Goal: Answer question/provide support

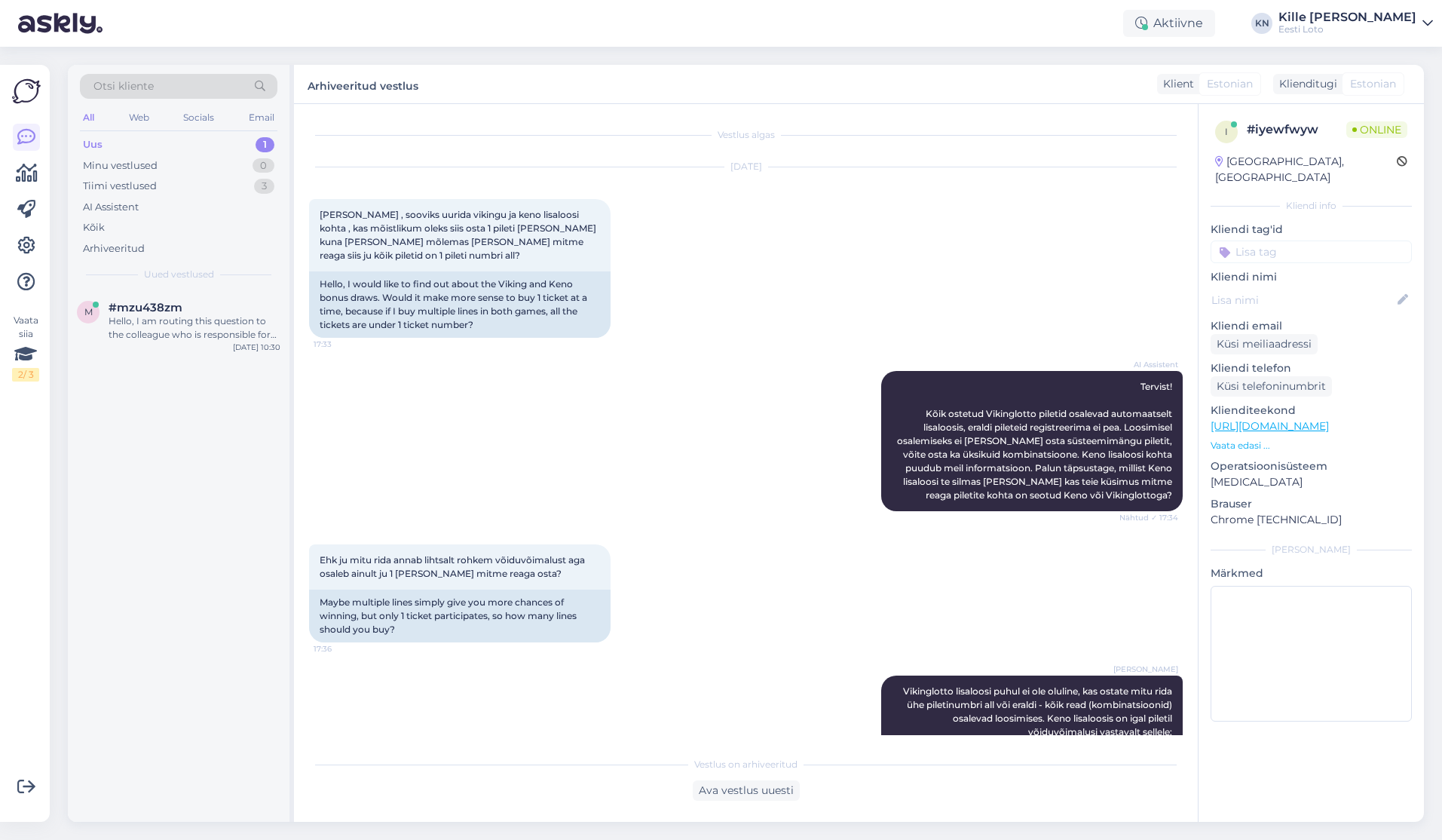
scroll to position [530, 0]
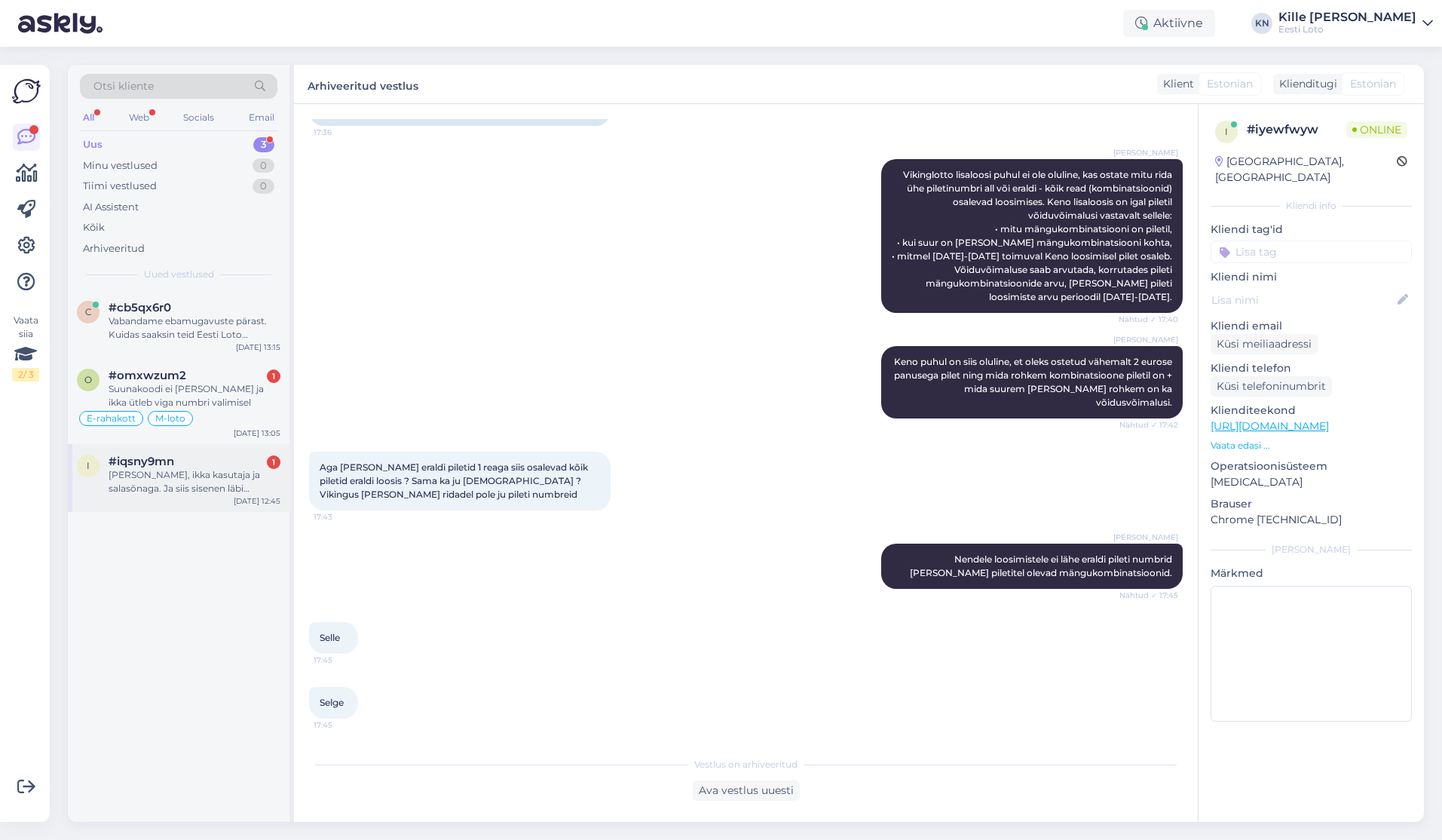
click at [193, 483] on div "[PERSON_NAME], ikka kasutaja ja salasõnaga. Ja siis sisenen läbi pangalingi. Va…" at bounding box center [194, 481] width 172 height 27
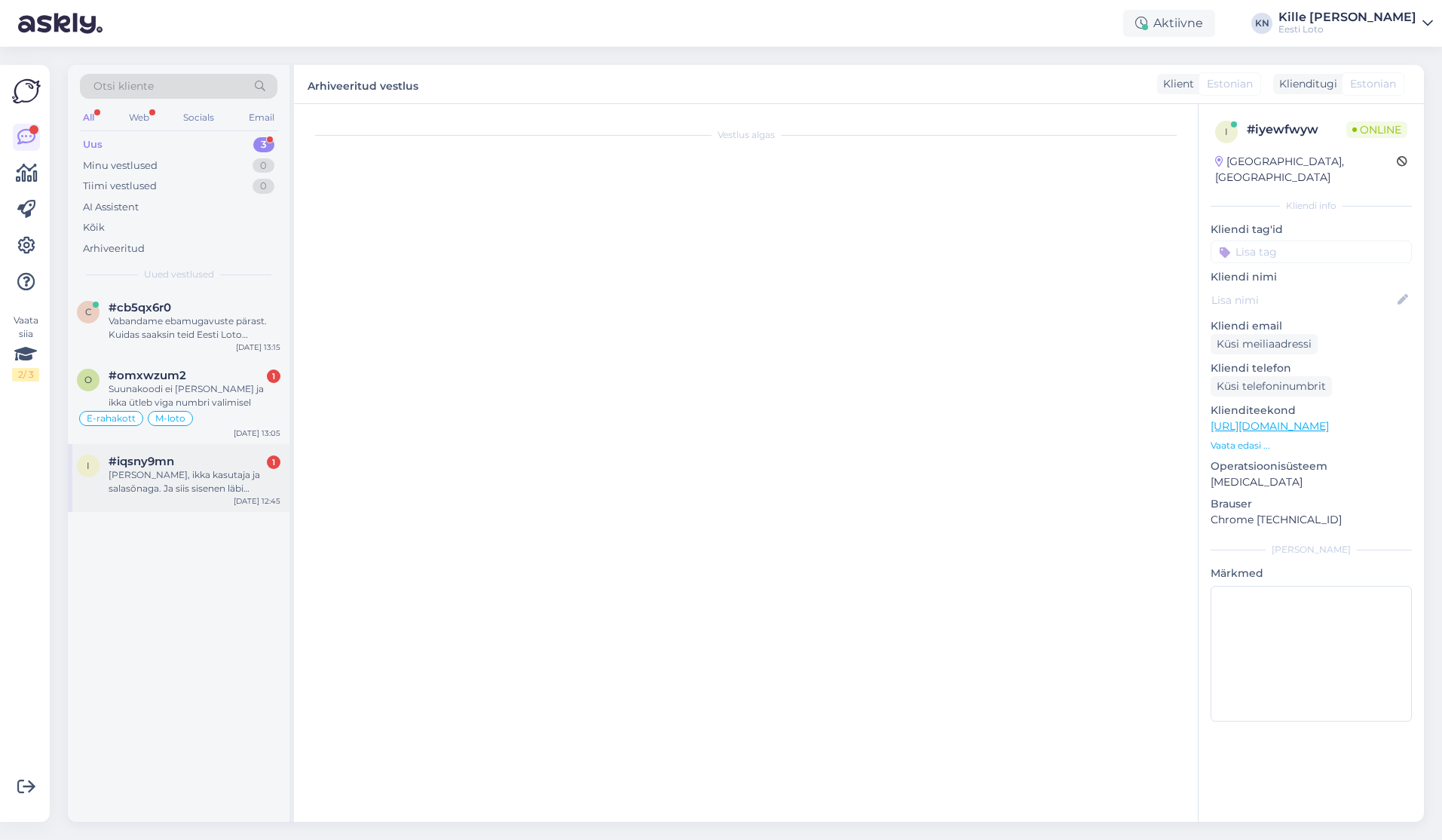
scroll to position [0, 0]
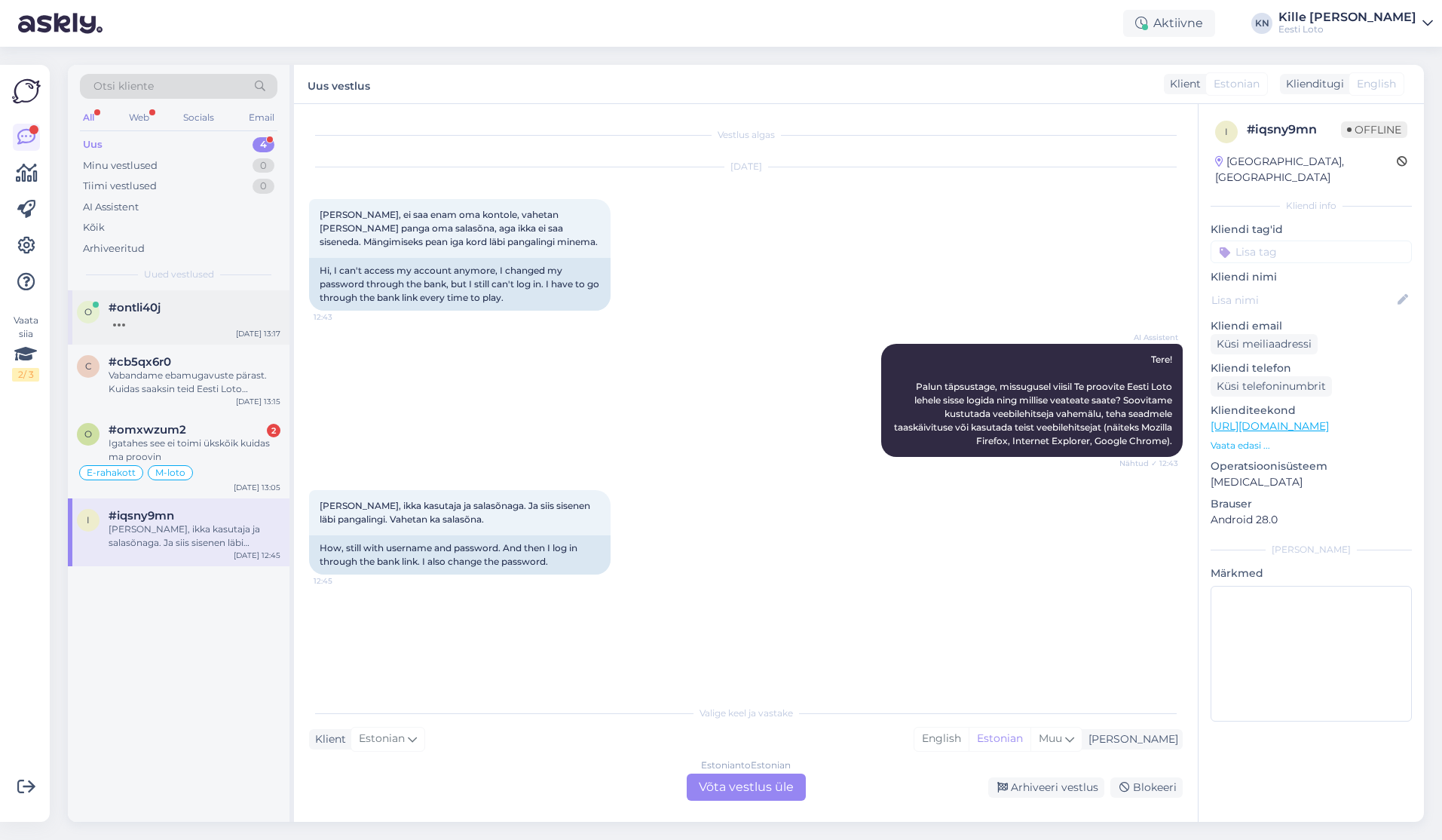
click at [183, 341] on div "o #ontli40j [DATE] 13:17" at bounding box center [179, 318] width 222 height 54
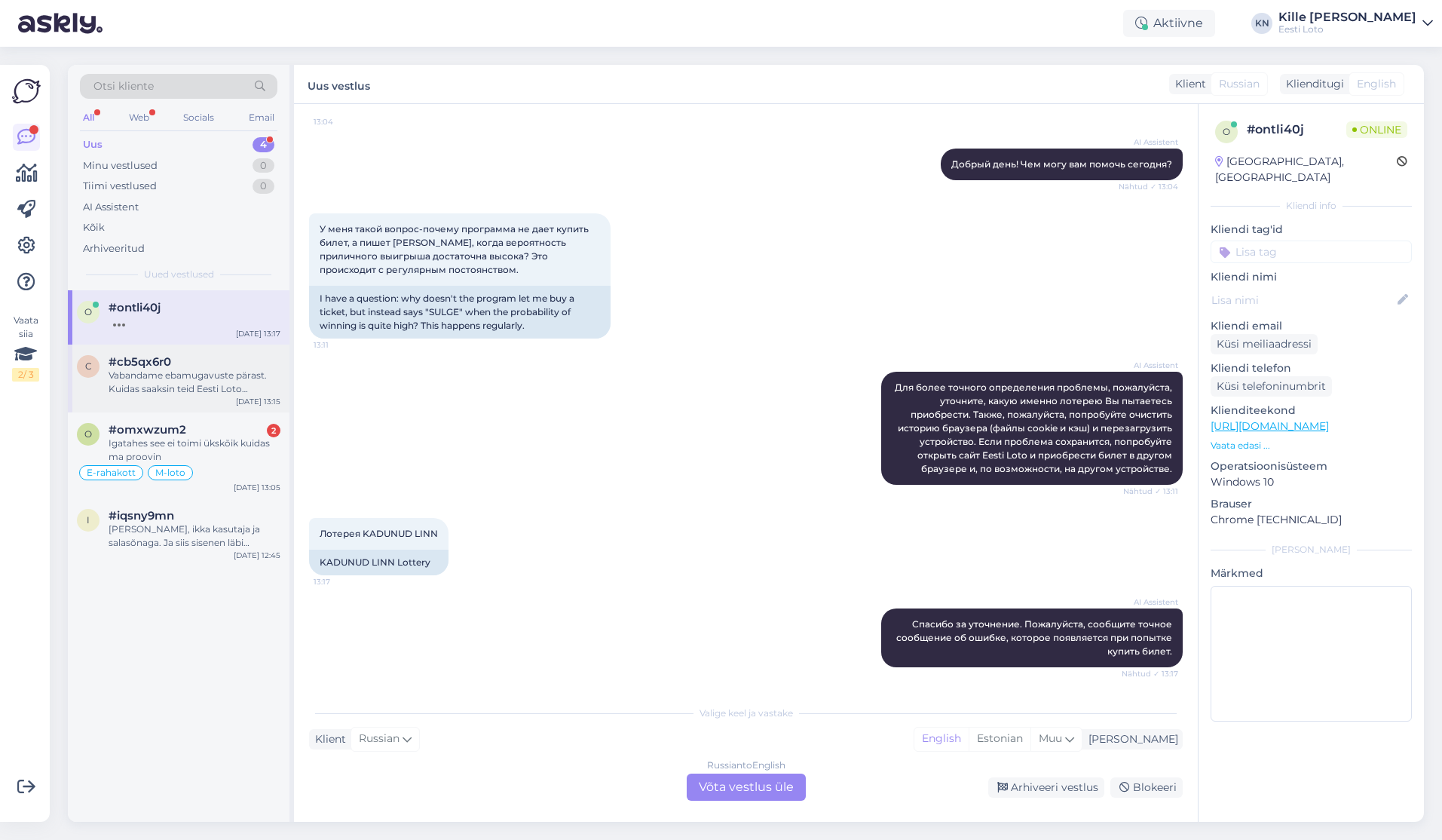
click at [184, 361] on div "#cb5qx6r0" at bounding box center [194, 362] width 172 height 14
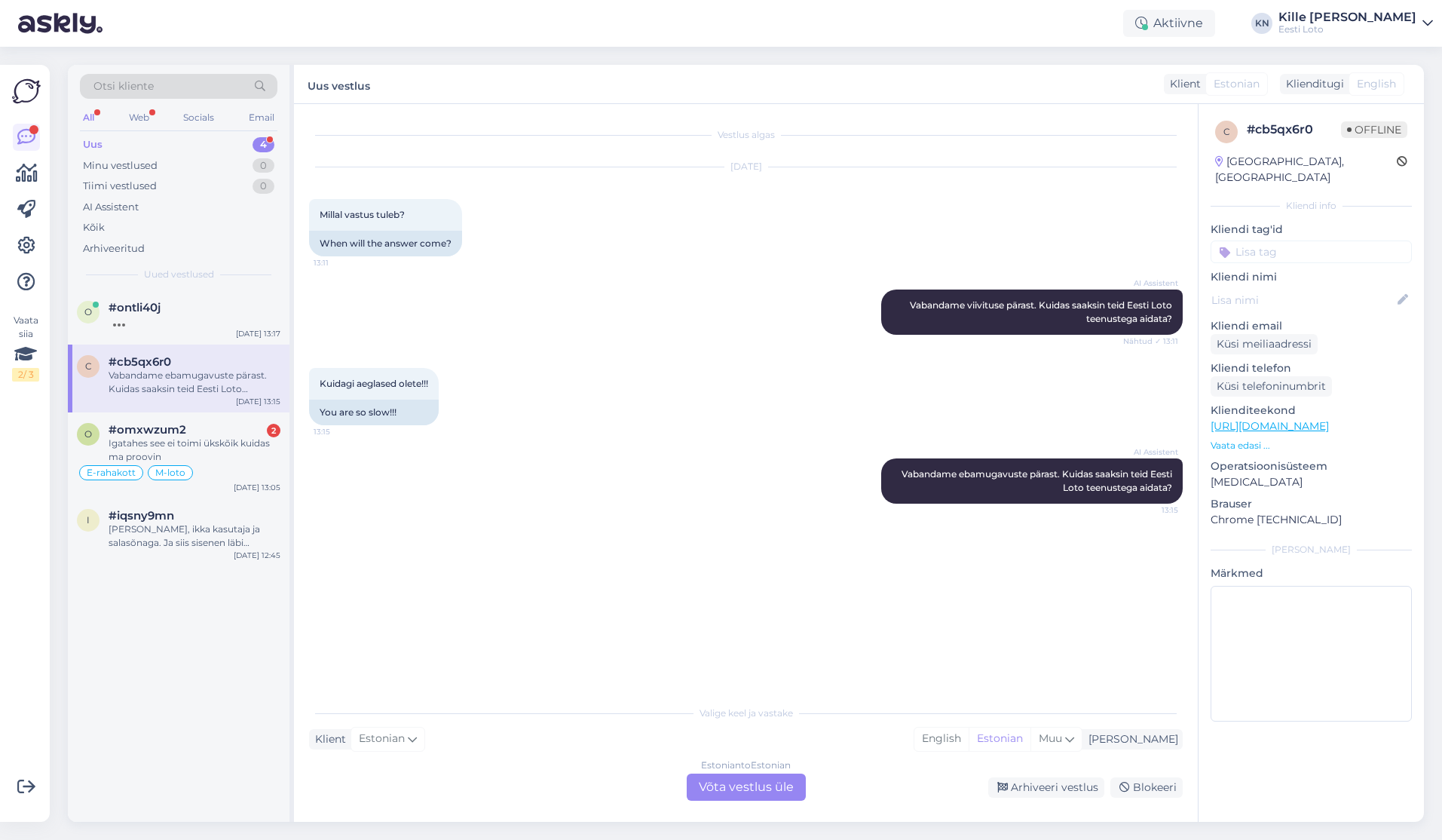
scroll to position [0, 0]
click at [209, 488] on div "o #omxwzum2 2 Igatahes see ei toimi ükskõik kuidas ma proovin E-rahakott M-loto…" at bounding box center [179, 455] width 222 height 86
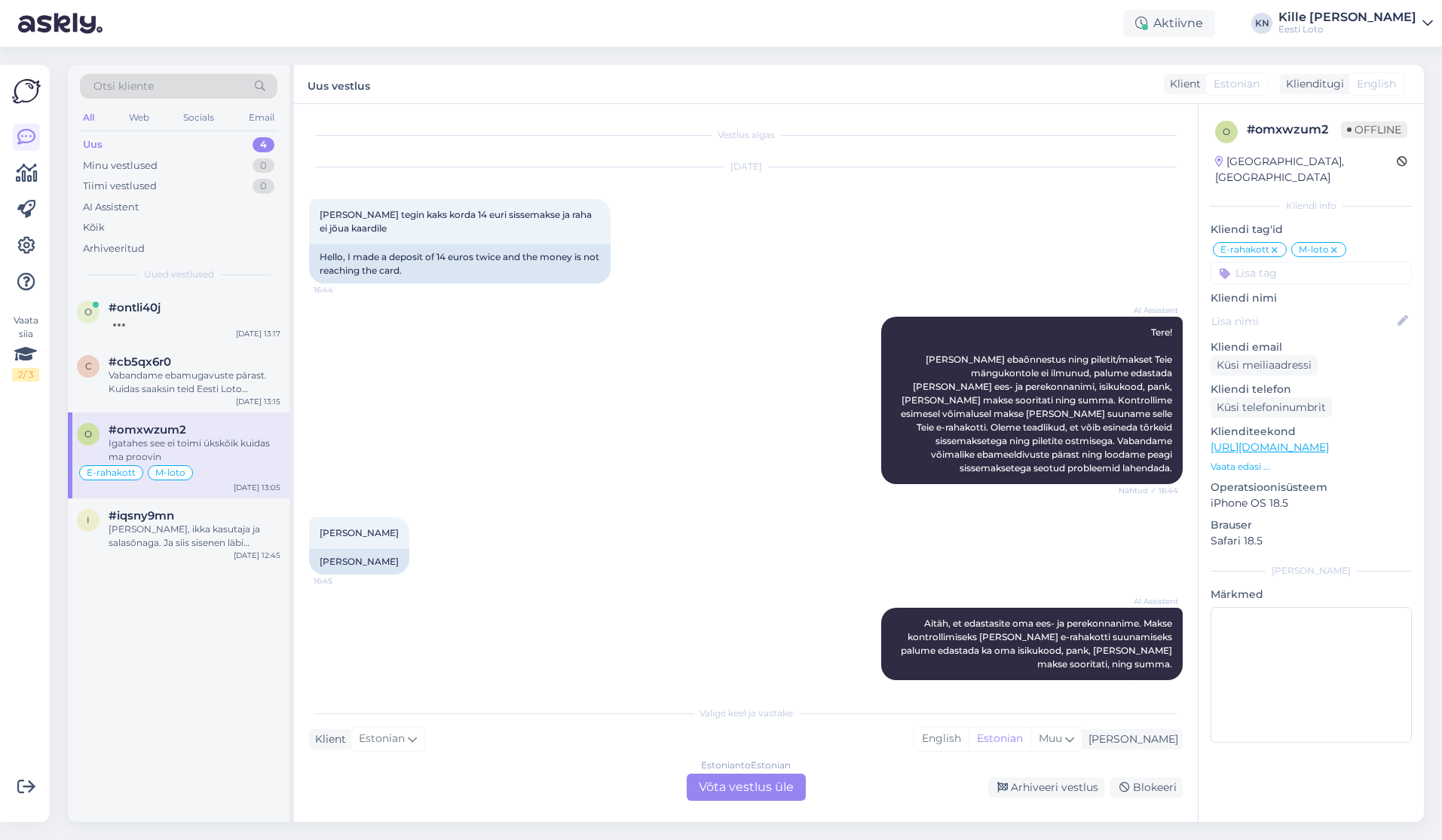
scroll to position [5455, 0]
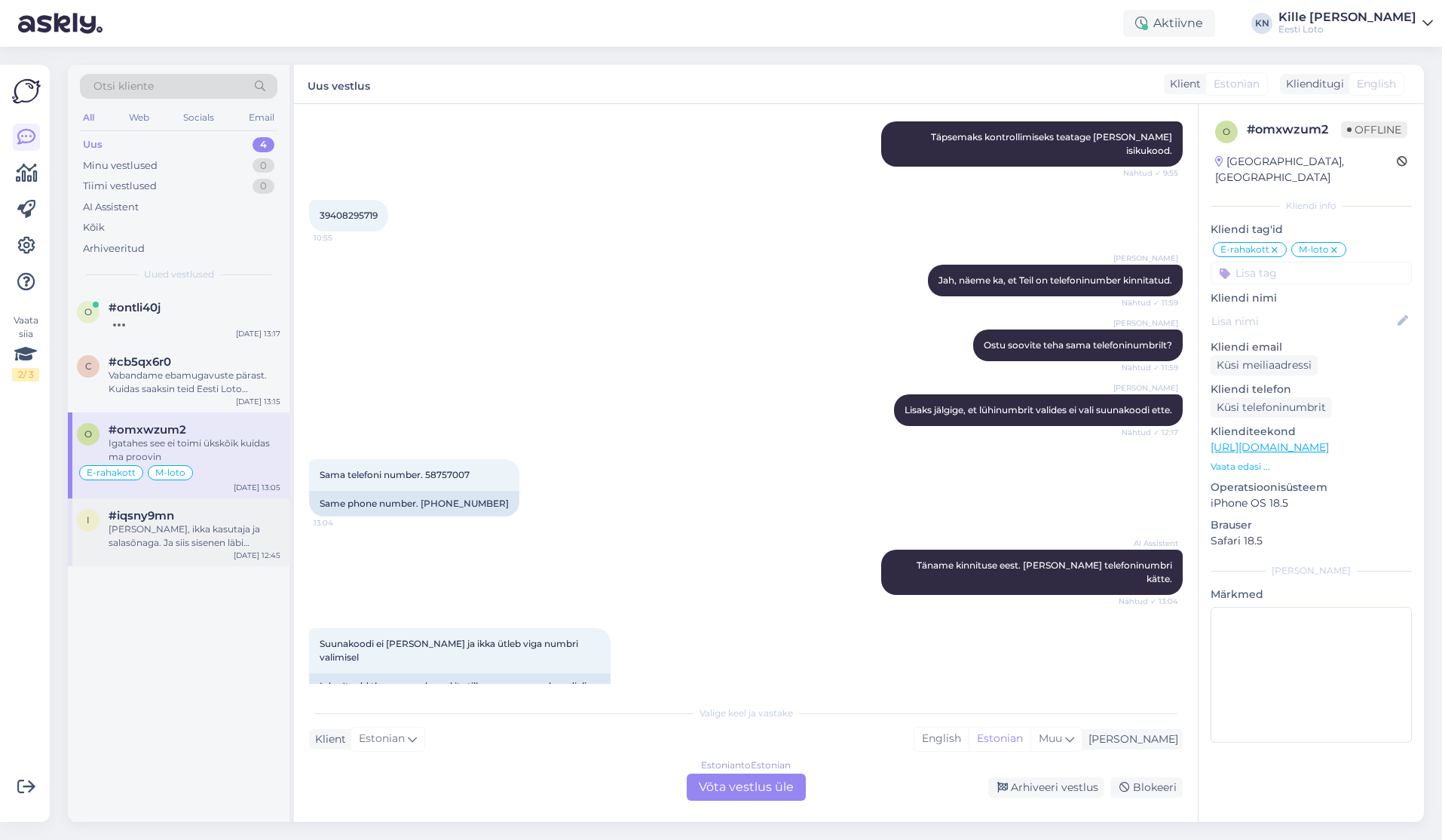
drag, startPoint x: 214, startPoint y: 545, endPoint x: 205, endPoint y: 544, distance: 9.1
click at [213, 545] on div "[PERSON_NAME], ikka kasutaja ja salasõnaga. Ja siis sisenen läbi pangalingi. Va…" at bounding box center [194, 536] width 172 height 27
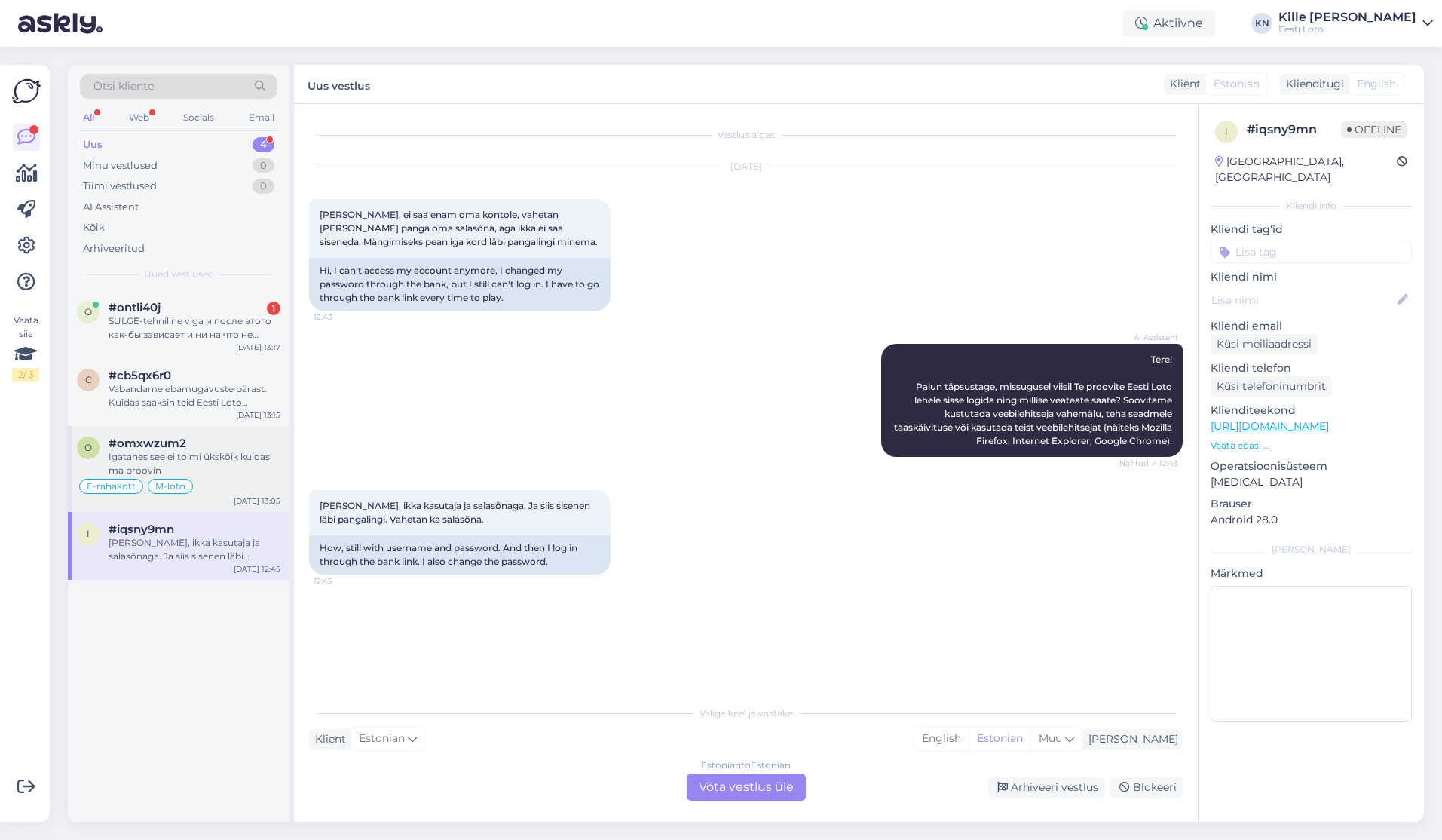
click at [183, 466] on div "Igatahes see ei toimi ükskõik kuidas ma proovin" at bounding box center [194, 463] width 172 height 27
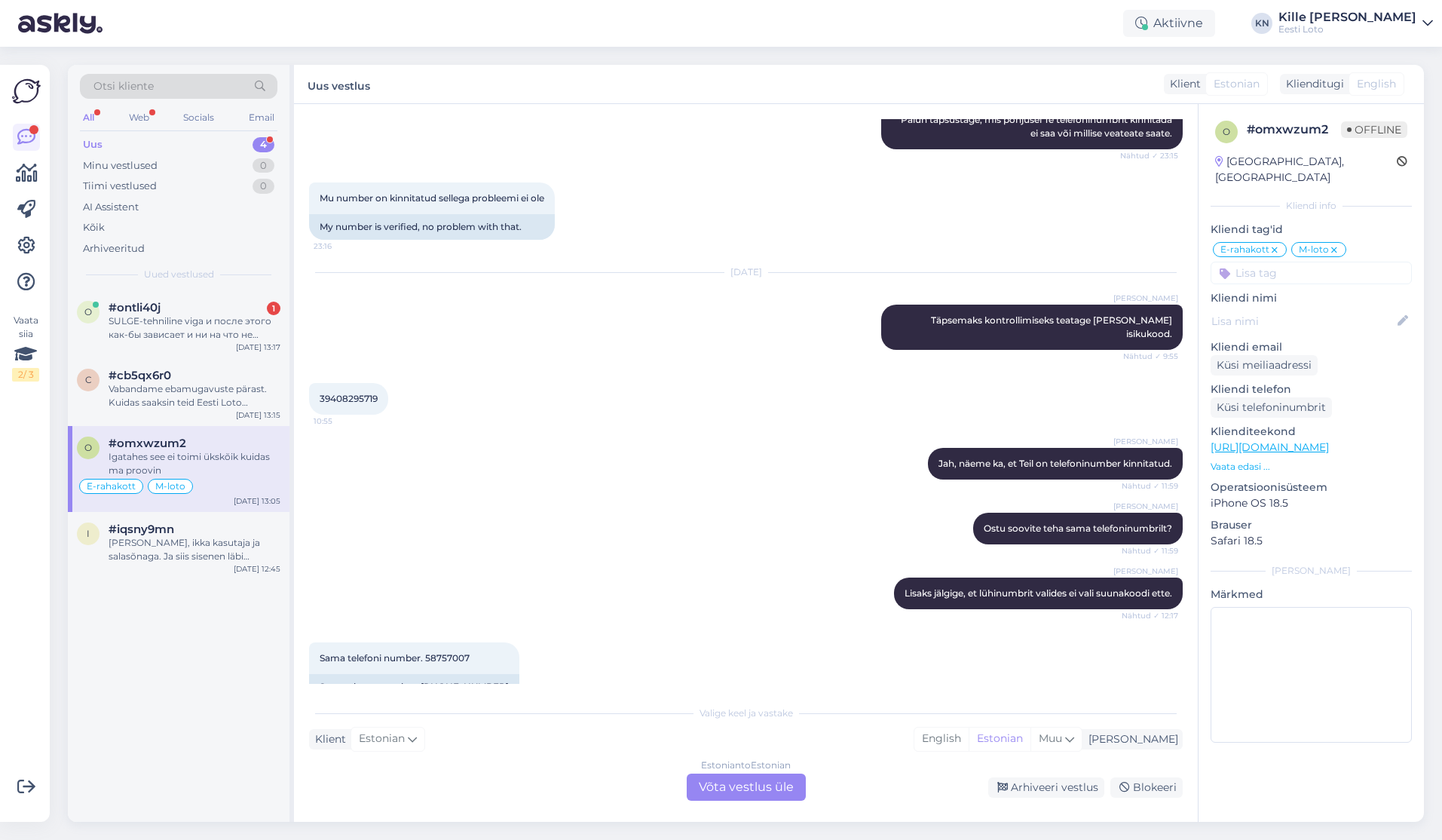
scroll to position [5455, 0]
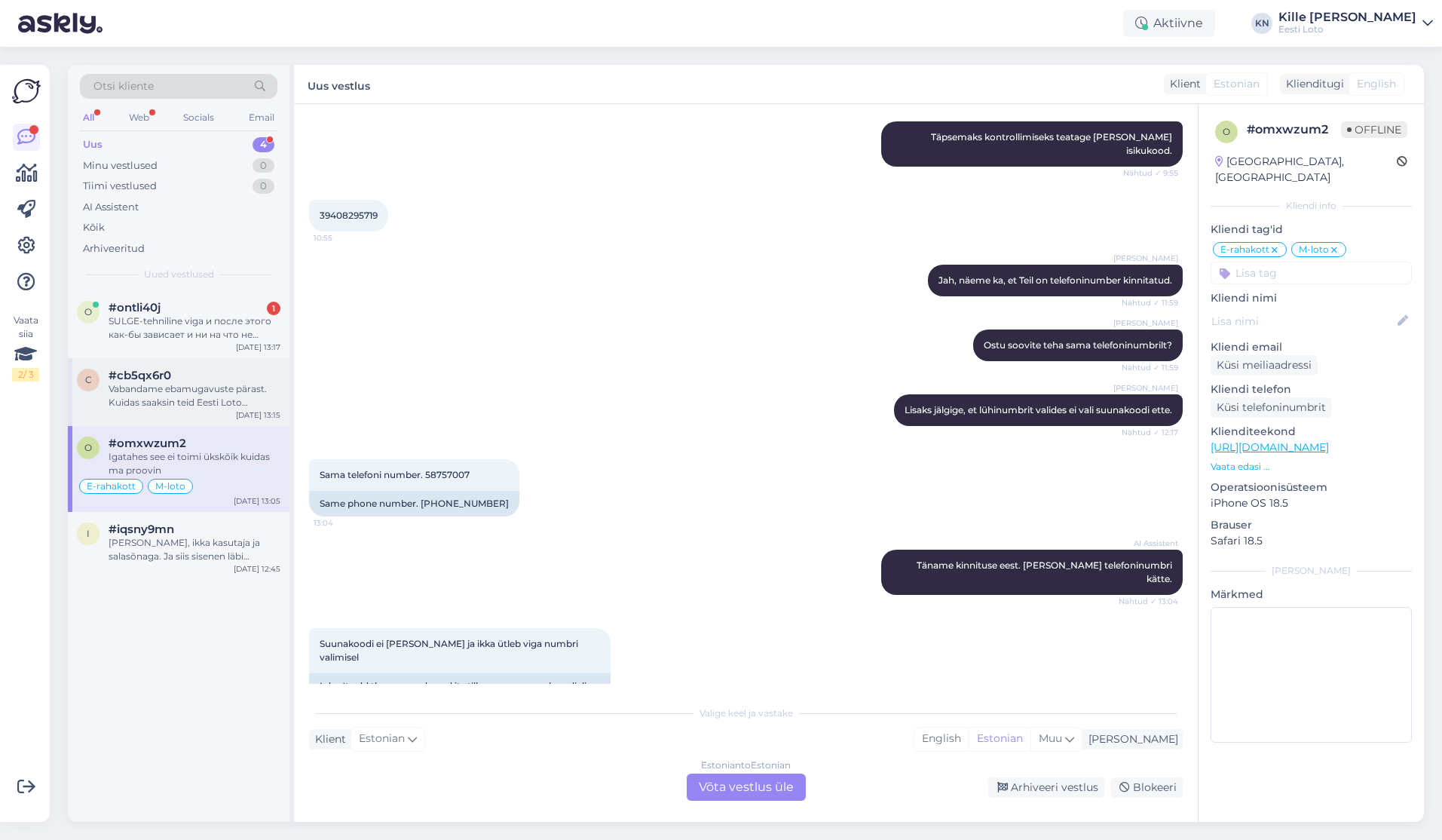
click at [173, 377] on div "#cb5qx6r0" at bounding box center [194, 375] width 172 height 14
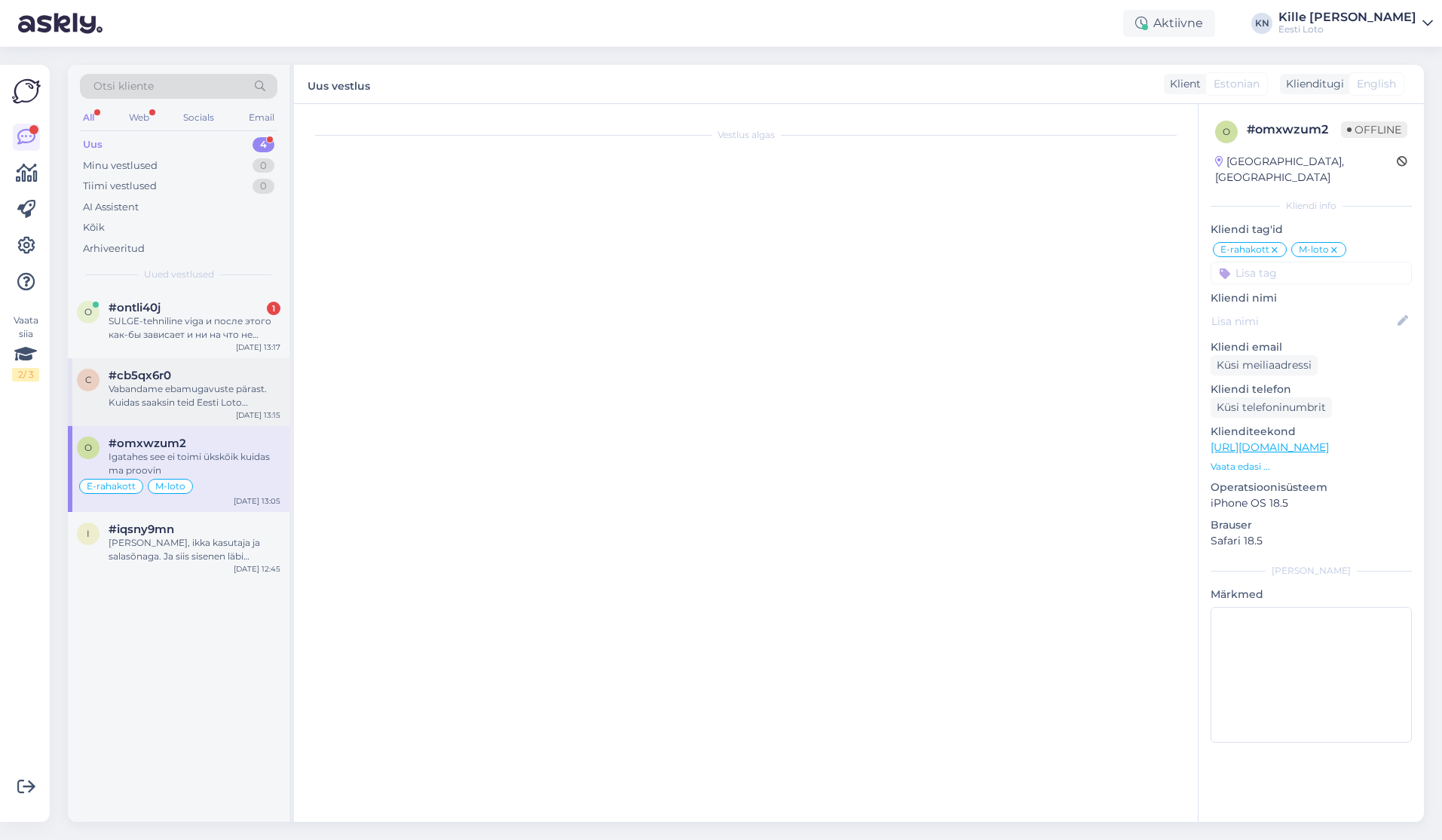
scroll to position [0, 0]
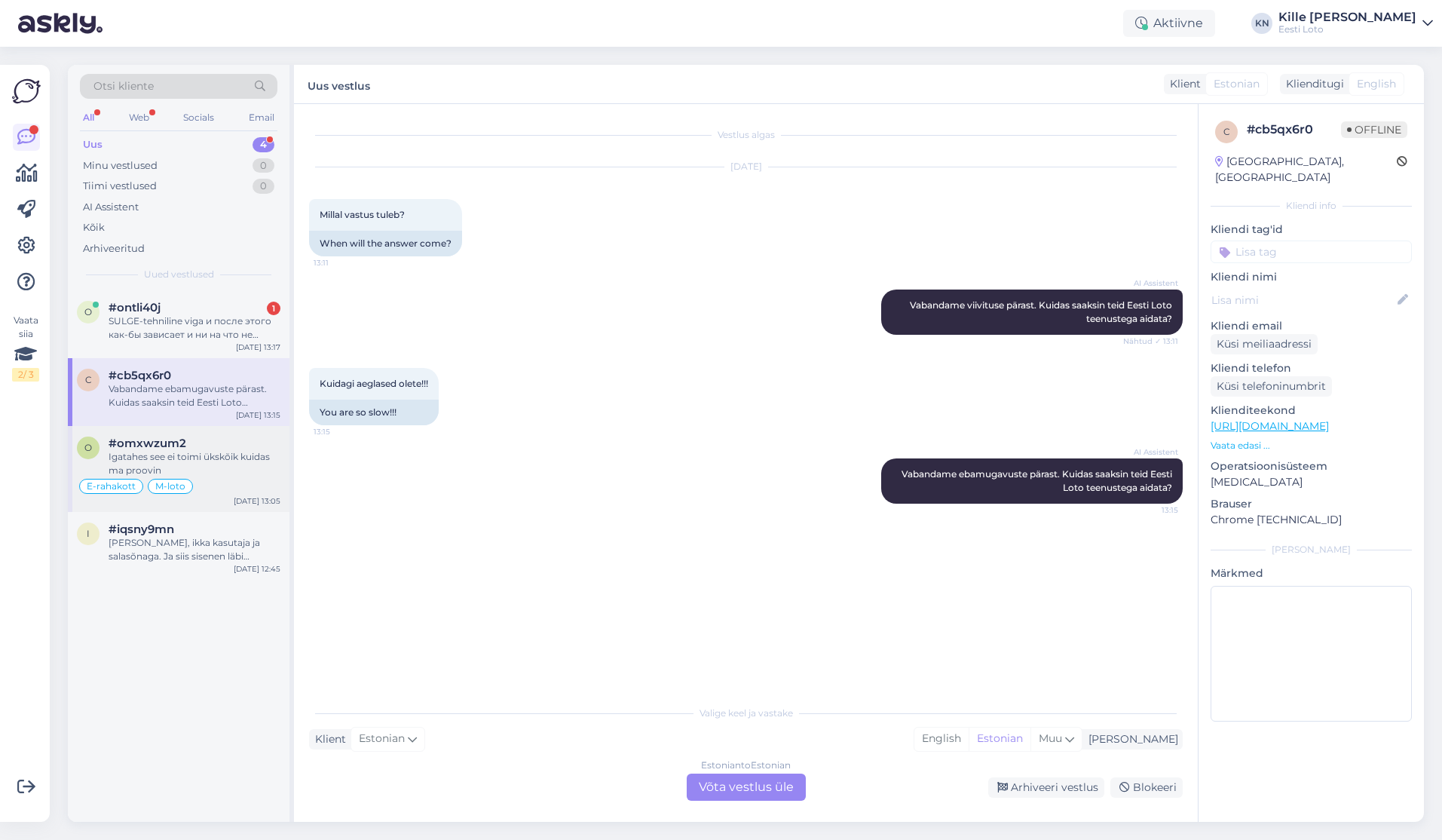
click at [156, 443] on span "#omxwzum2" at bounding box center [147, 443] width 78 height 14
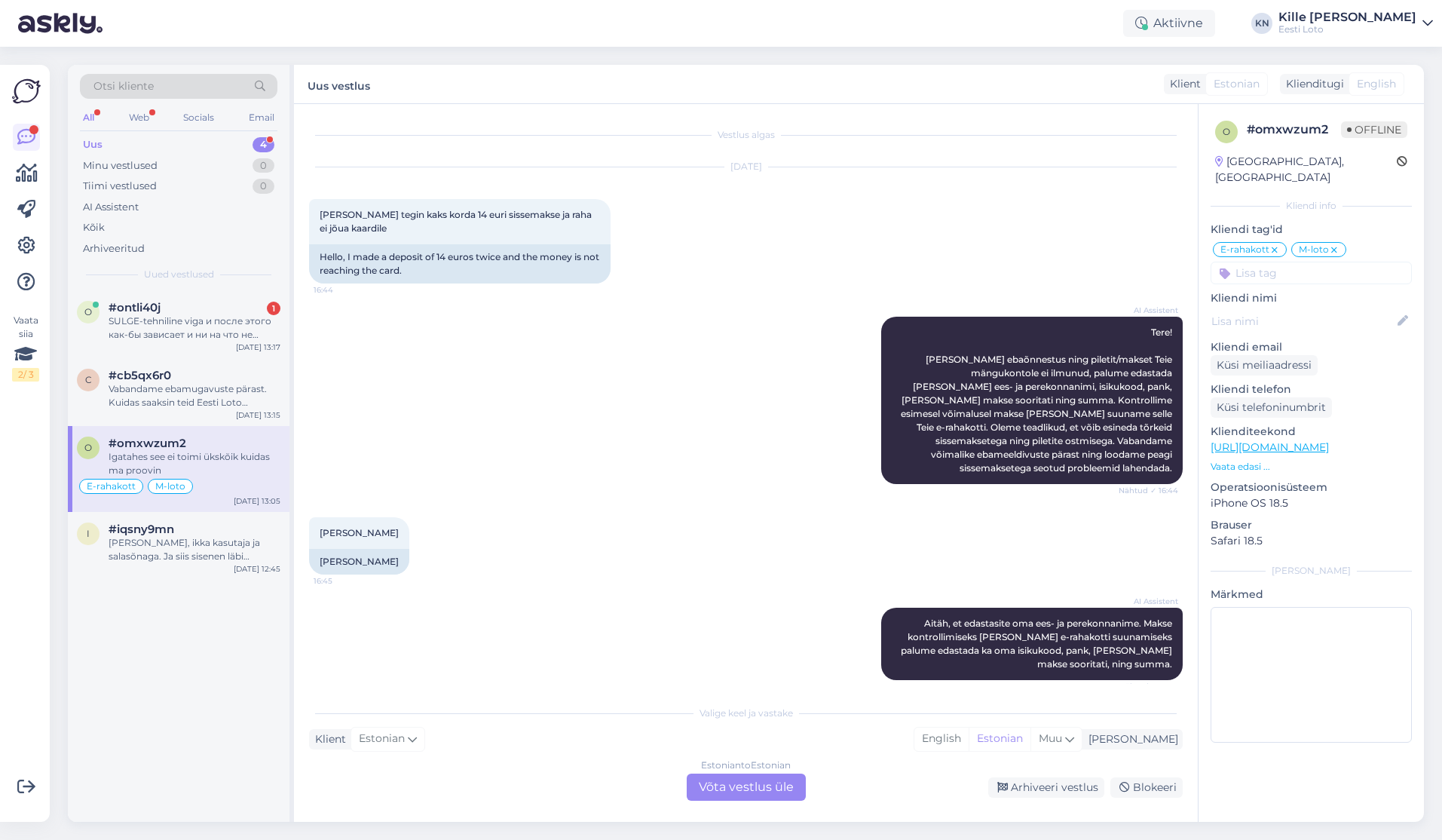
scroll to position [5455, 0]
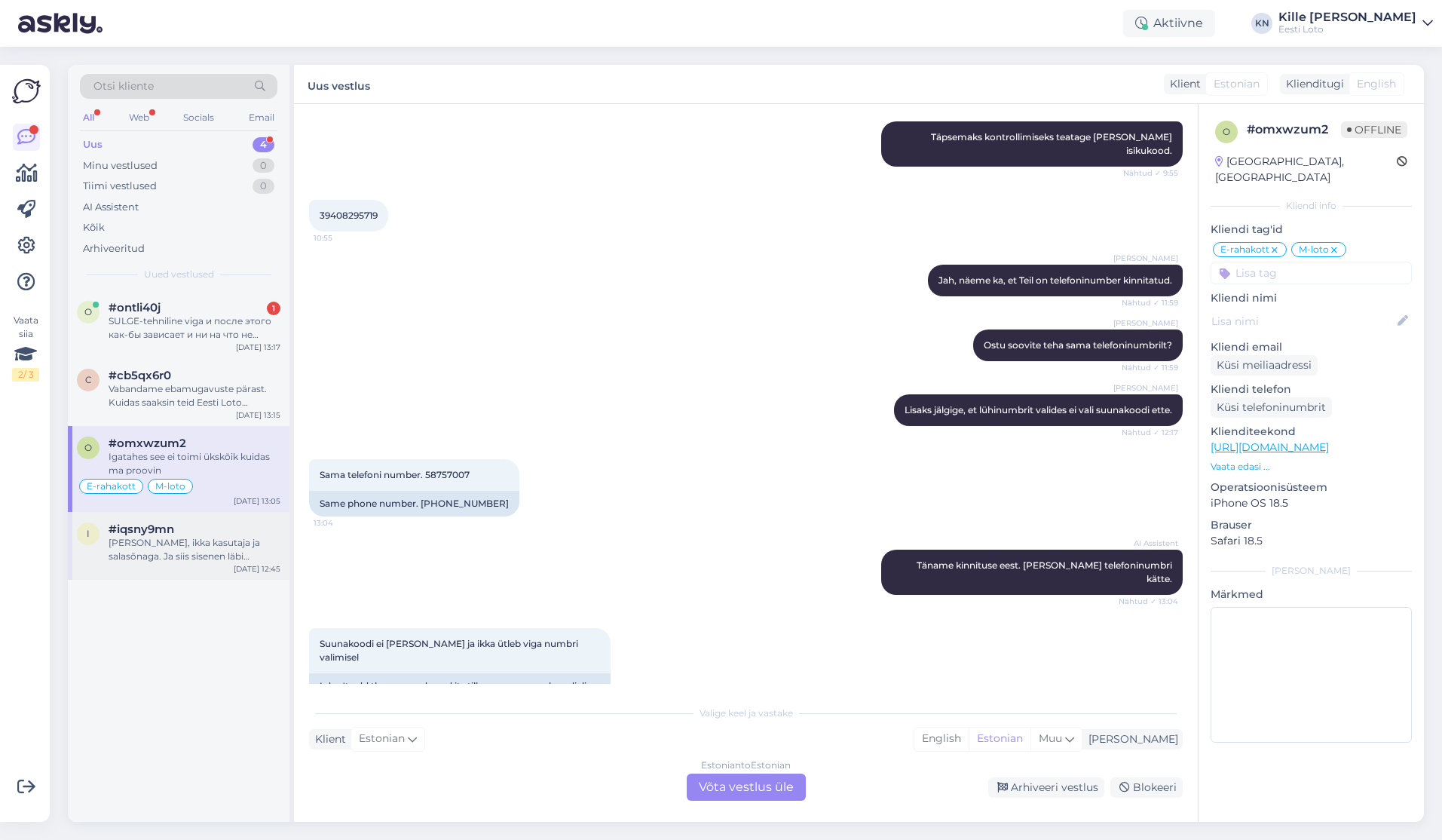
click at [156, 526] on span "#iqsny9mn" at bounding box center [141, 529] width 66 height 14
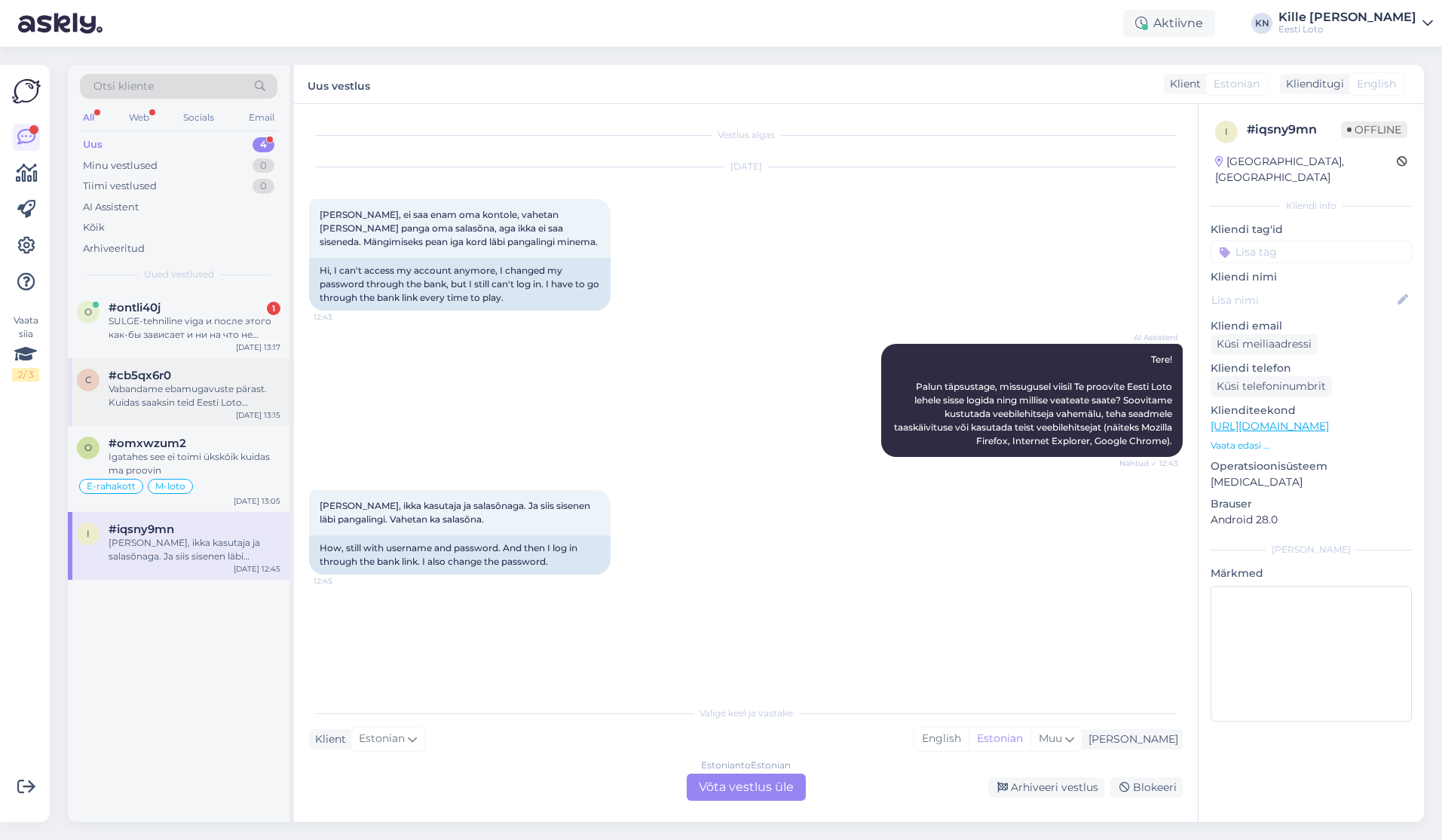
click at [186, 400] on div "Vabandame ebamugavuste pärast. Kuidas saaksin teid Eesti Loto teenustega aidata?" at bounding box center [194, 395] width 172 height 27
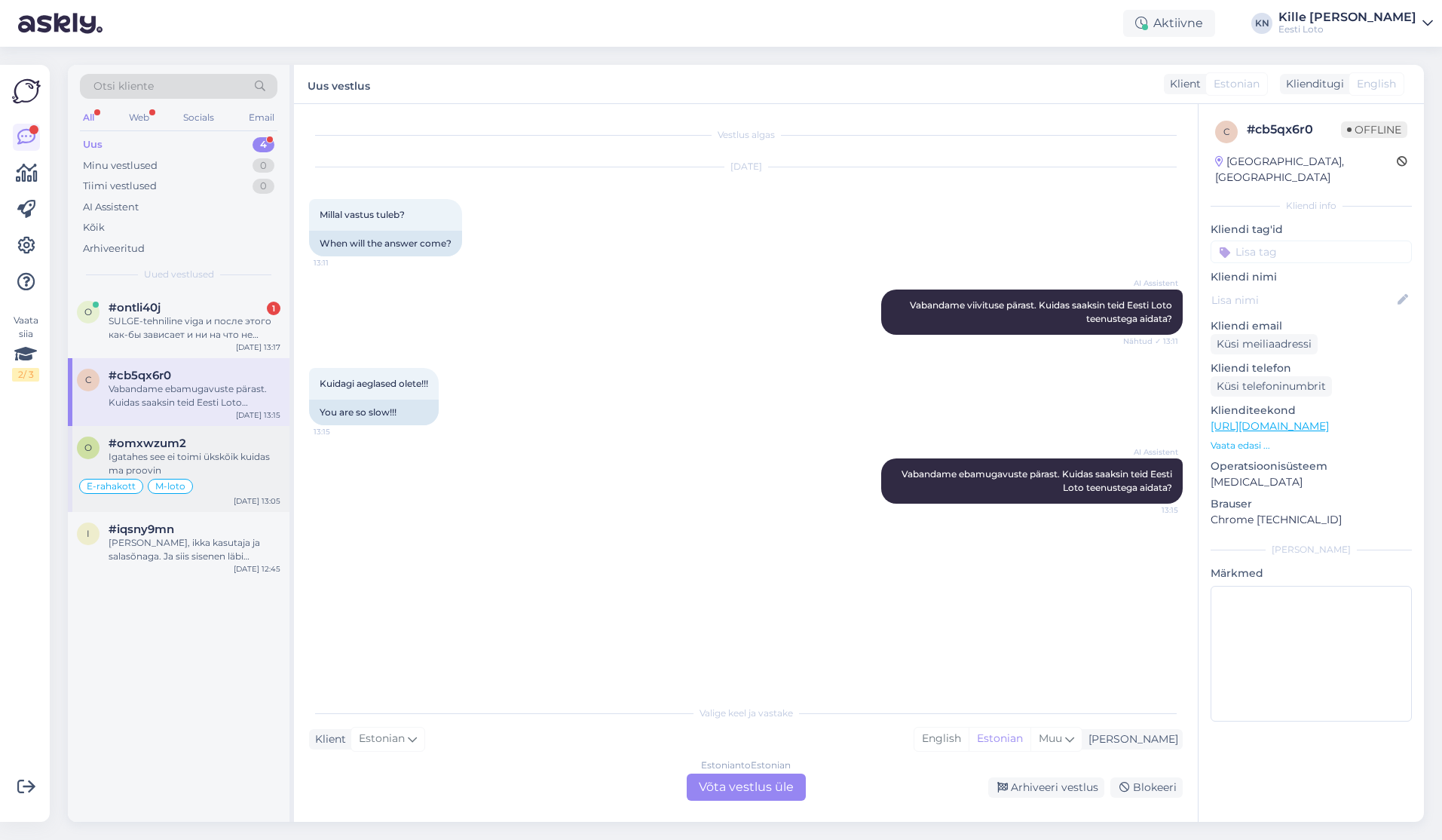
click at [193, 468] on div "Igatahes see ei toimi ükskõik kuidas ma proovin" at bounding box center [194, 463] width 172 height 27
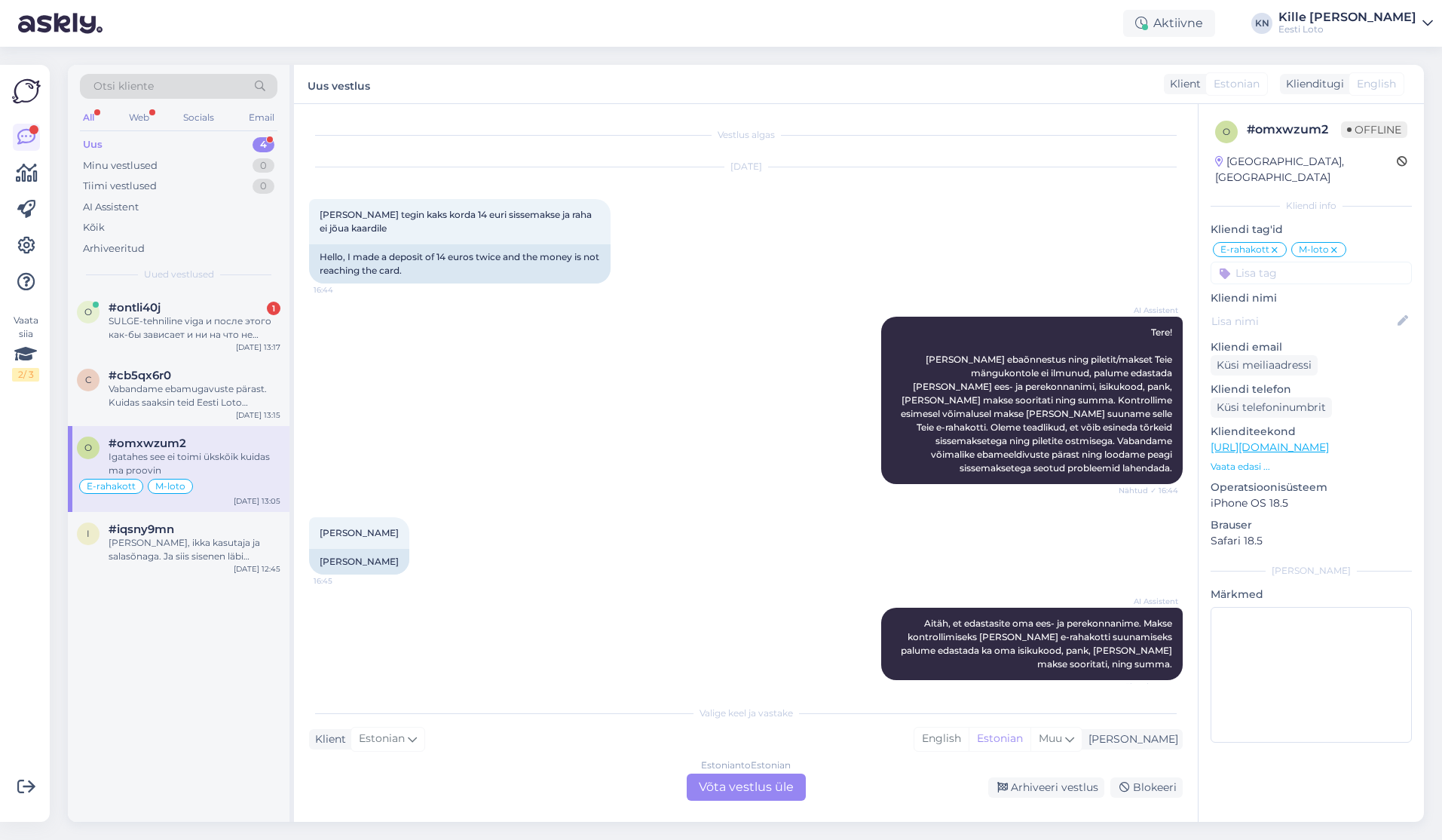
scroll to position [5455, 0]
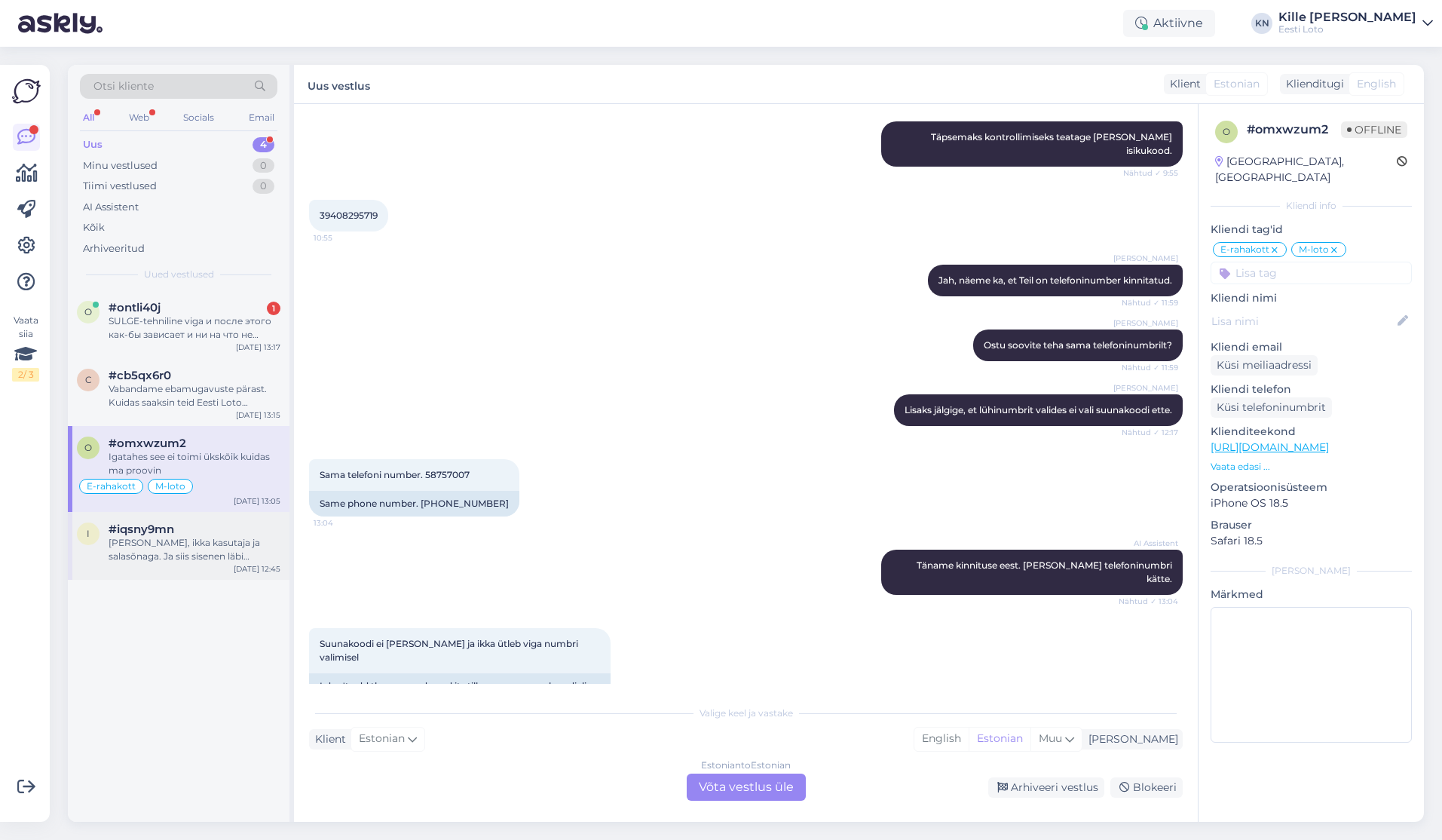
click at [203, 551] on div "[PERSON_NAME], ikka kasutaja ja salasõnaga. Ja siis sisenen läbi pangalingi. Va…" at bounding box center [194, 549] width 172 height 27
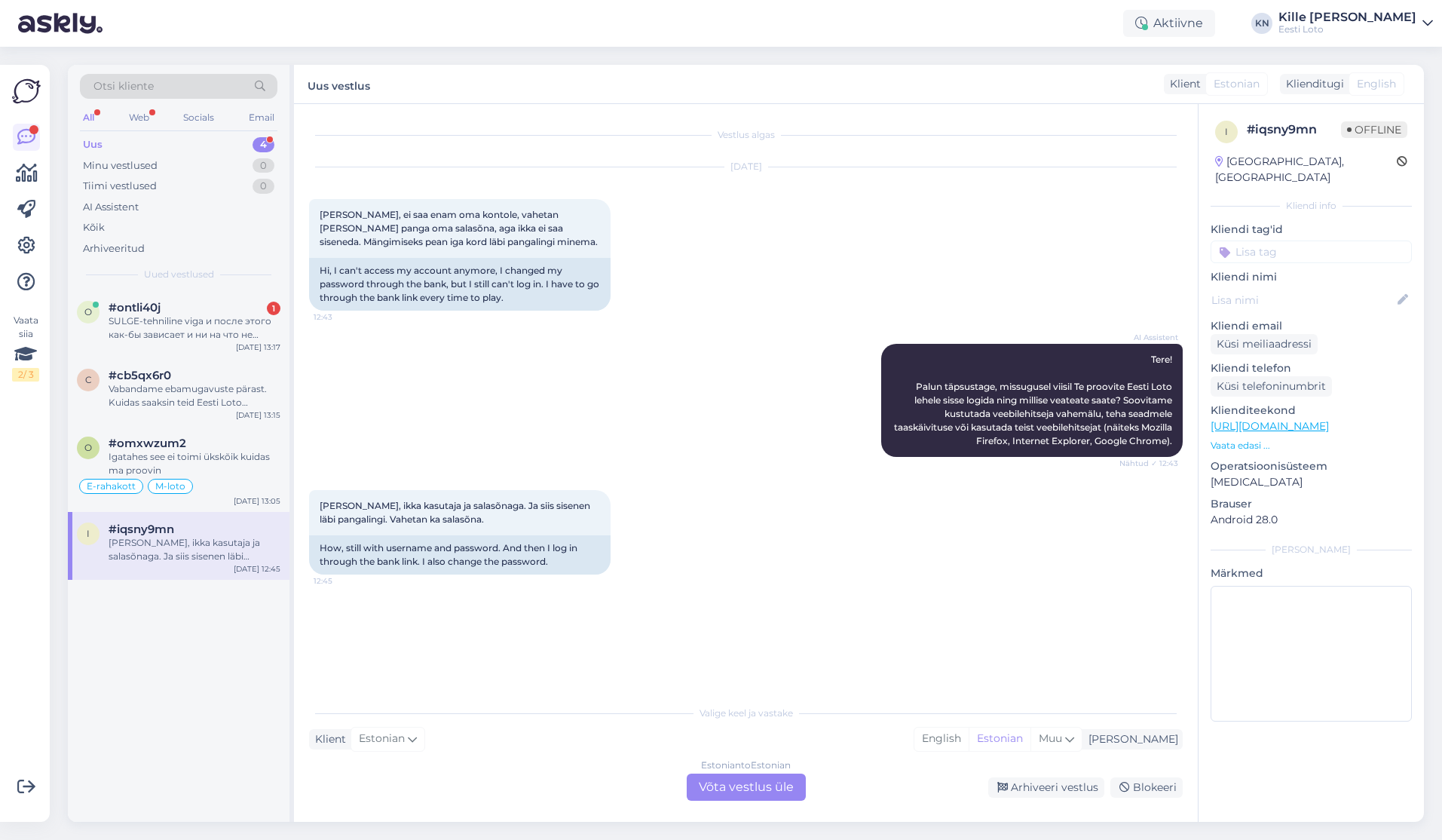
scroll to position [0, 0]
click at [211, 307] on div "#ontli40j 1" at bounding box center [194, 307] width 172 height 14
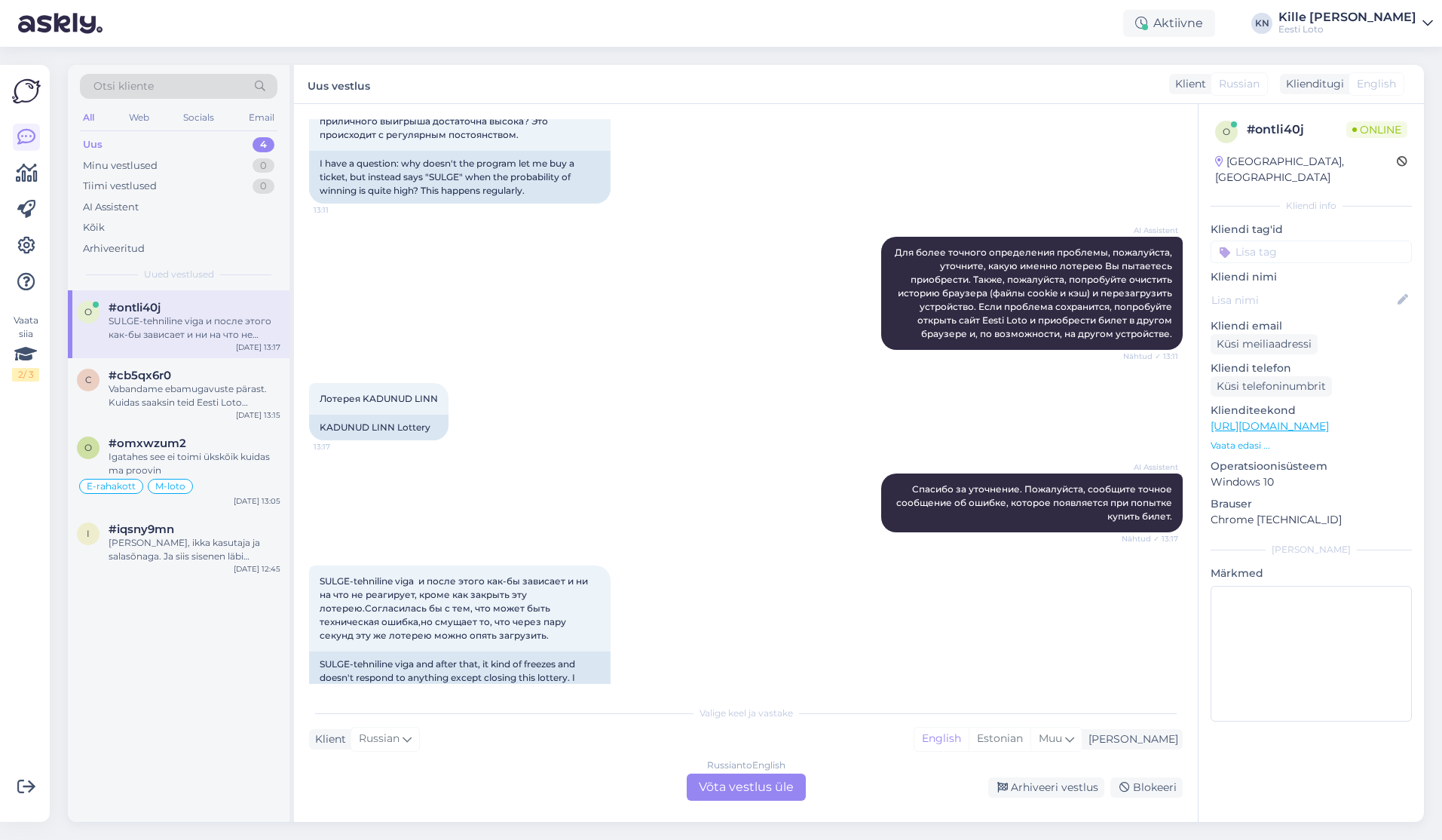
scroll to position [340, 0]
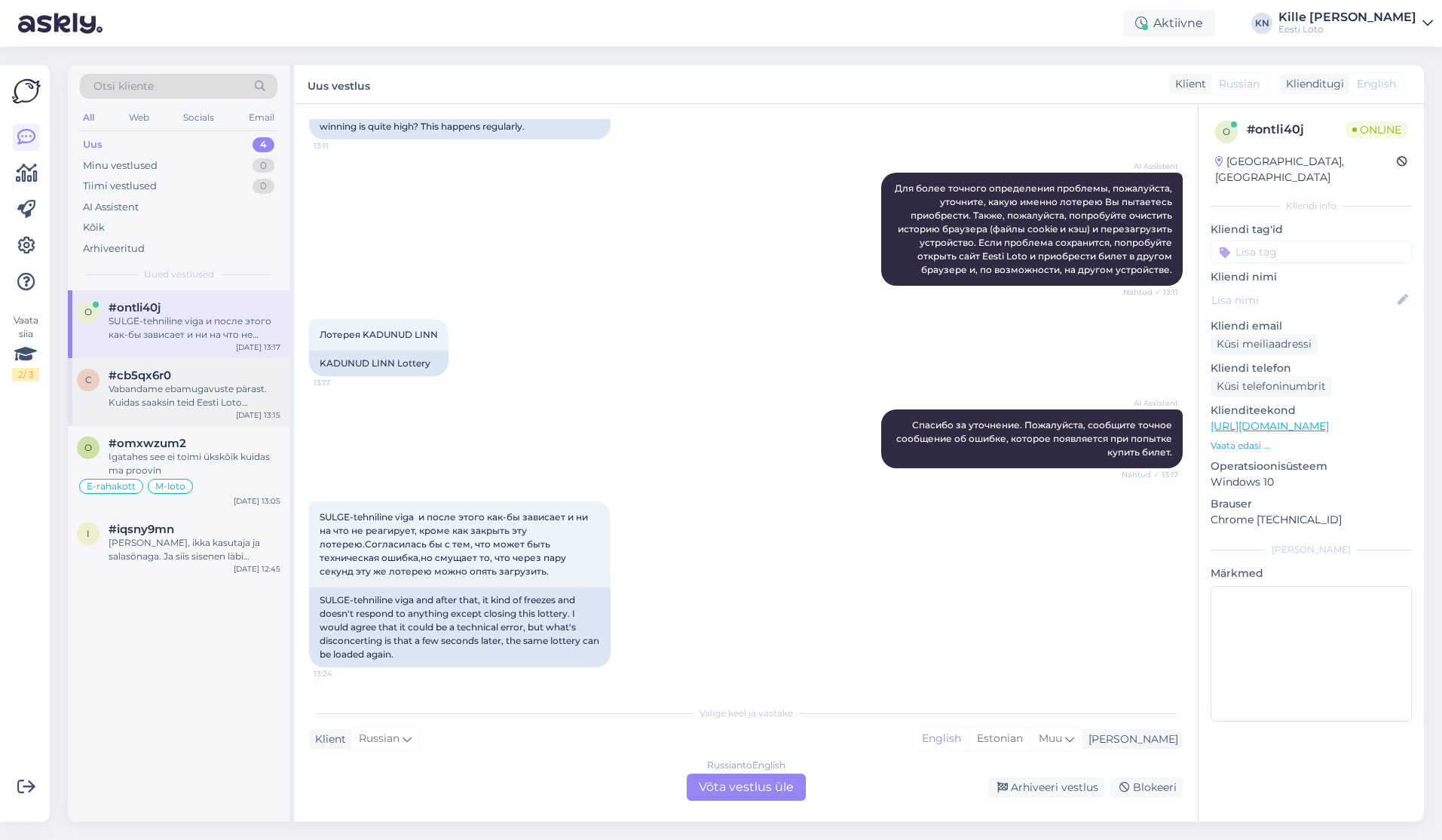
click at [174, 374] on div "#cb5qx6r0" at bounding box center [194, 375] width 172 height 14
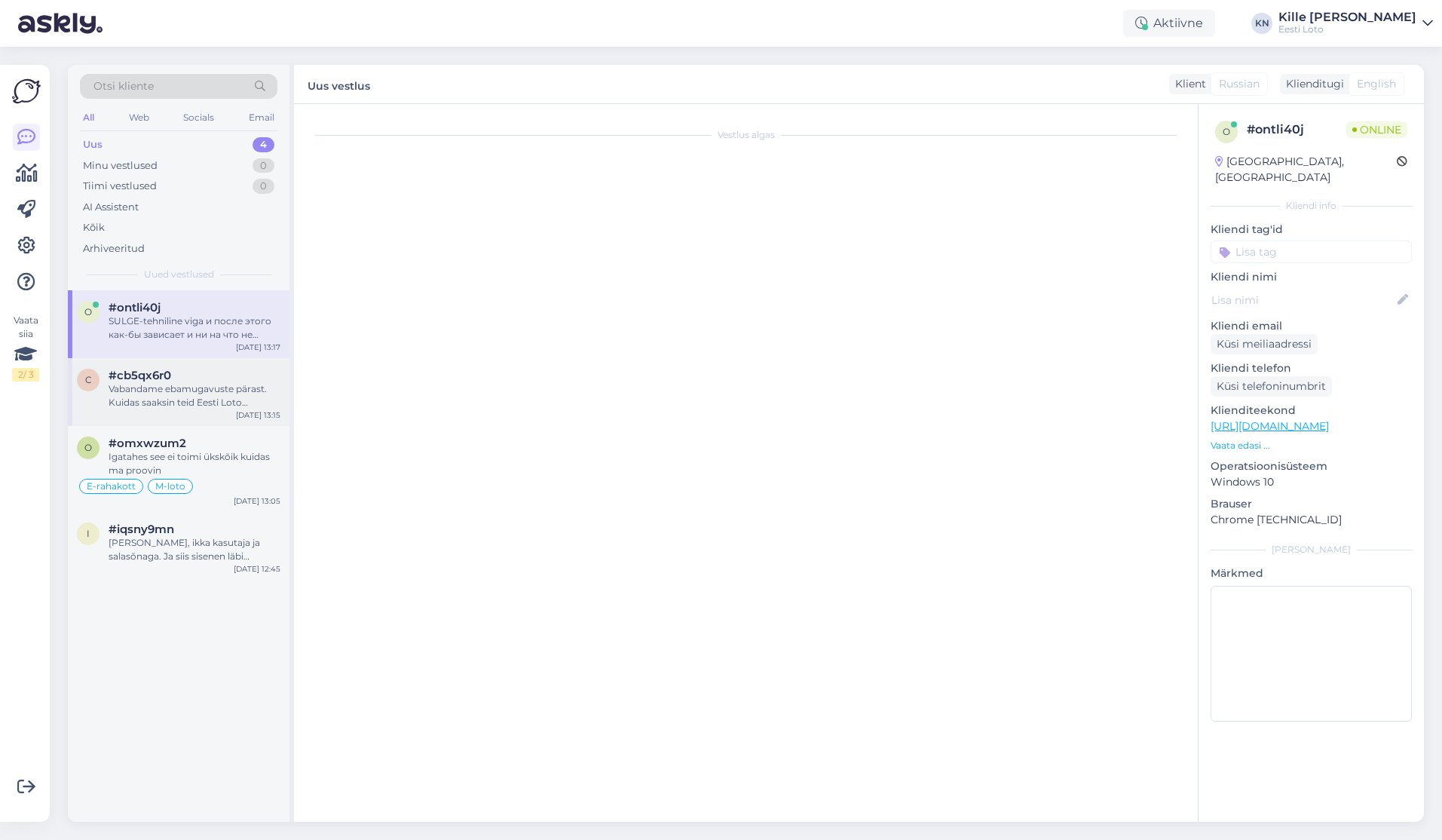
scroll to position [0, 0]
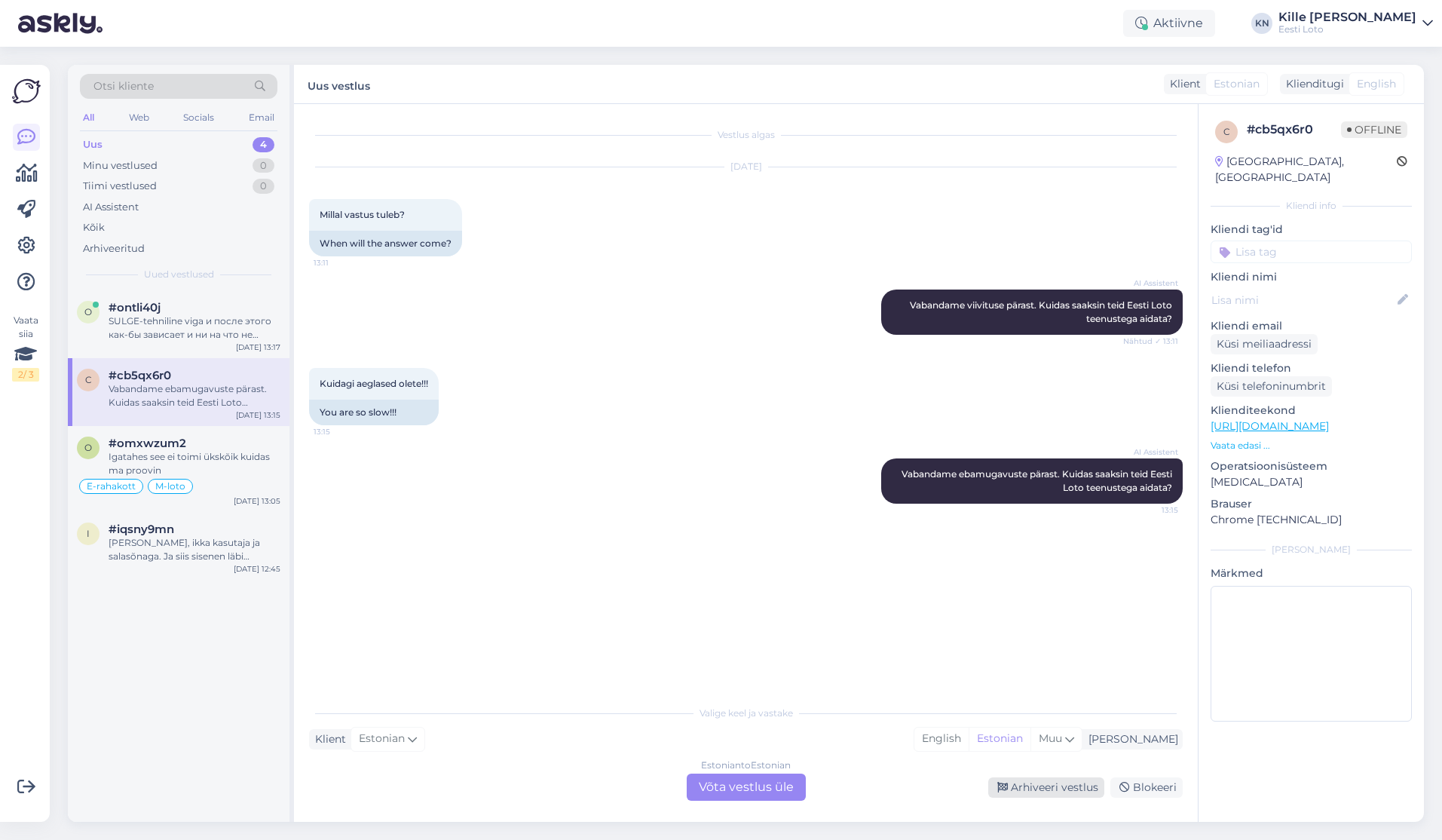
click at [1054, 783] on div "Arhiveeri vestlus" at bounding box center [1046, 787] width 116 height 20
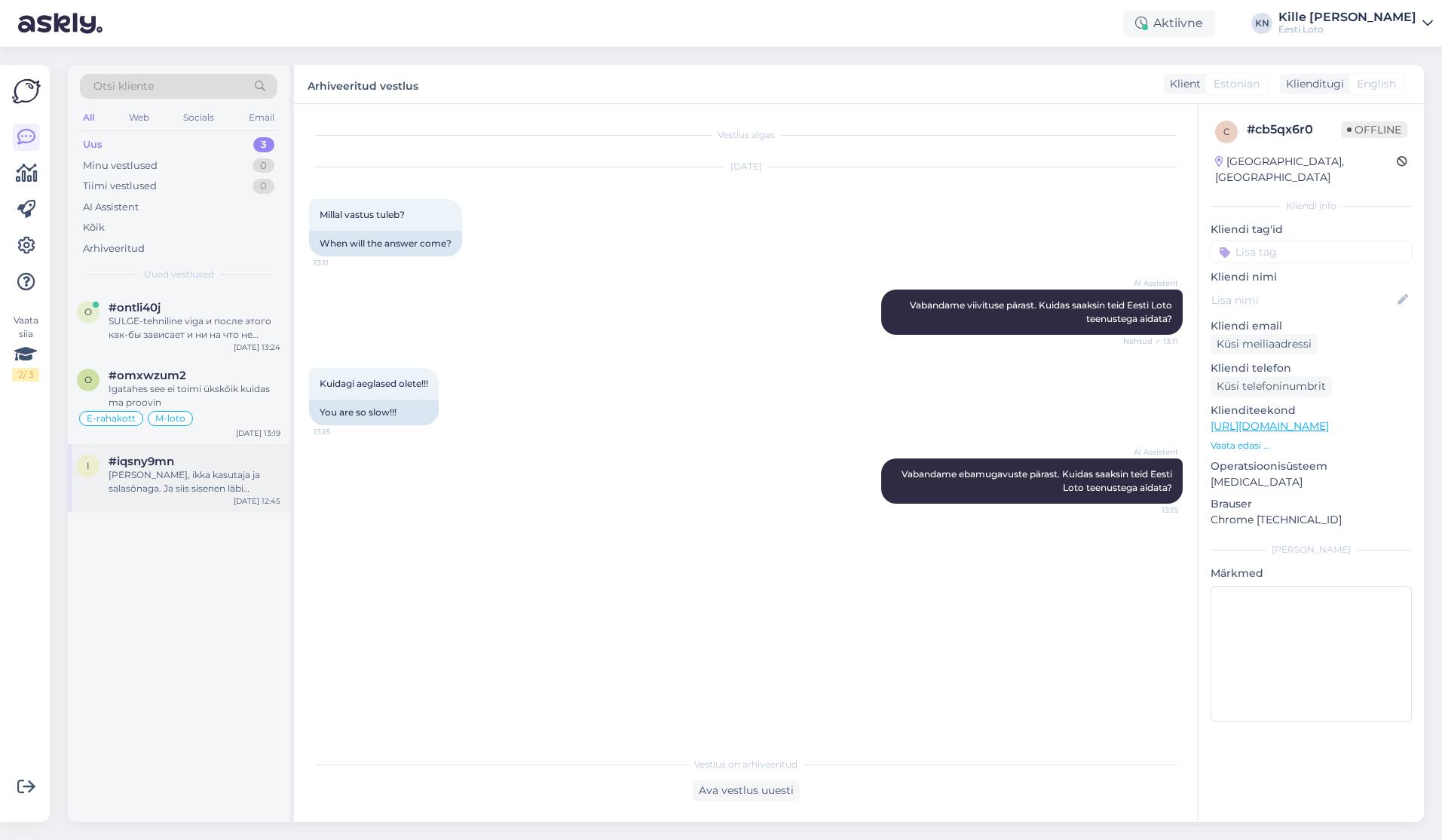
click at [219, 474] on div "[PERSON_NAME], ikka kasutaja ja salasõnaga. Ja siis sisenen läbi pangalingi. Va…" at bounding box center [194, 481] width 172 height 27
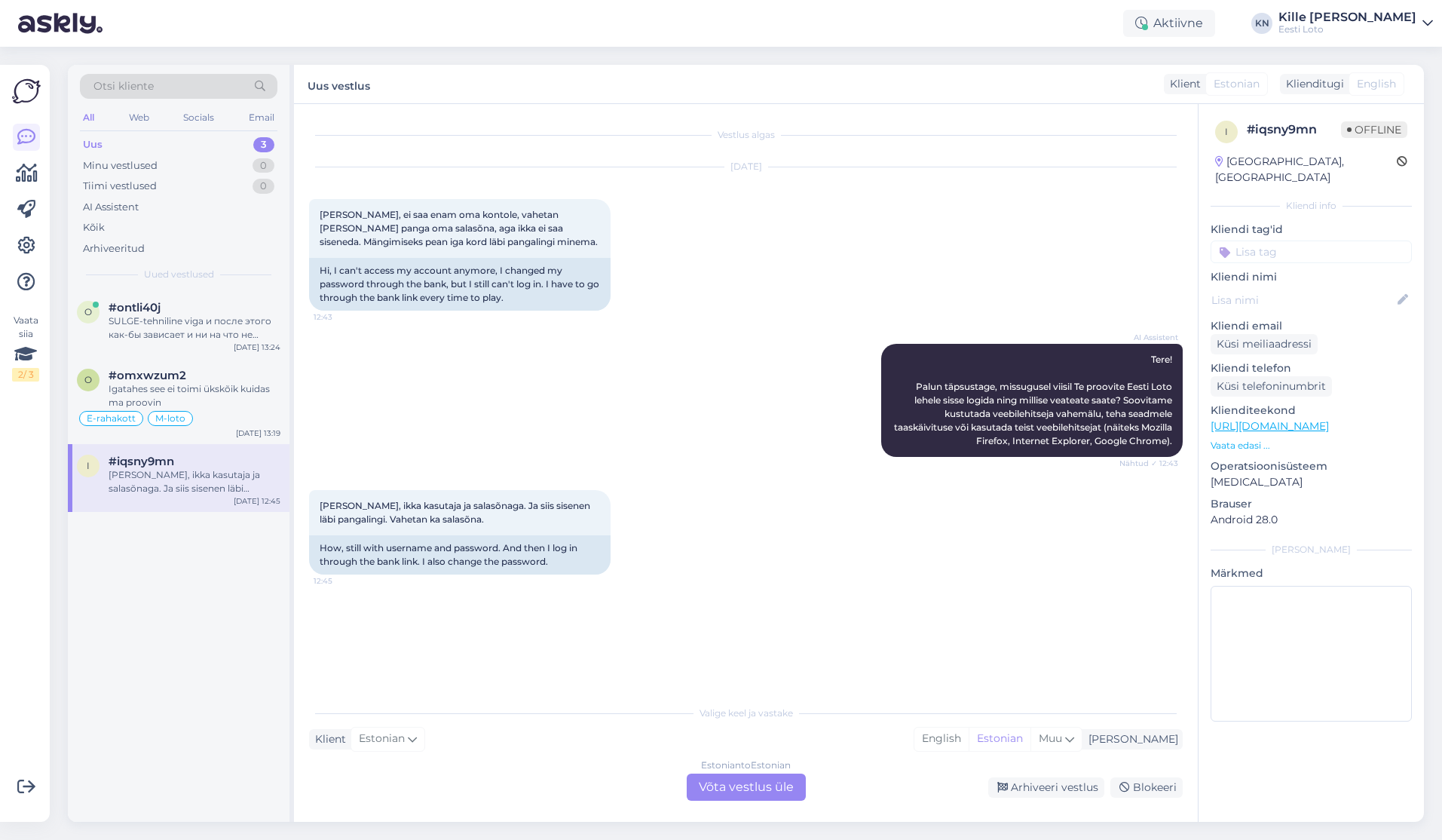
click at [698, 786] on div "Estonian to Estonian Võta vestlus üle" at bounding box center [746, 787] width 119 height 27
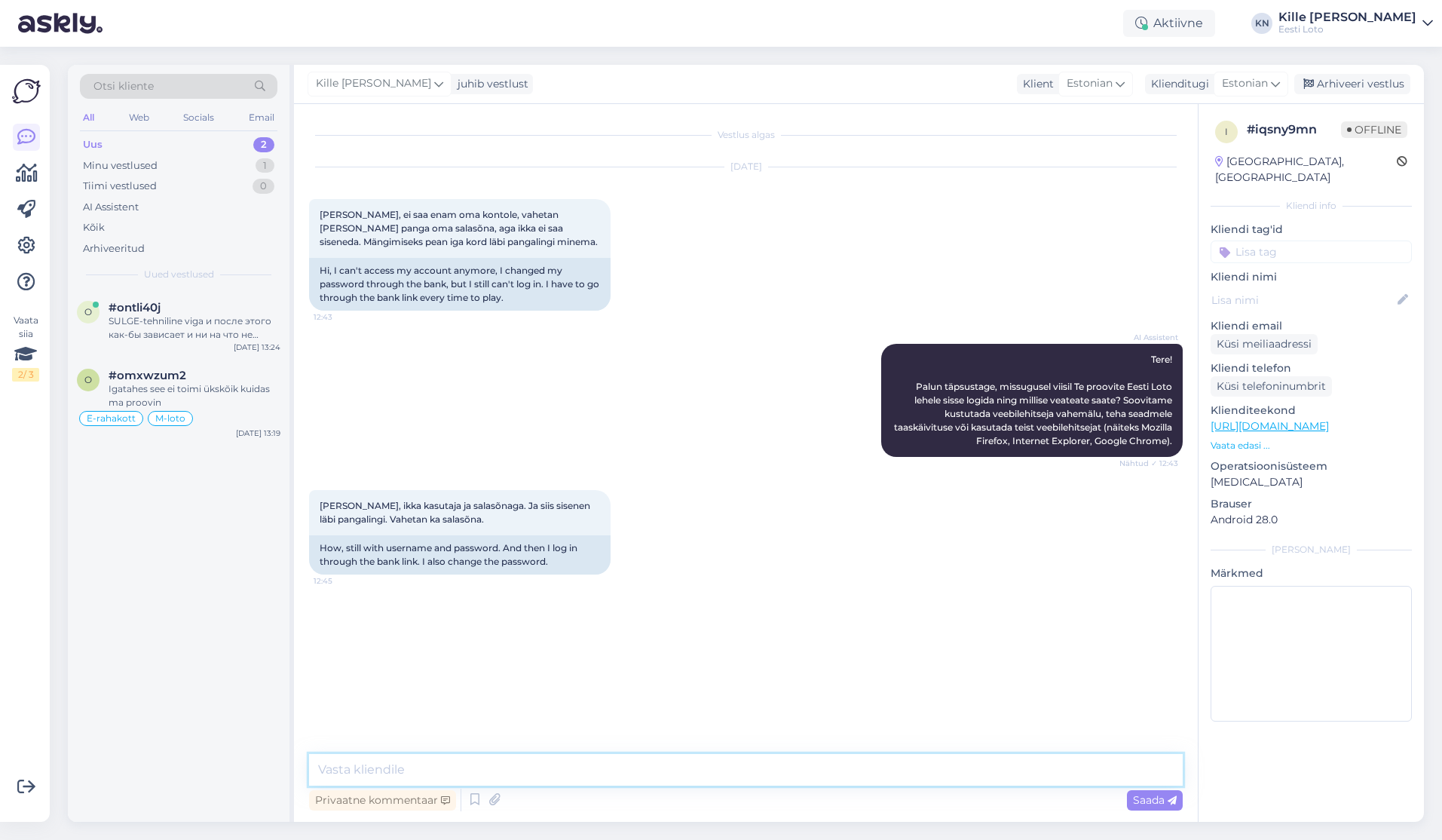
click at [667, 774] on textarea at bounding box center [746, 769] width 874 height 32
type textarea "Palun täpsustage, kas saate mingisuguse veateate, kui salasõnaga sisse logite?"
click at [1150, 798] on span "Saada" at bounding box center [1155, 800] width 44 height 14
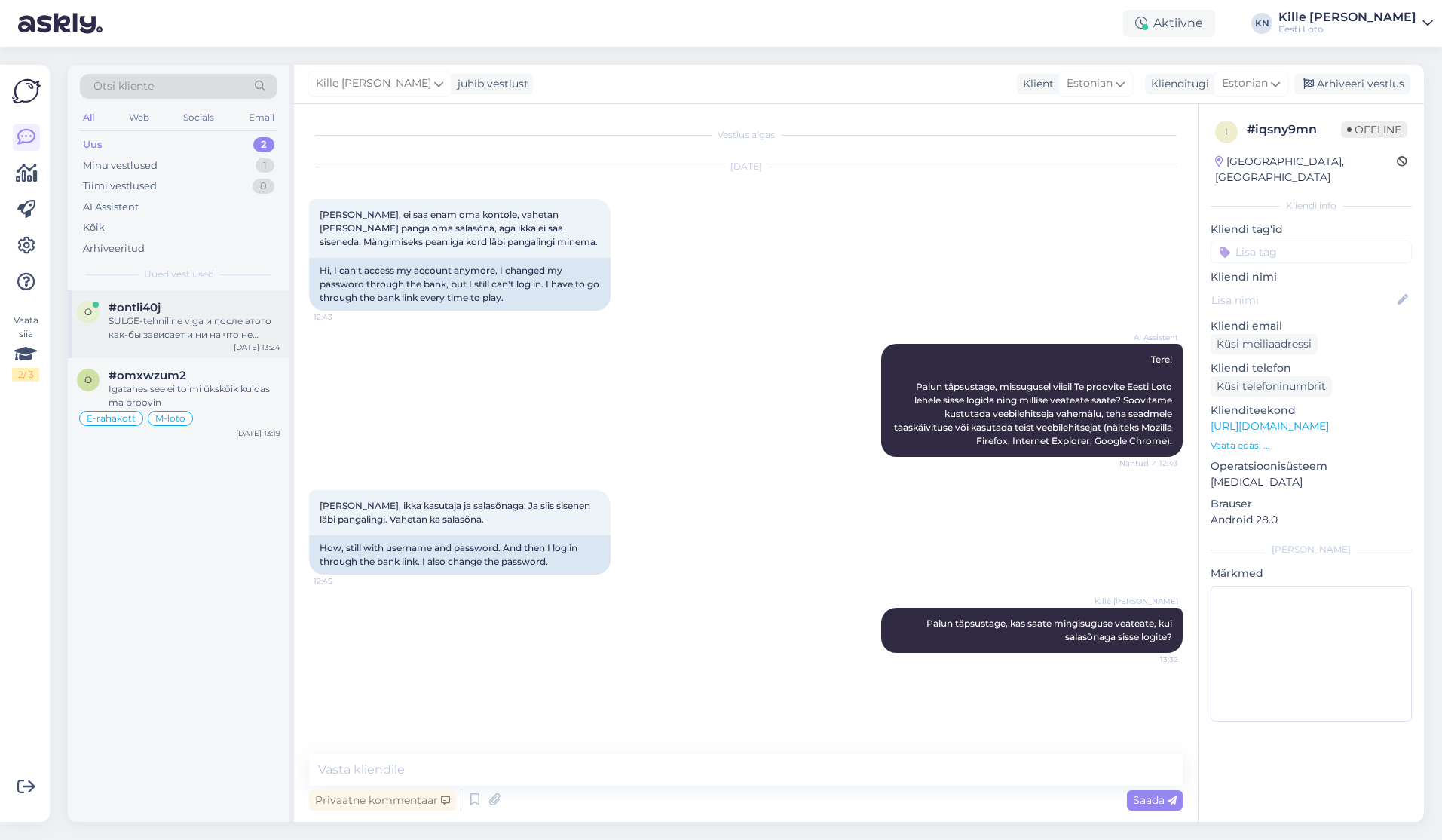
click at [202, 315] on div "SULGE-tehniline viga и после этого как-бы зависает и ни на что не реагирует, кр…" at bounding box center [194, 328] width 172 height 27
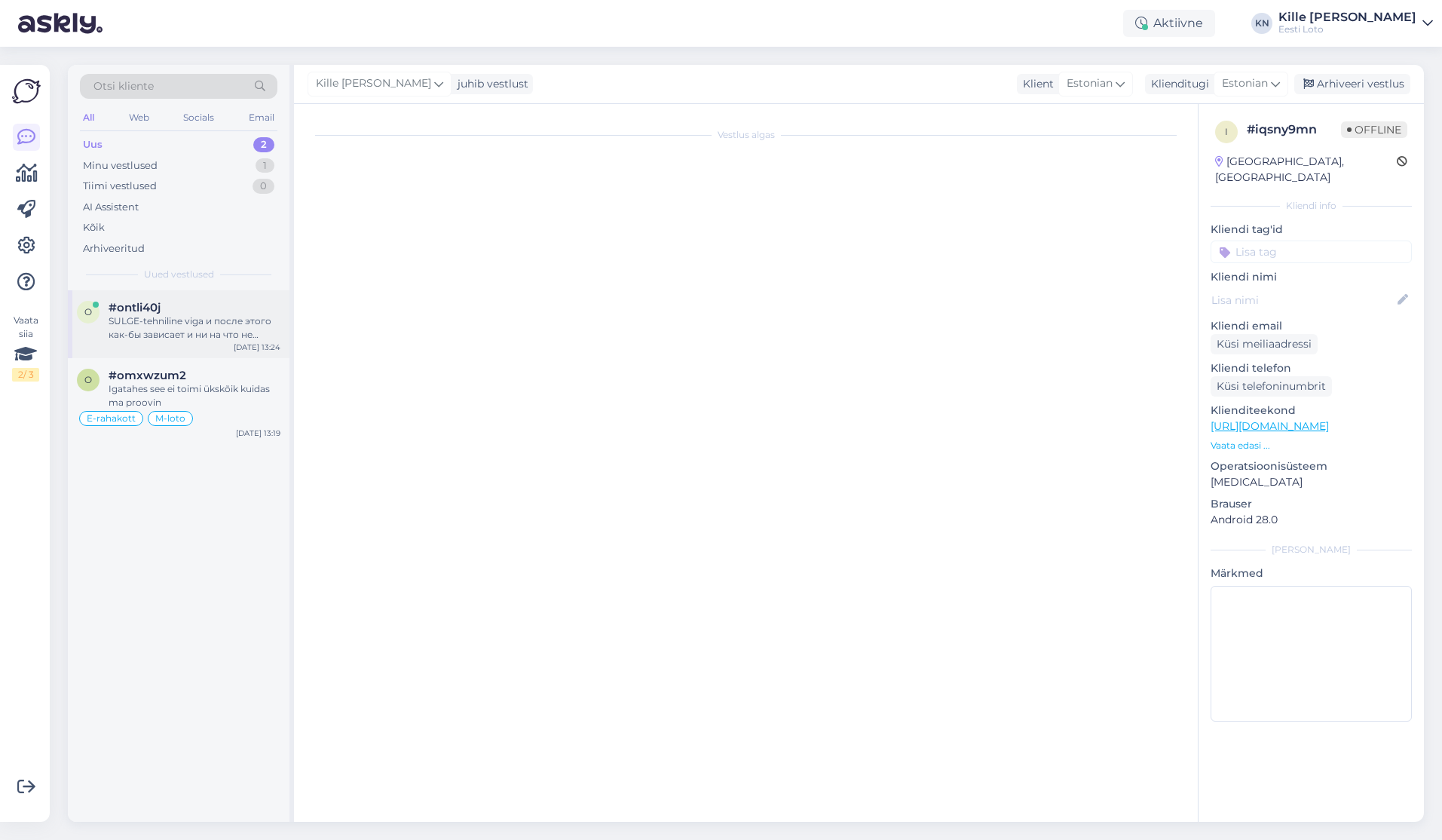
scroll to position [340, 0]
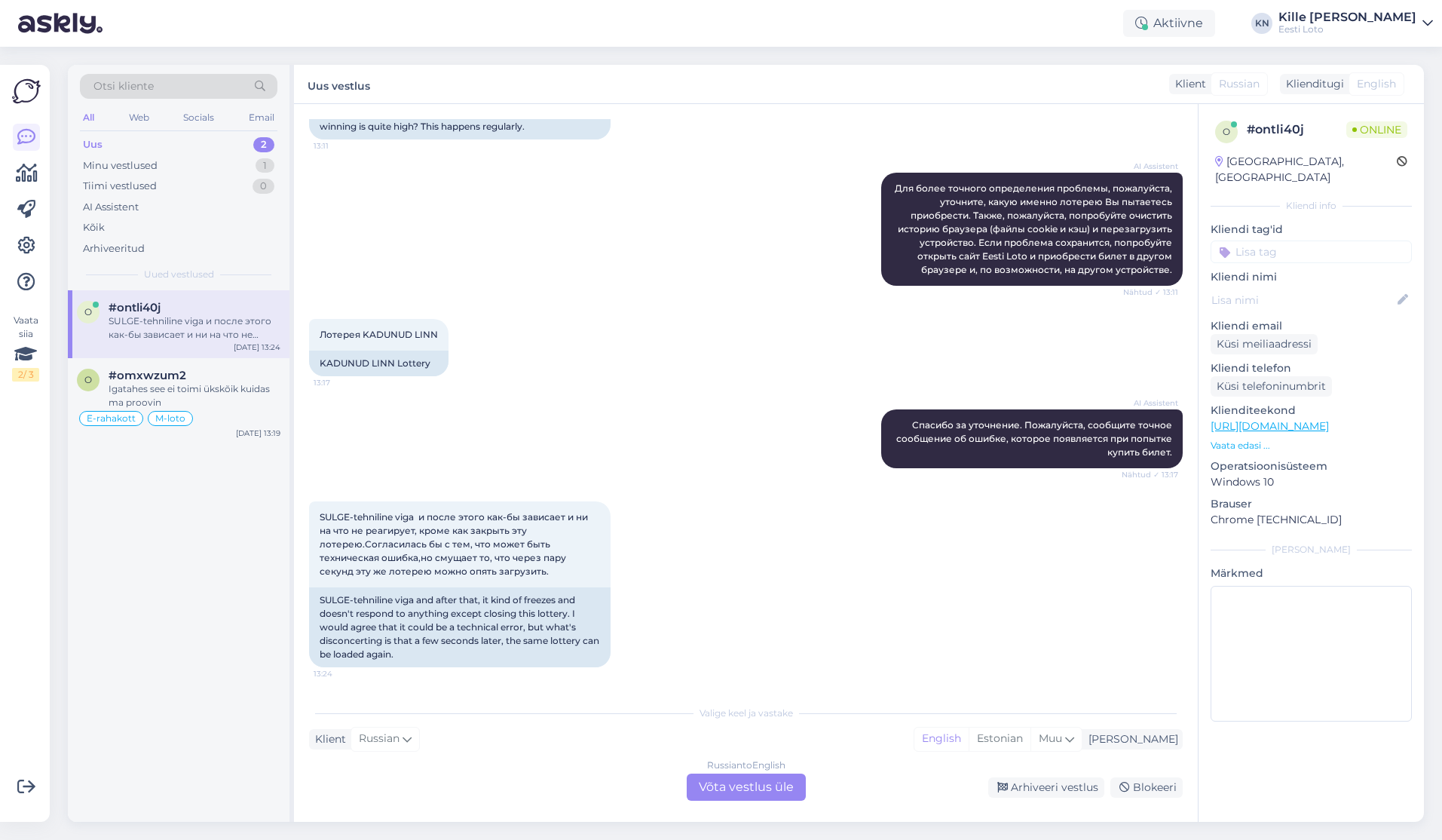
drag, startPoint x: 214, startPoint y: 395, endPoint x: 287, endPoint y: 807, distance: 418.4
click at [213, 395] on div "Igatahes see ei toimi ükskõik kuidas ma proovin" at bounding box center [194, 395] width 172 height 27
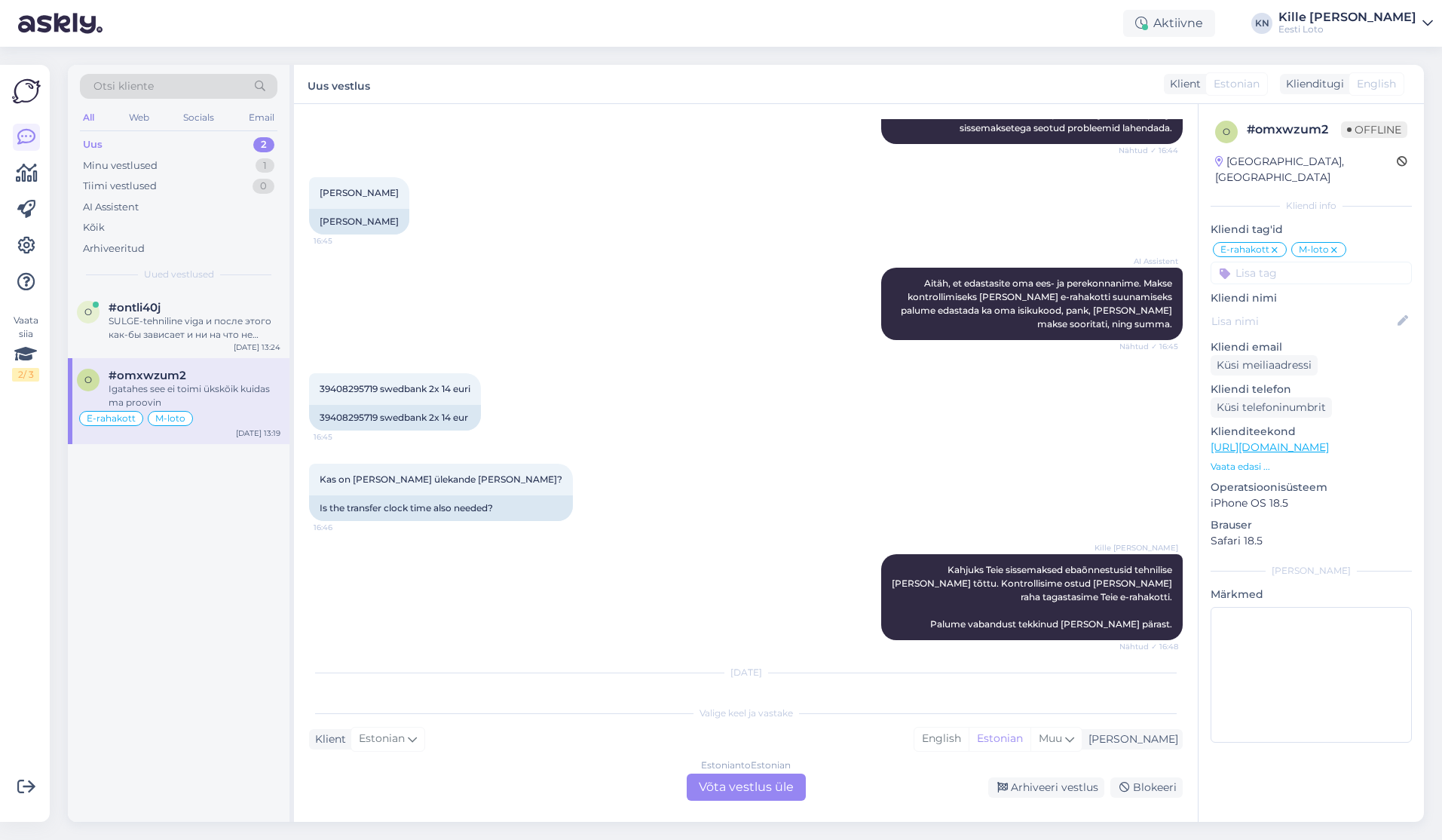
scroll to position [5455, 0]
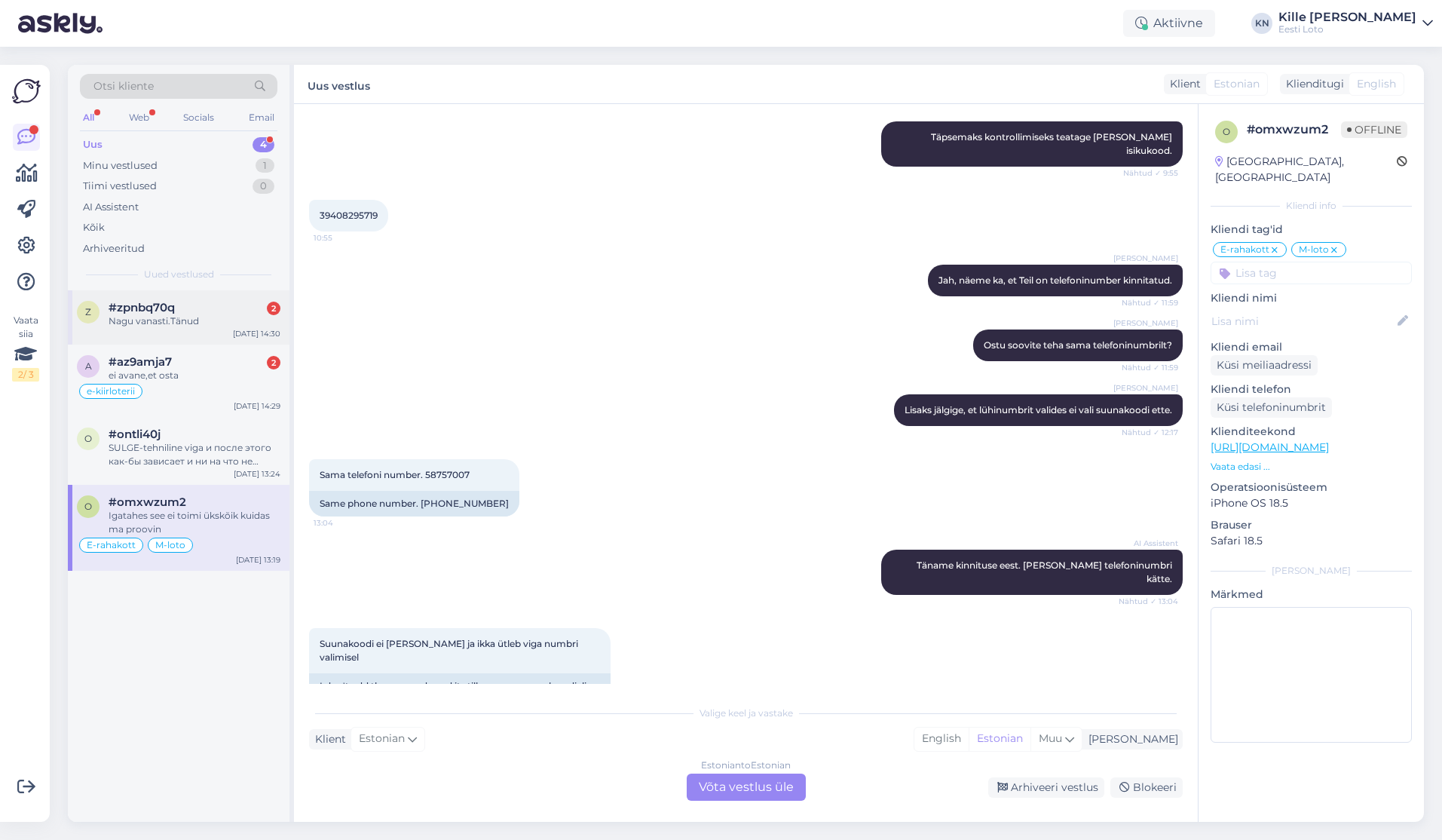
click at [211, 316] on div "Nagu vanasti.Tänud" at bounding box center [194, 321] width 172 height 14
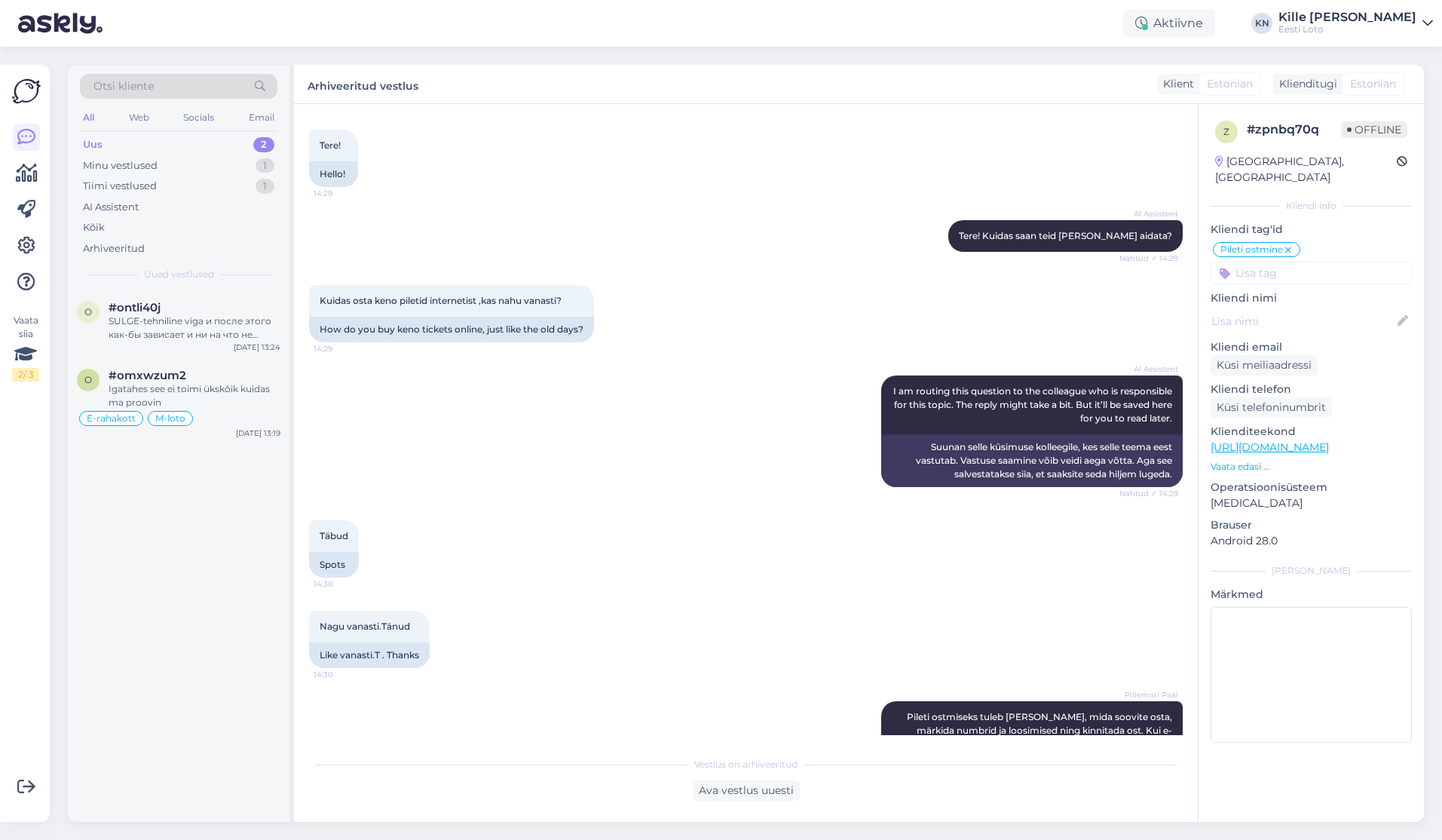
scroll to position [293, 0]
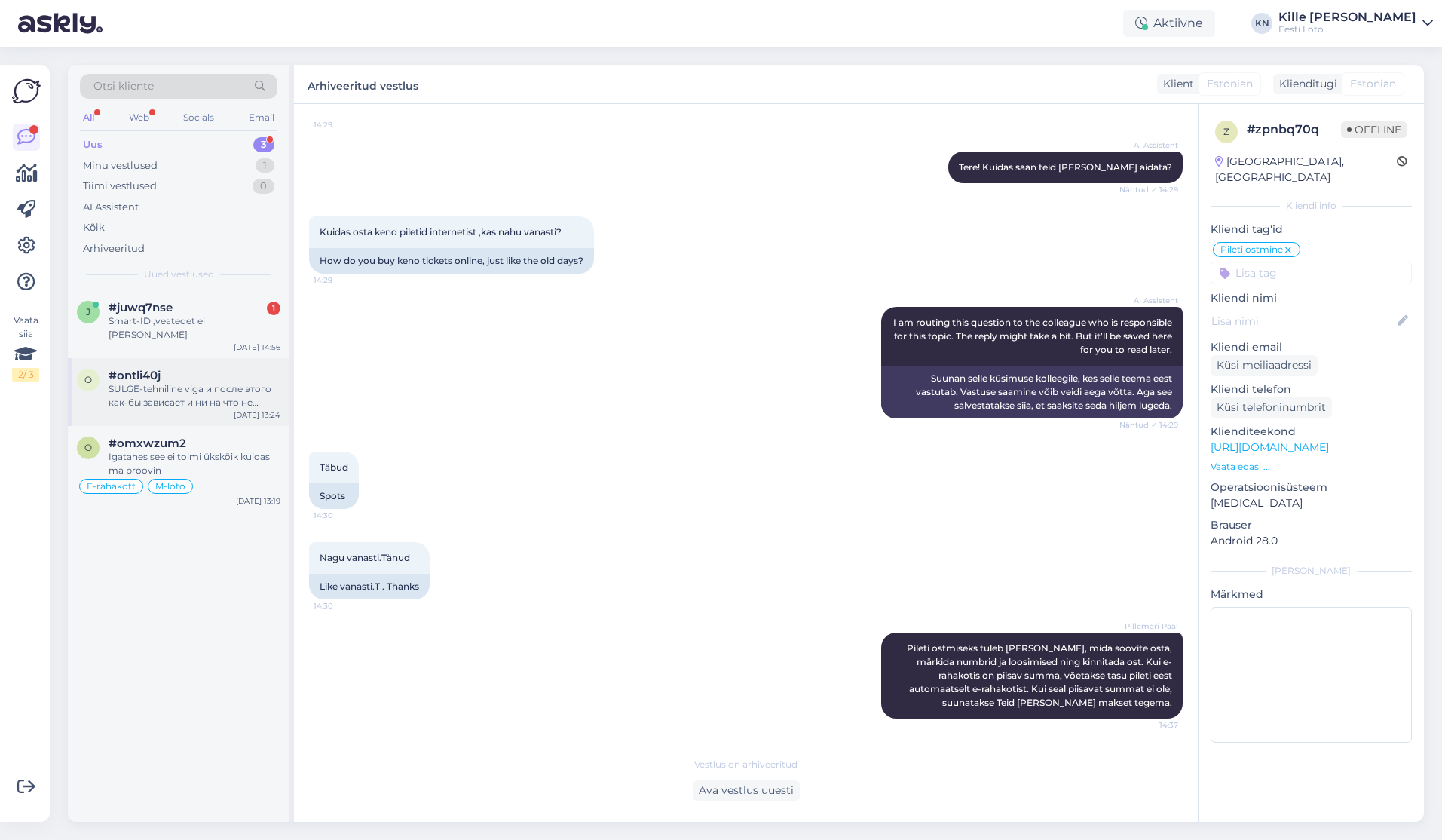
click at [232, 385] on div "SULGE-tehniline viga и после этого как-бы зависает и ни на что не реагирует, кр…" at bounding box center [194, 395] width 172 height 27
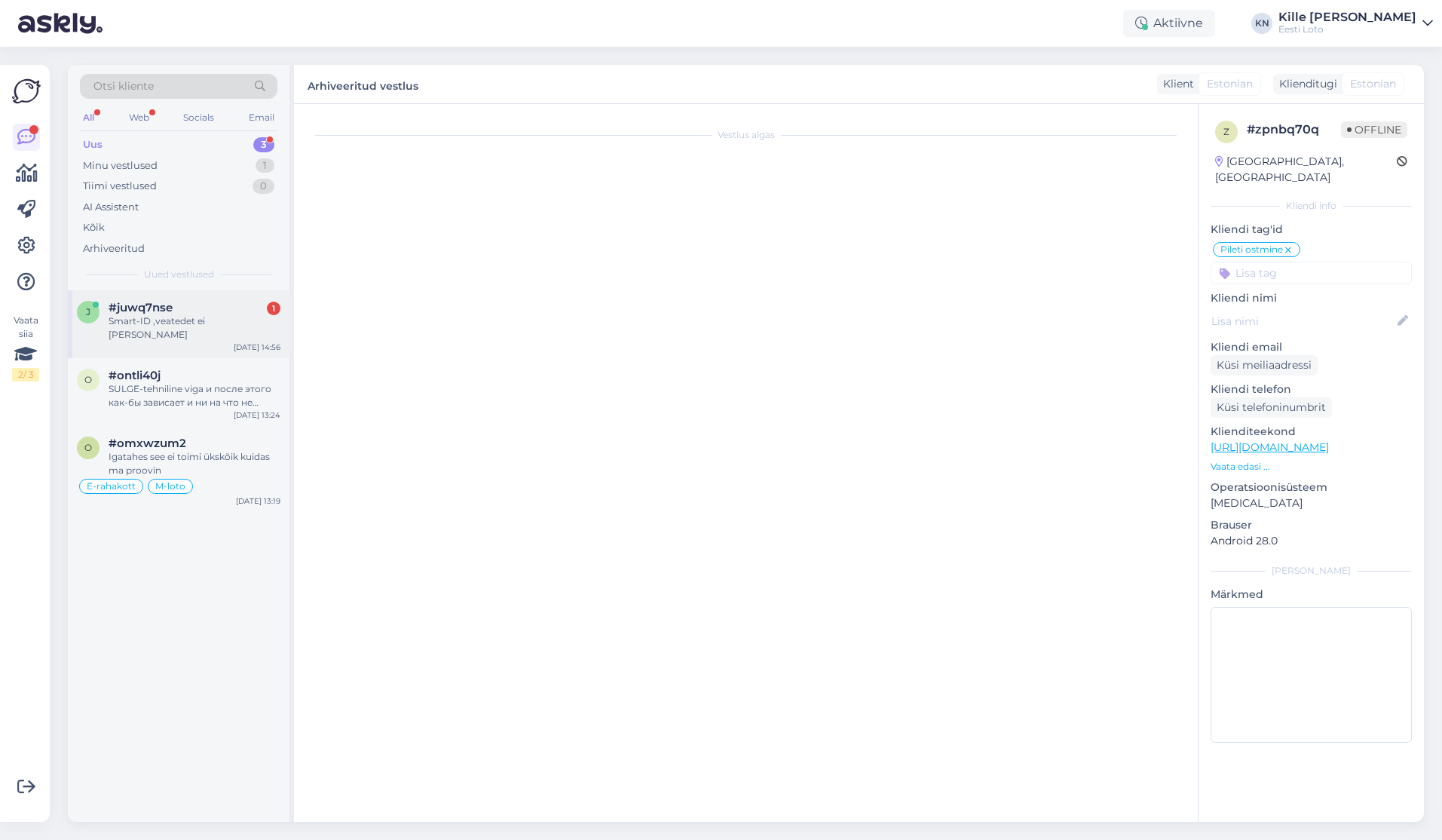
scroll to position [340, 0]
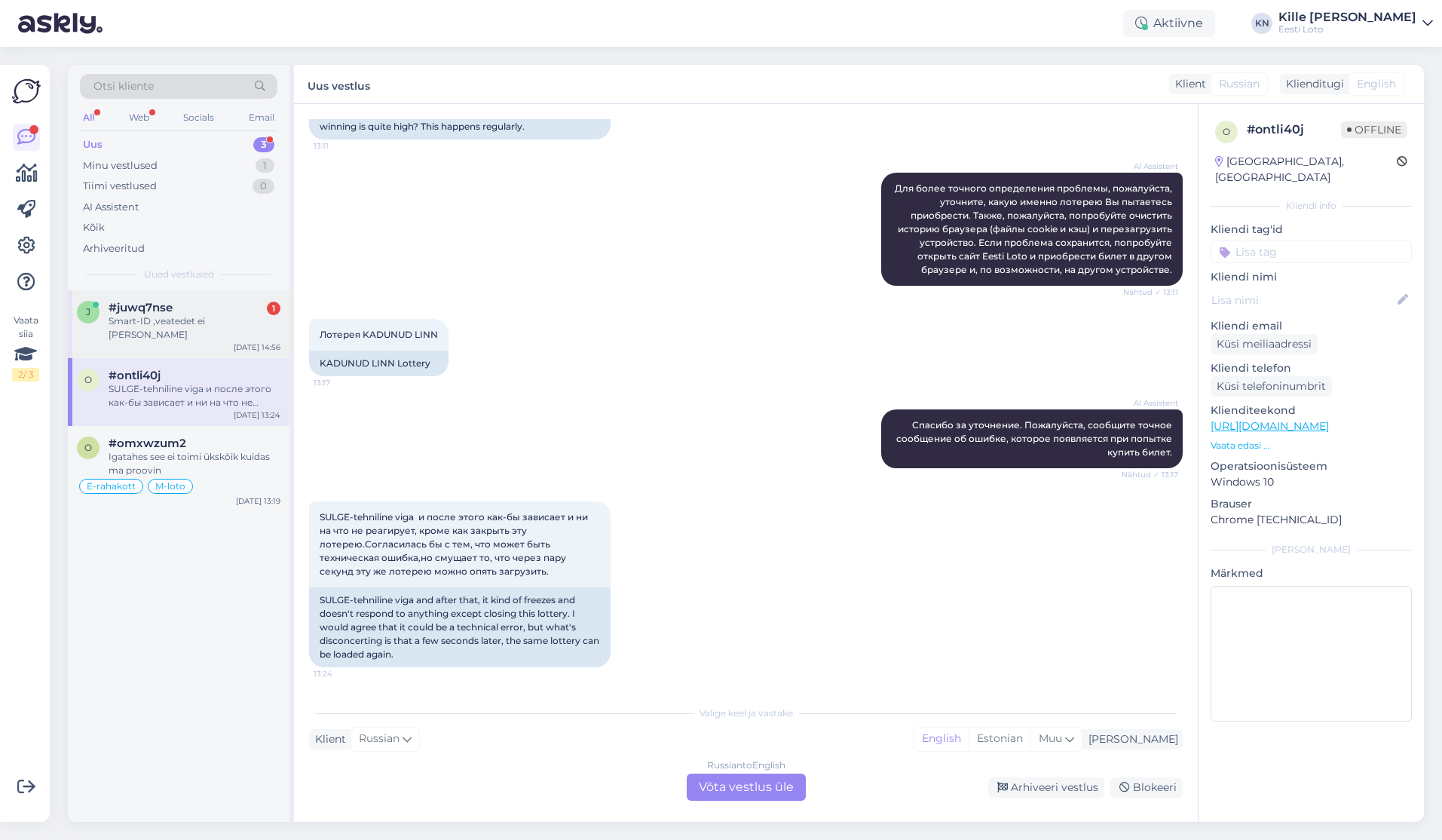
click at [215, 327] on div "Smart-ID ,veatedet ei [PERSON_NAME]" at bounding box center [194, 328] width 172 height 27
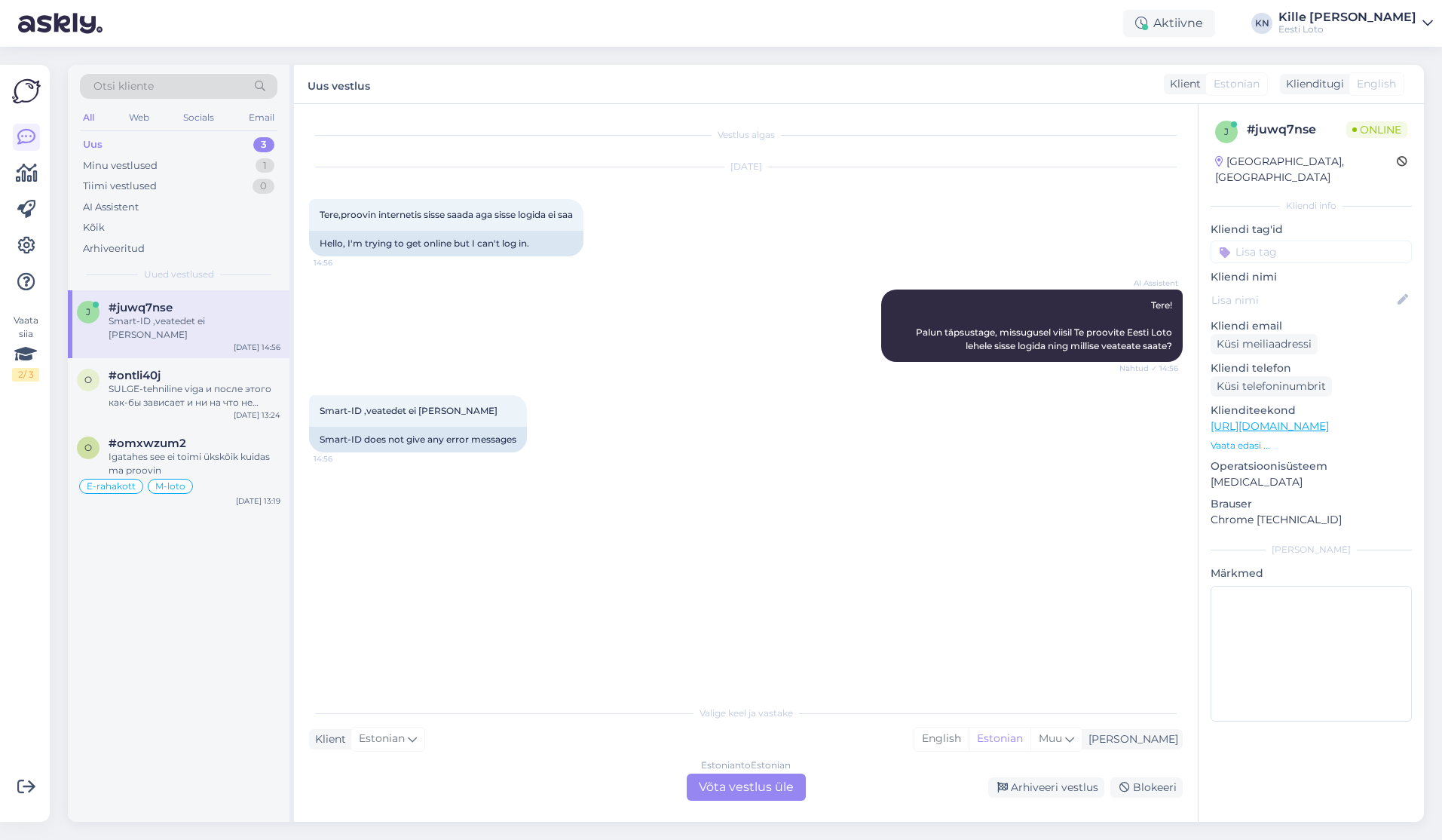
scroll to position [0, 0]
click at [728, 778] on div "Estonian to Estonian Võta vestlus üle" at bounding box center [746, 787] width 119 height 27
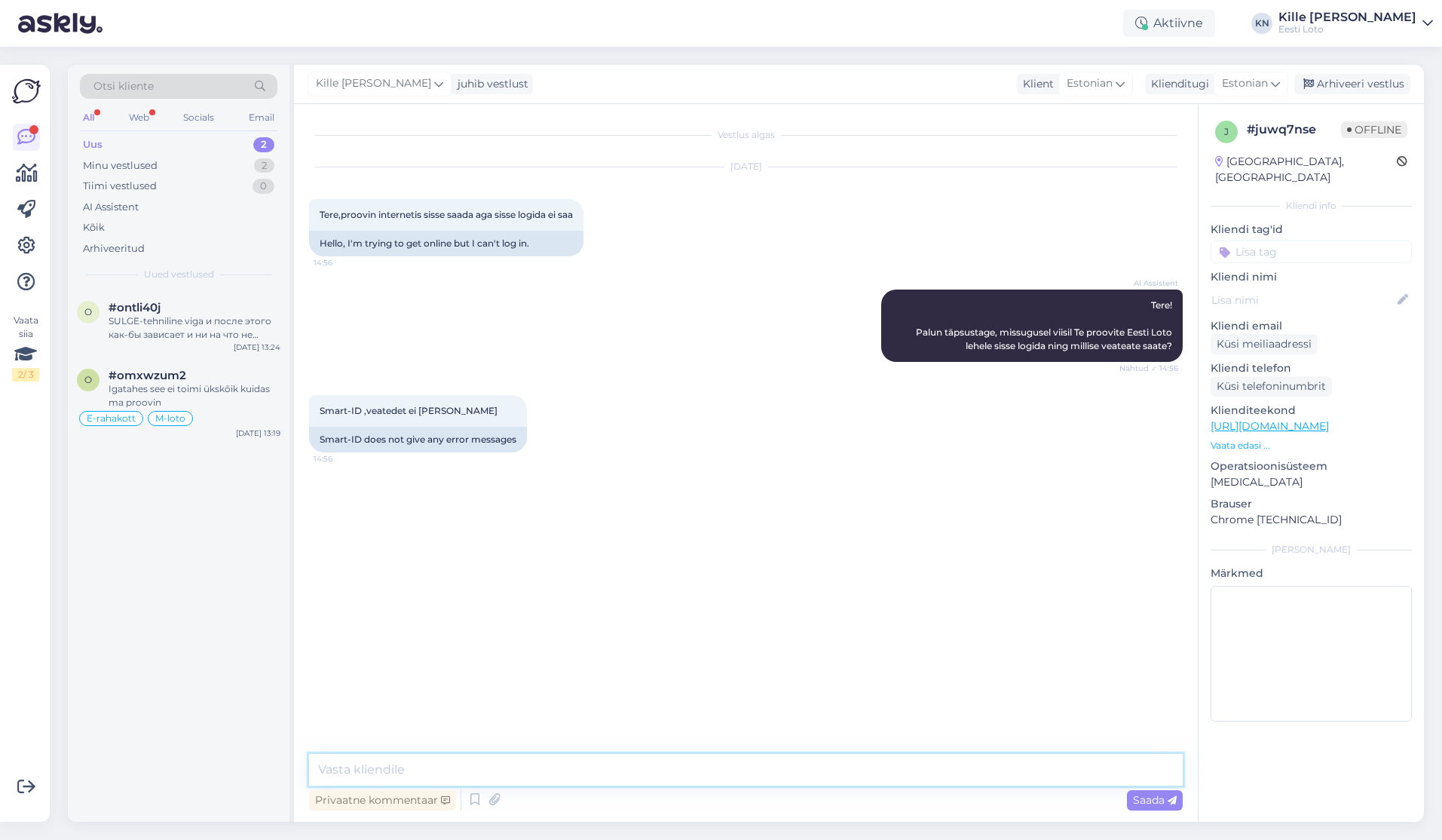
click at [613, 768] on textarea at bounding box center [746, 769] width 874 height 32
paste textarea "Soovitame kustutada veebilehitseja vahemälu ja proovida uuesti. Lisaks soovitam…"
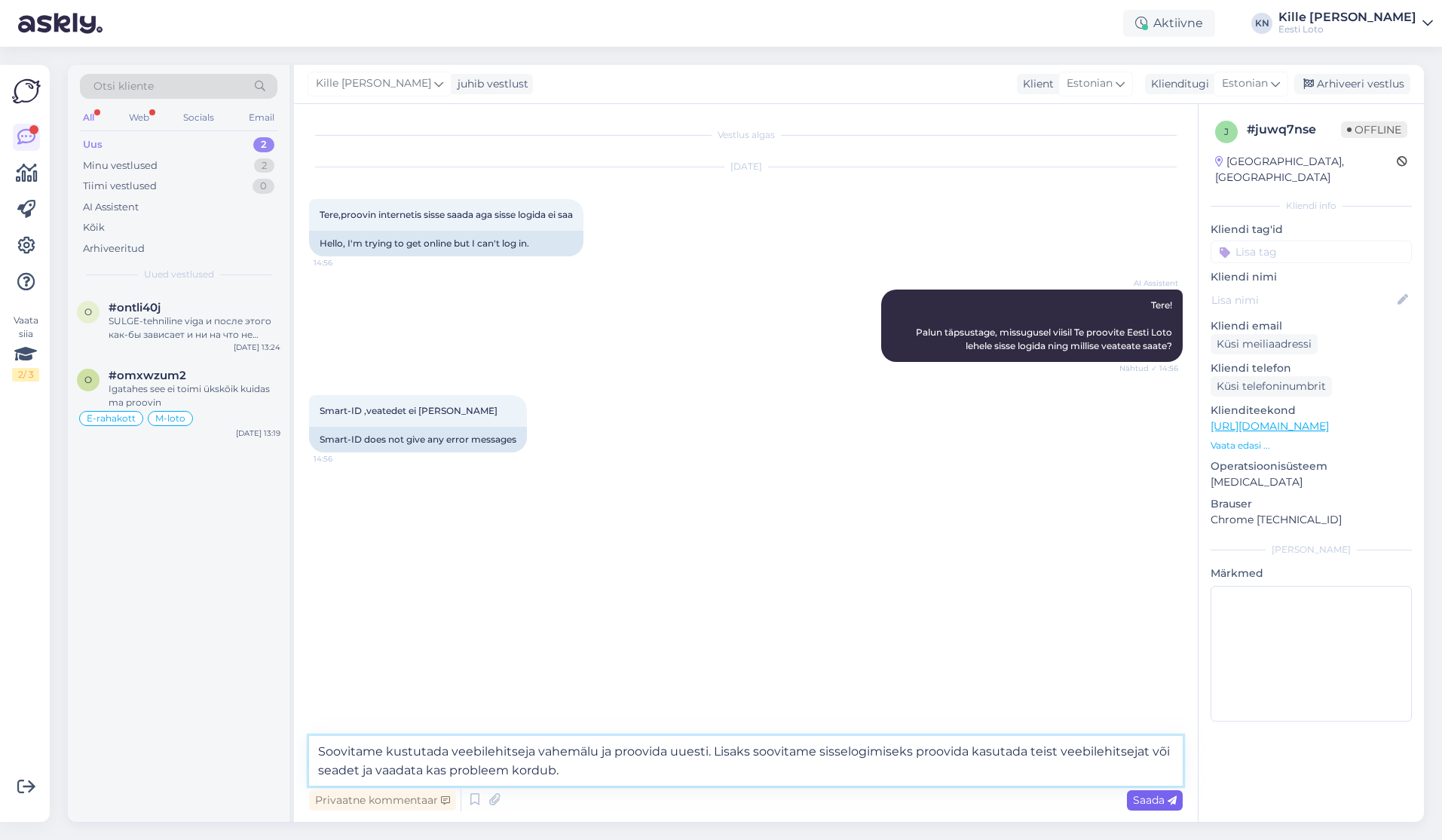
type textarea "Soovitame kustutada veebilehitseja vahemälu ja proovida uuesti. Lisaks soovitam…"
click at [1156, 804] on span "Saada" at bounding box center [1155, 800] width 44 height 14
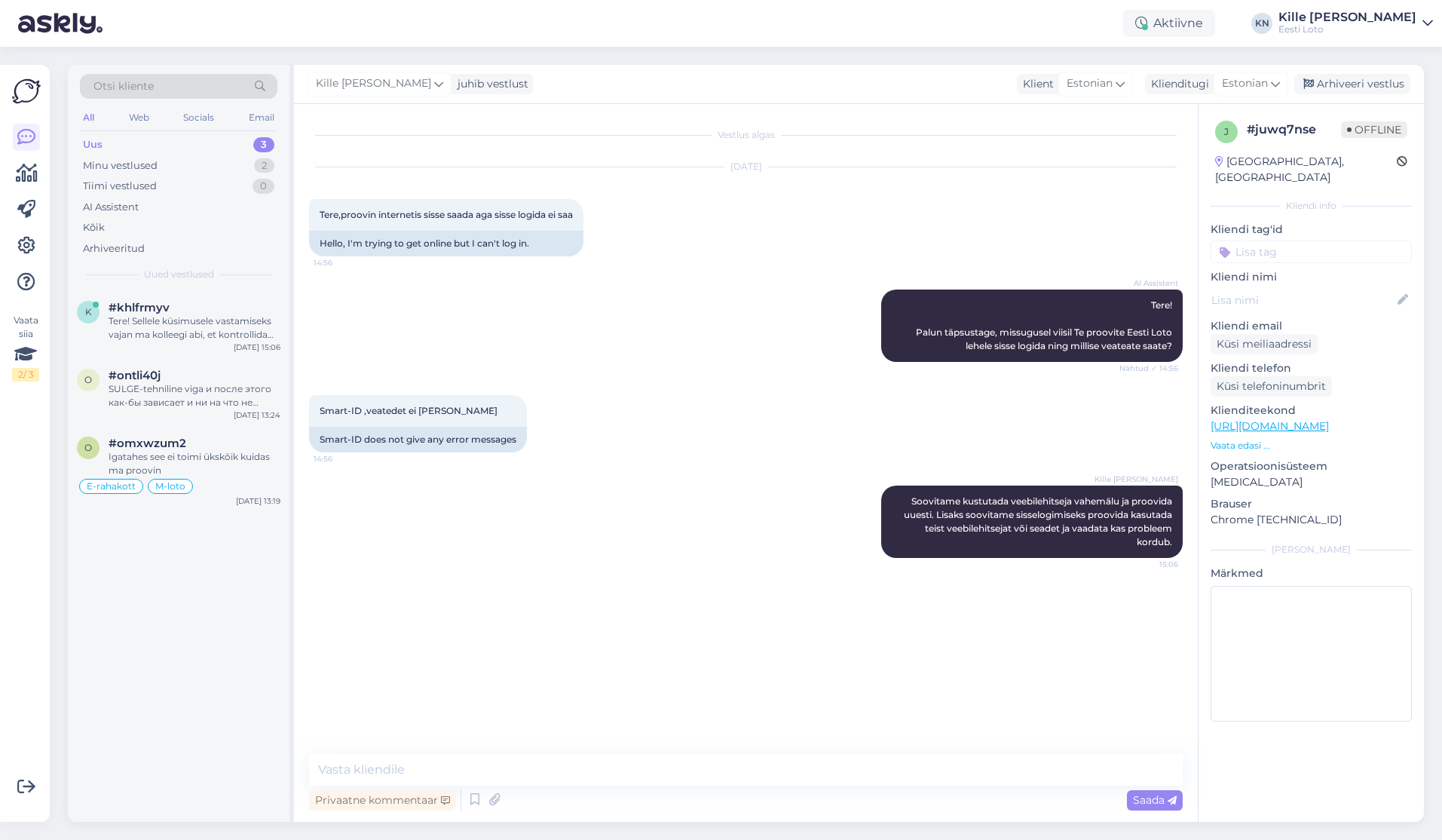
click at [1242, 240] on input at bounding box center [1311, 251] width 201 height 22
type input "smar"
click at [1256, 286] on div "Smart-ID probleem" at bounding box center [1280, 294] width 104 height 15
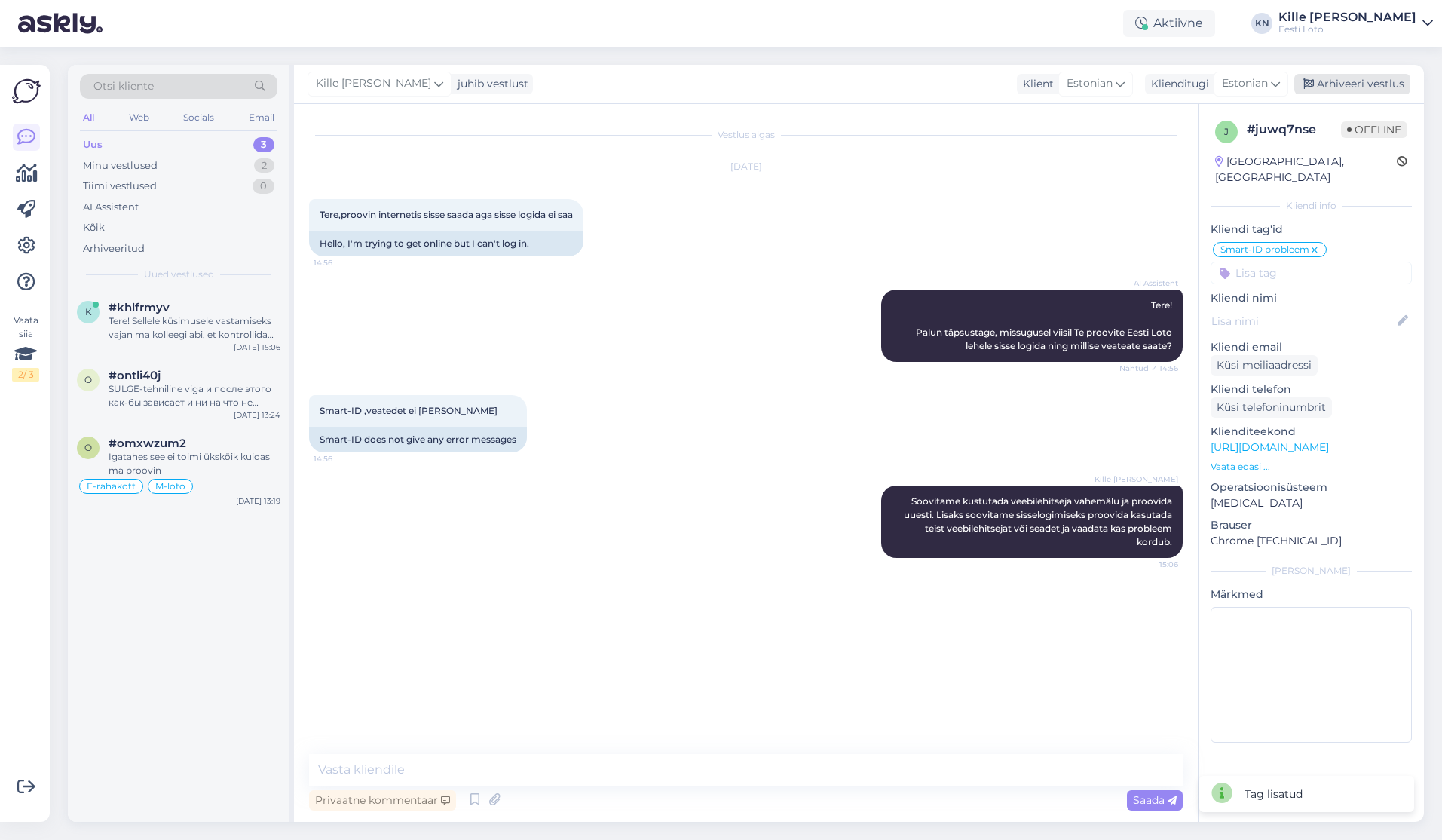
click at [1350, 82] on div "Arhiveeri vestlus" at bounding box center [1352, 84] width 116 height 20
click at [181, 391] on div "SULGE-tehniline viga и после этого как-бы зависает и ни на что не реагирует, кр…" at bounding box center [194, 395] width 172 height 27
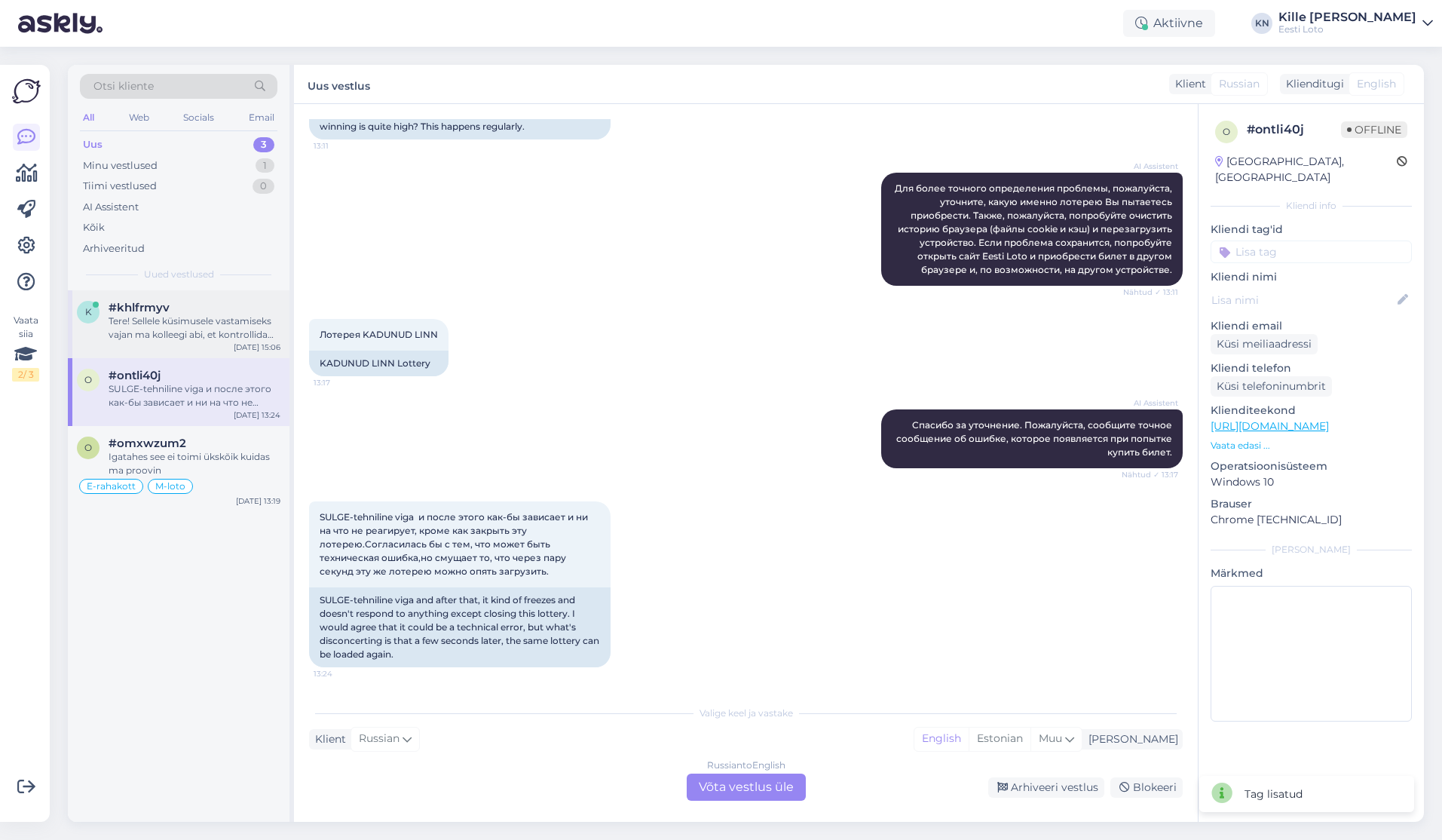
click at [162, 343] on div "k #khlfrmyv Tere! Sellele küsimusele vastamiseks vajan ma kolleegi abi, et kont…" at bounding box center [179, 324] width 222 height 68
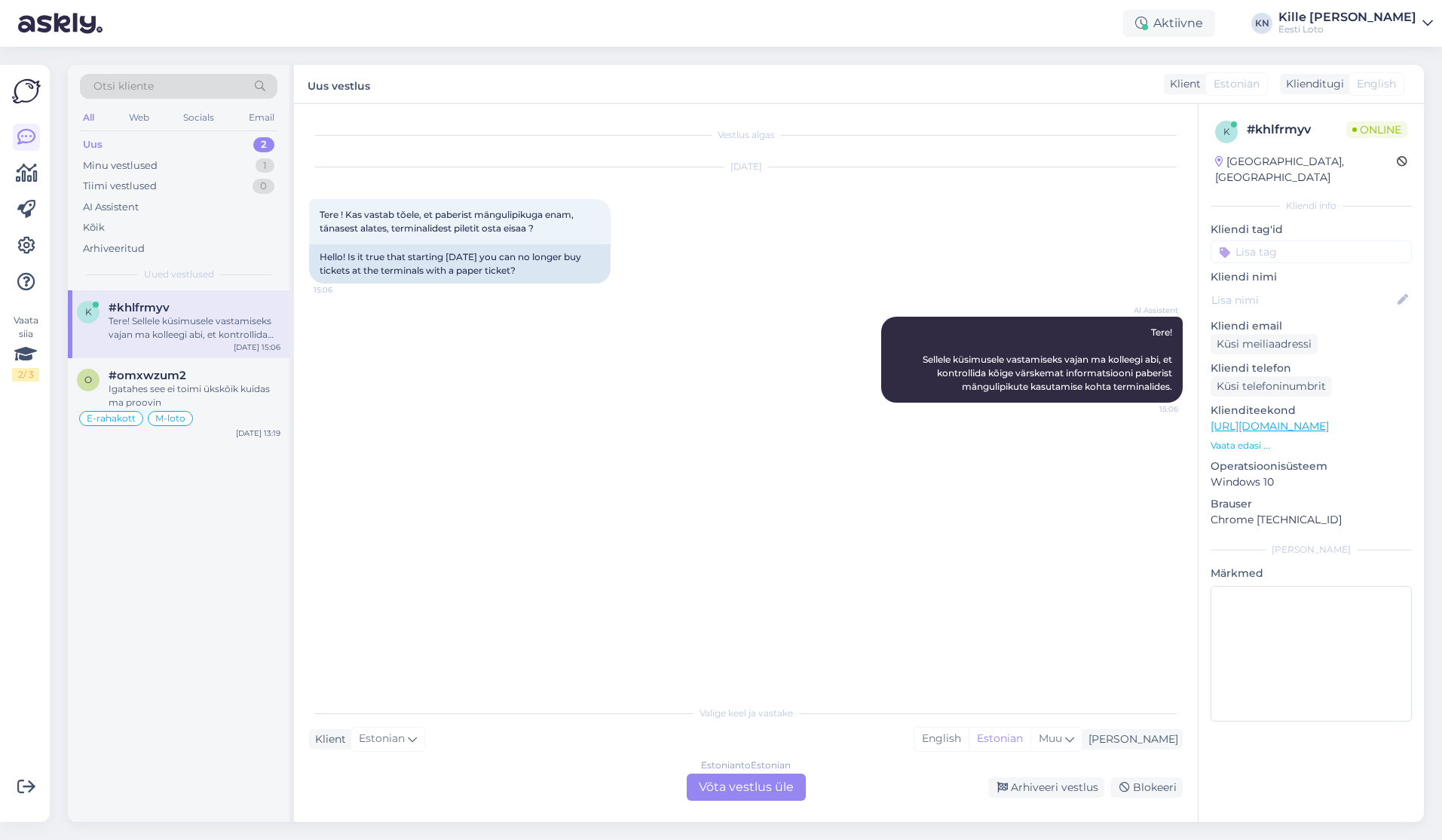
click at [771, 774] on div "Estonian to Estonian Võta vestlus üle" at bounding box center [746, 787] width 119 height 27
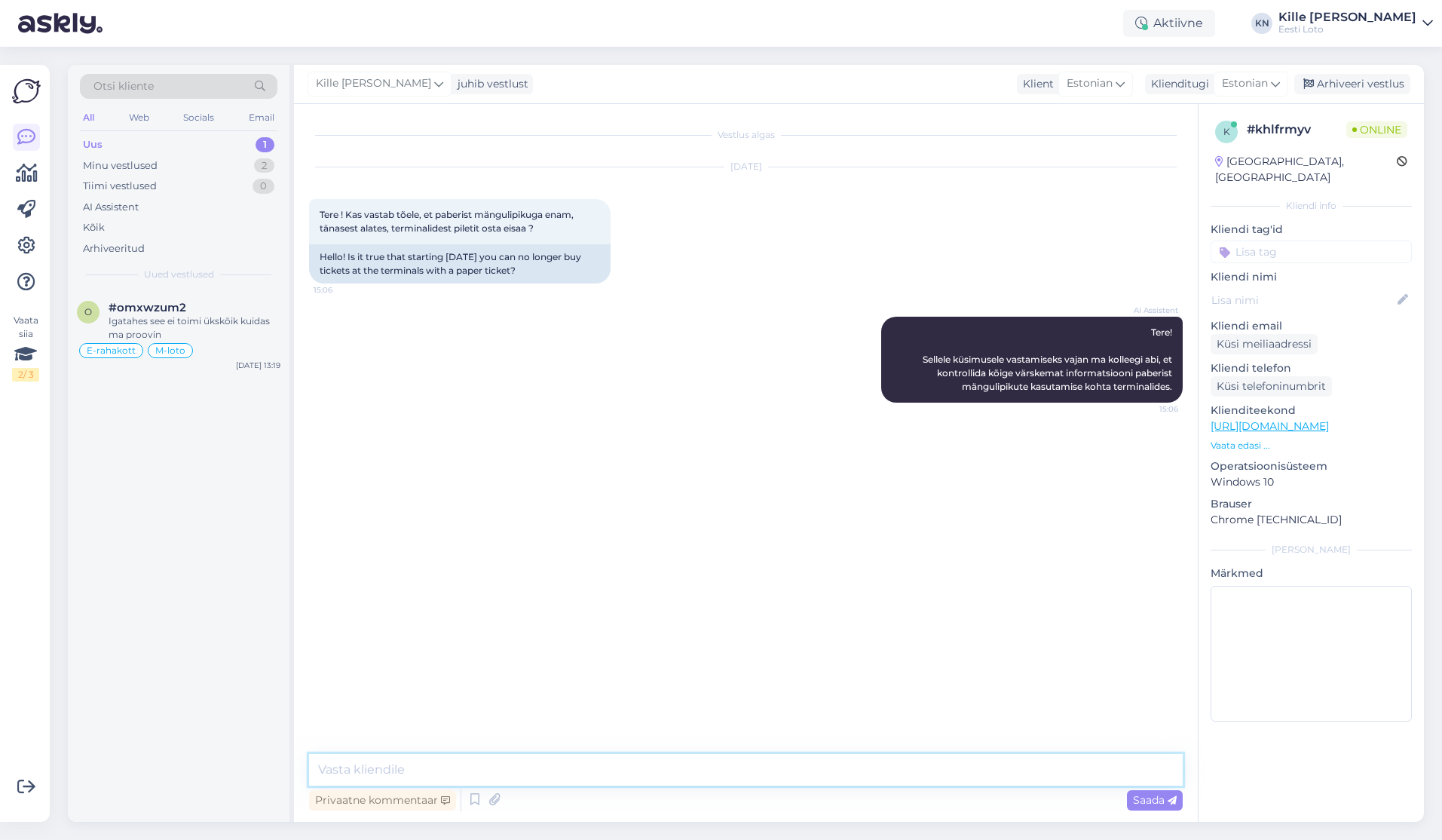
click at [724, 778] on textarea at bounding box center [746, 769] width 874 height 32
paste textarea "Selle muudatuse põhjuseks oli oluliselt vähenenud mängulipikute kasutus, tehnil…"
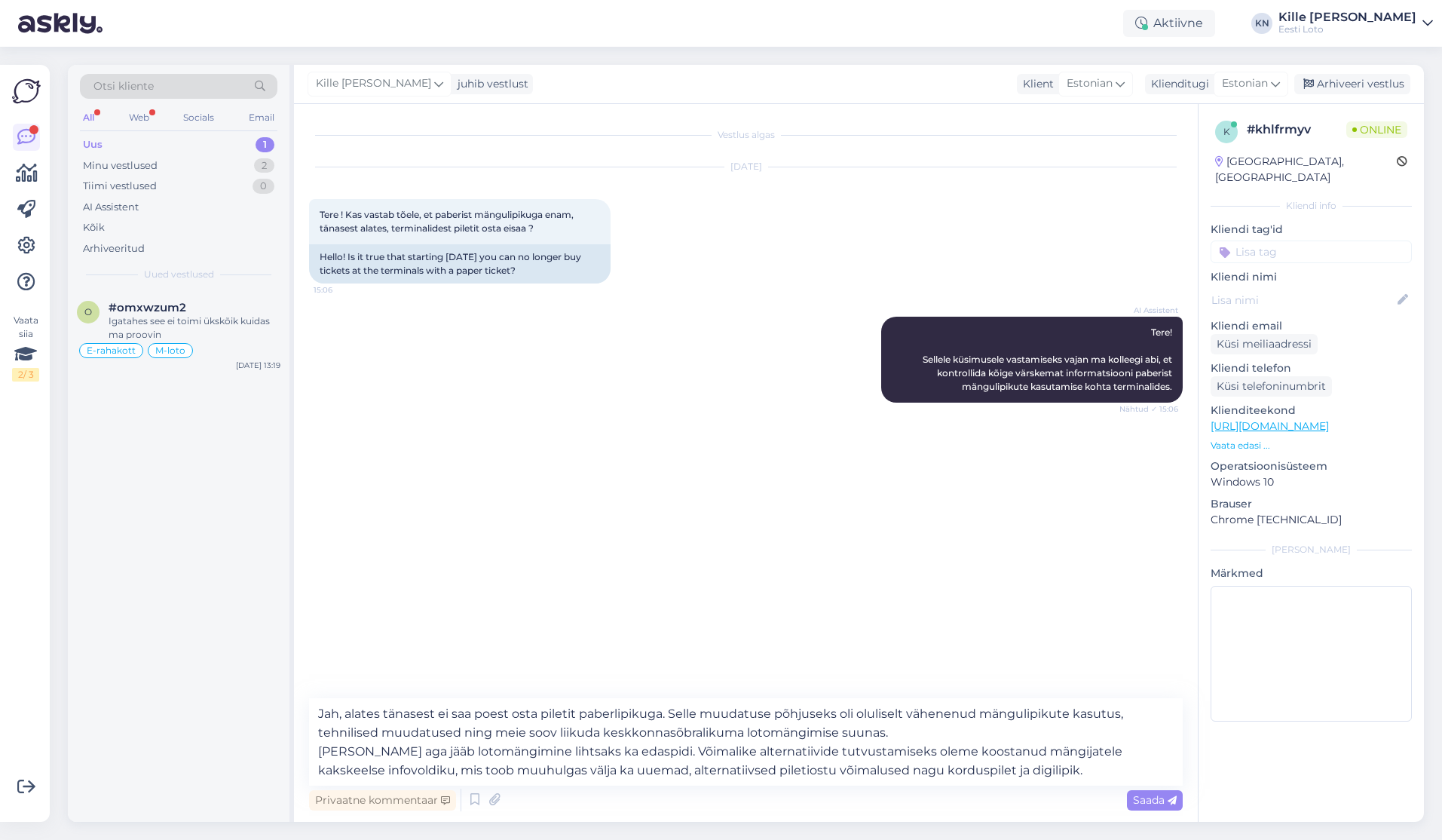
click at [175, 147] on div "Uus 1" at bounding box center [179, 144] width 197 height 21
click at [129, 169] on div "Minu vestlused" at bounding box center [120, 166] width 75 height 15
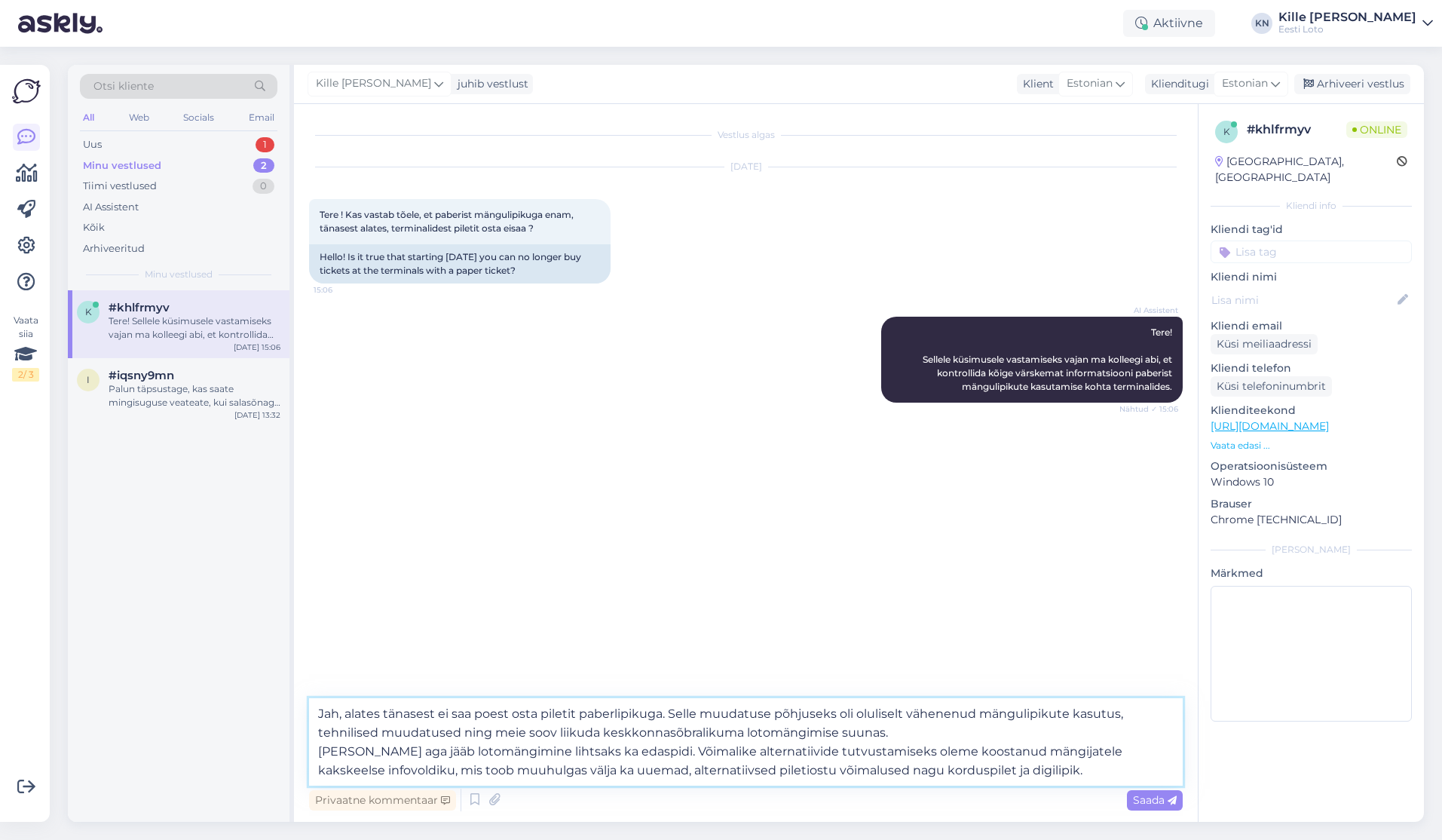
click at [707, 724] on textarea "Jah, alates tänasest ei saa poest osta piletit paberlipikuga. Selle muudatuse p…" at bounding box center [746, 741] width 874 height 87
drag, startPoint x: 1031, startPoint y: 767, endPoint x: 310, endPoint y: 754, distance: 721.1
click at [310, 754] on textarea "Jah, alates tänasest ei saa poest osta piletit paberlipikuga. Selle muudatuse p…" at bounding box center [746, 741] width 874 height 87
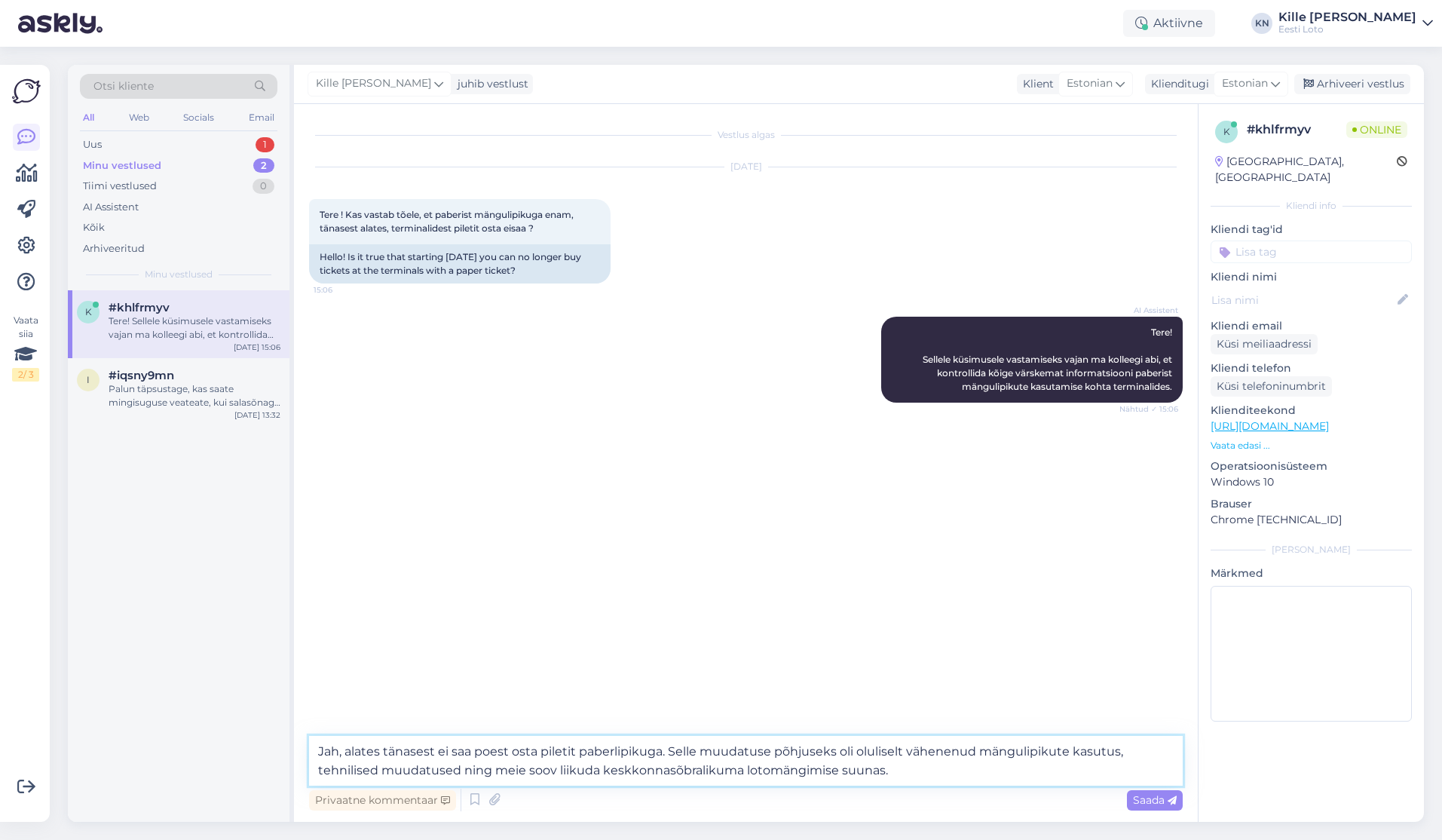
type textarea "Jah, alates tänasest ei saa poest osta piletit paberlipikuga. Selle muudatuse p…"
click at [1139, 802] on span "Saada" at bounding box center [1155, 800] width 44 height 14
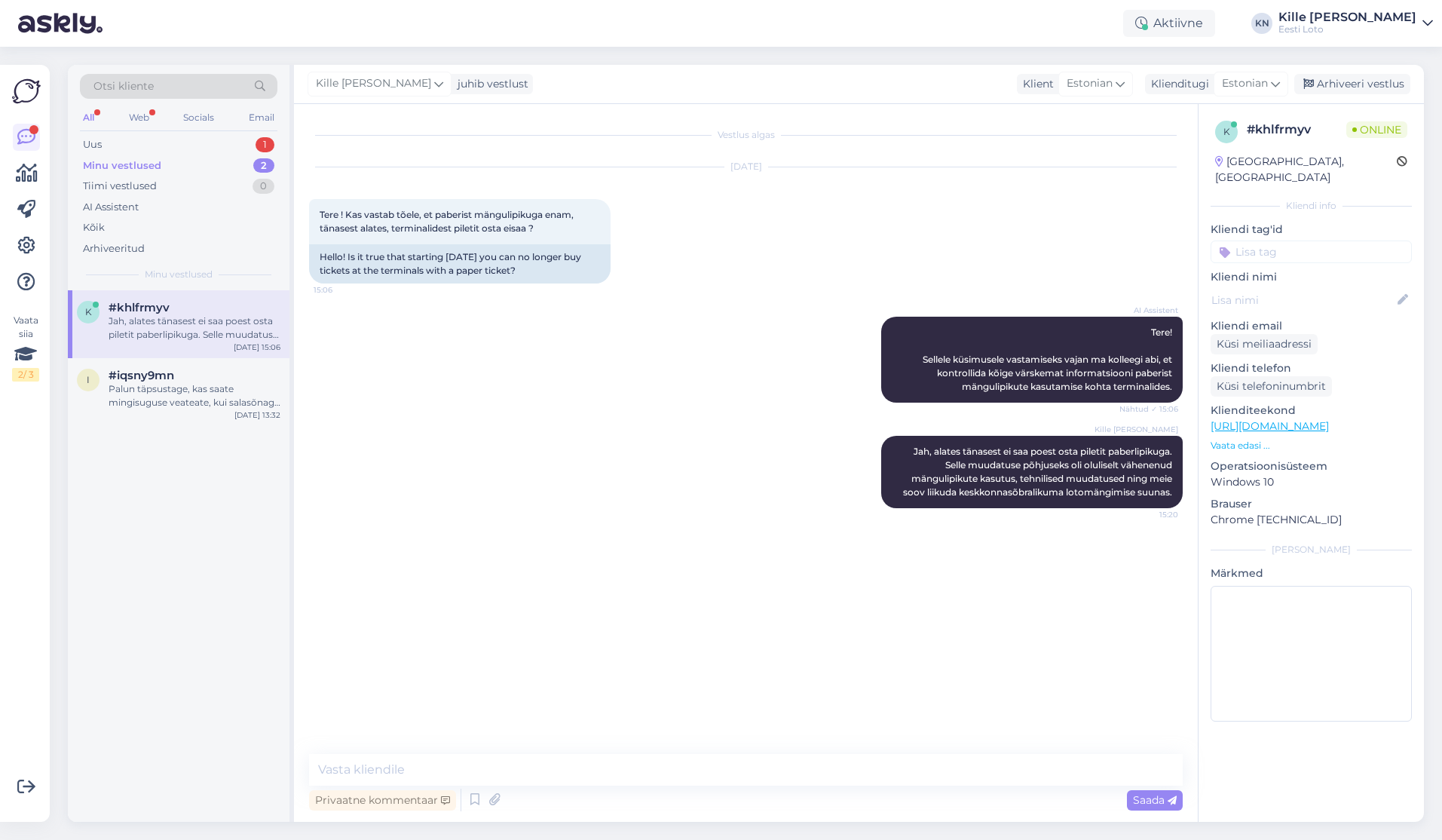
click at [1262, 240] on input at bounding box center [1311, 251] width 201 height 22
type input "lip"
click at [1266, 289] on span "paberlipik" at bounding box center [1249, 294] width 45 height 9
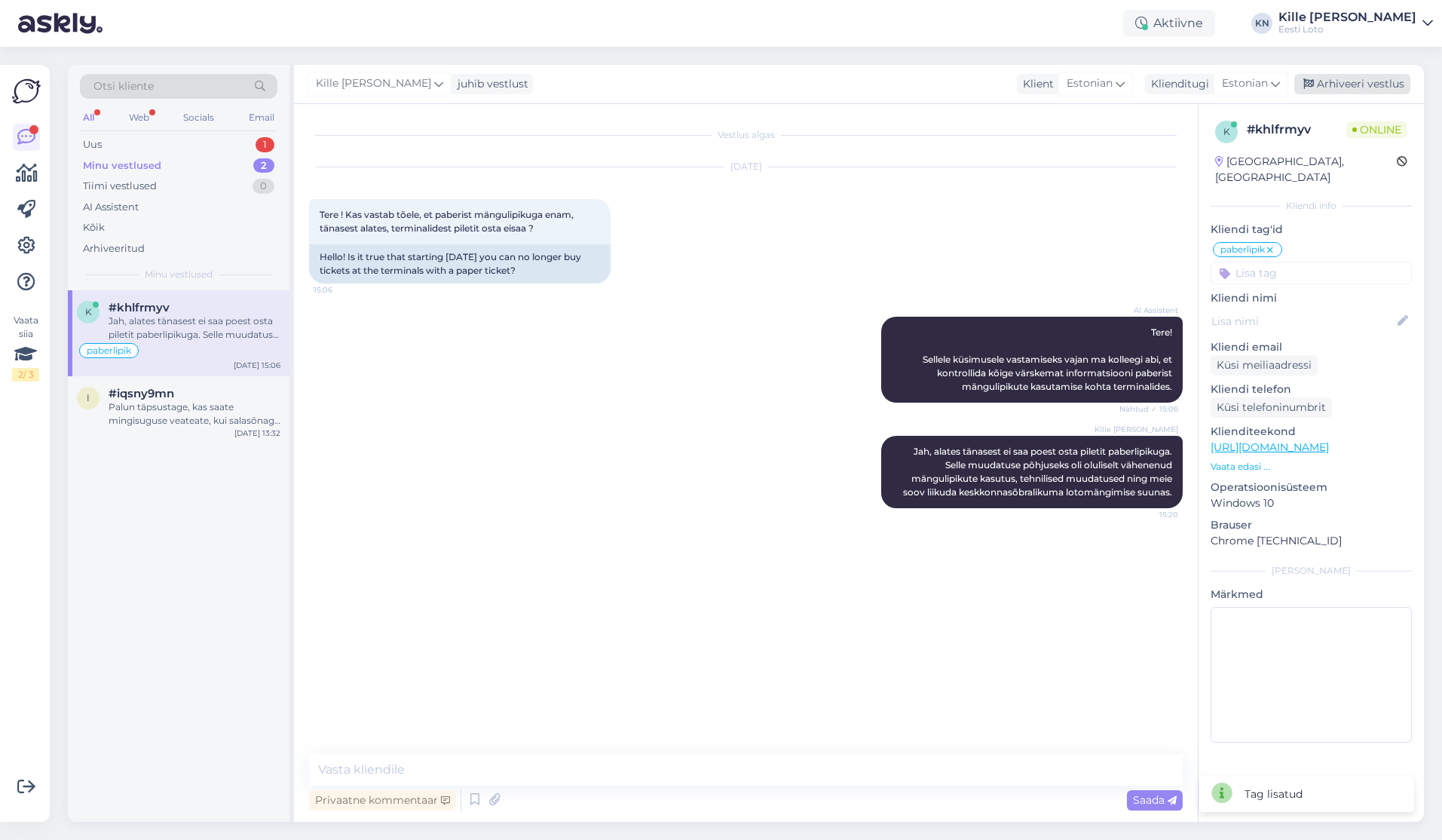
click at [1333, 79] on div "Arhiveeri vestlus" at bounding box center [1352, 84] width 116 height 20
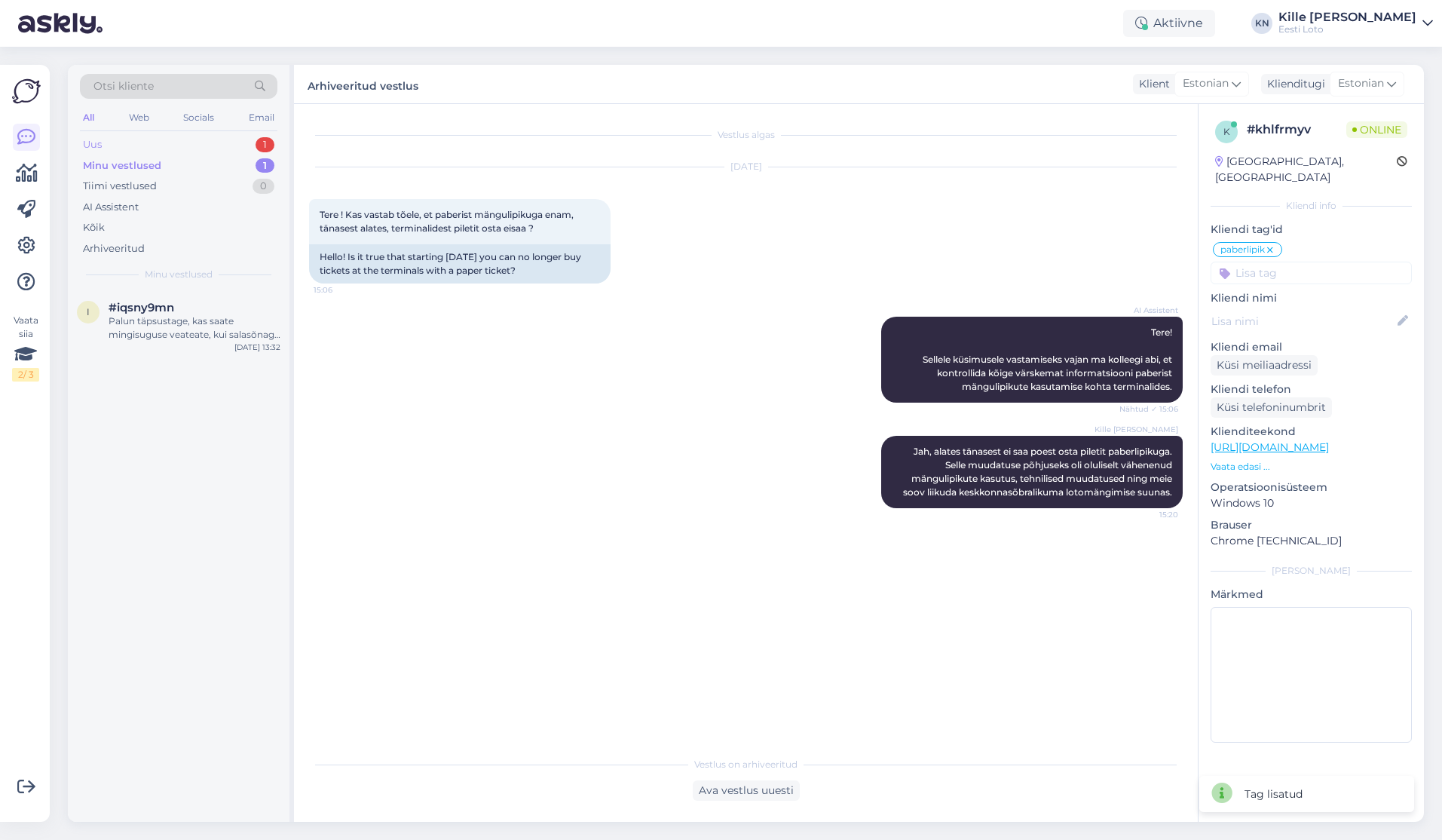
click at [185, 142] on div "Uus 1" at bounding box center [179, 144] width 197 height 21
click at [148, 314] on span "#89ezpyrg" at bounding box center [139, 307] width 62 height 14
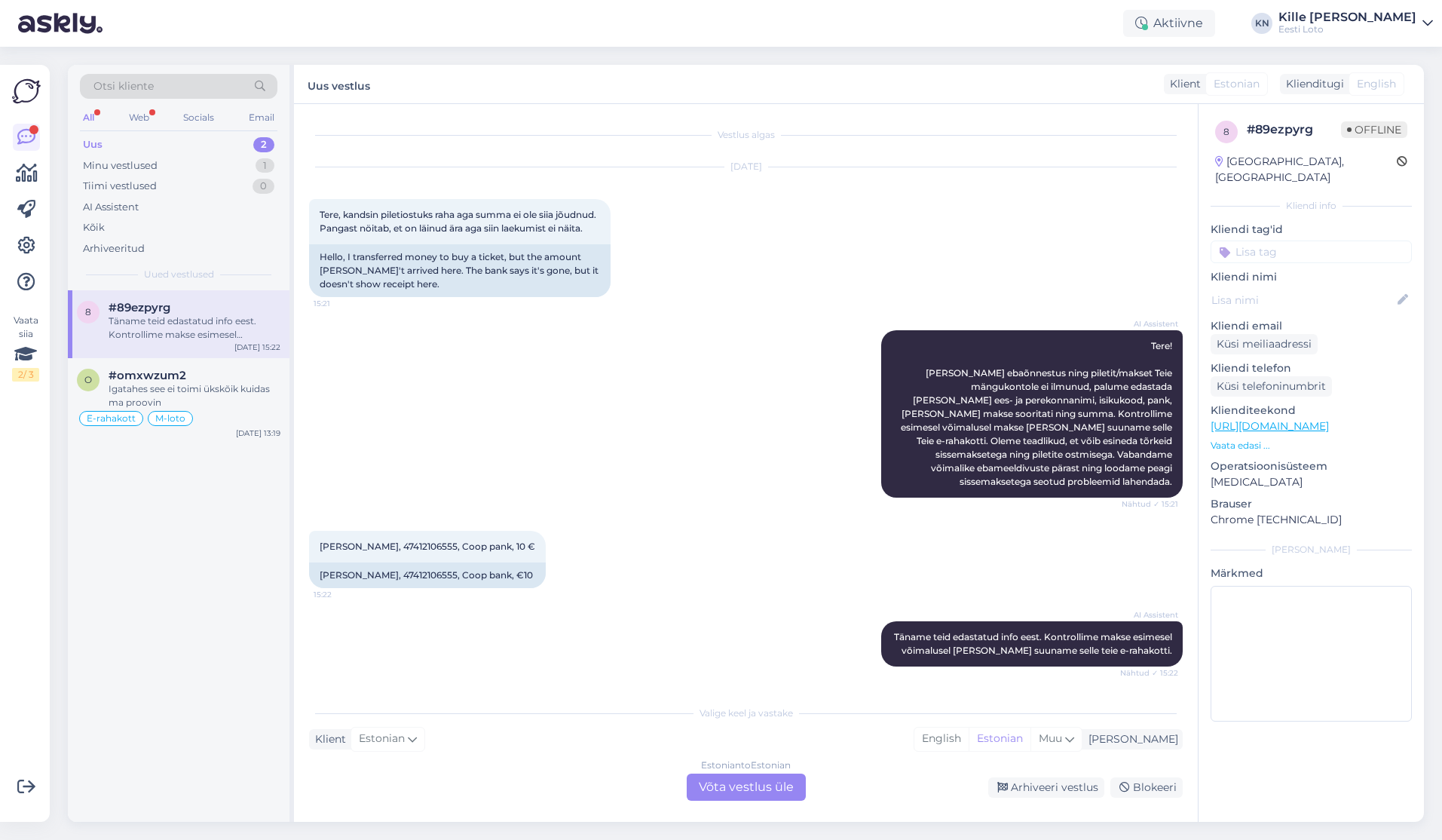
click at [750, 796] on div "Estonian to Estonian Võta vestlus üle" at bounding box center [746, 787] width 119 height 27
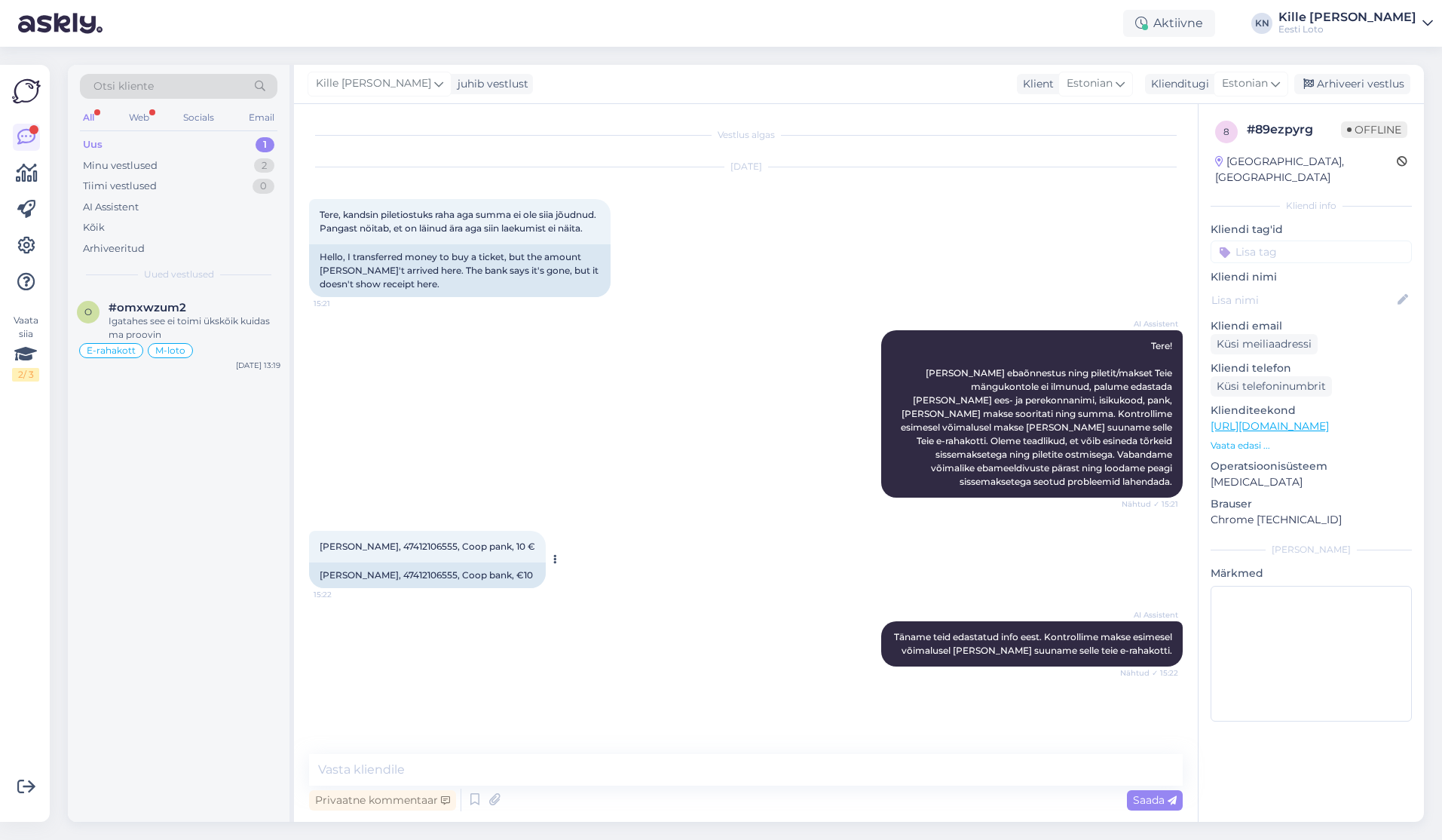
click at [408, 546] on span "[PERSON_NAME], 47412106555, Coop pank, 10 €" at bounding box center [428, 546] width 216 height 12
copy span "47412106555"
click at [1319, 240] on input at bounding box center [1311, 251] width 201 height 22
type input "e-ra"
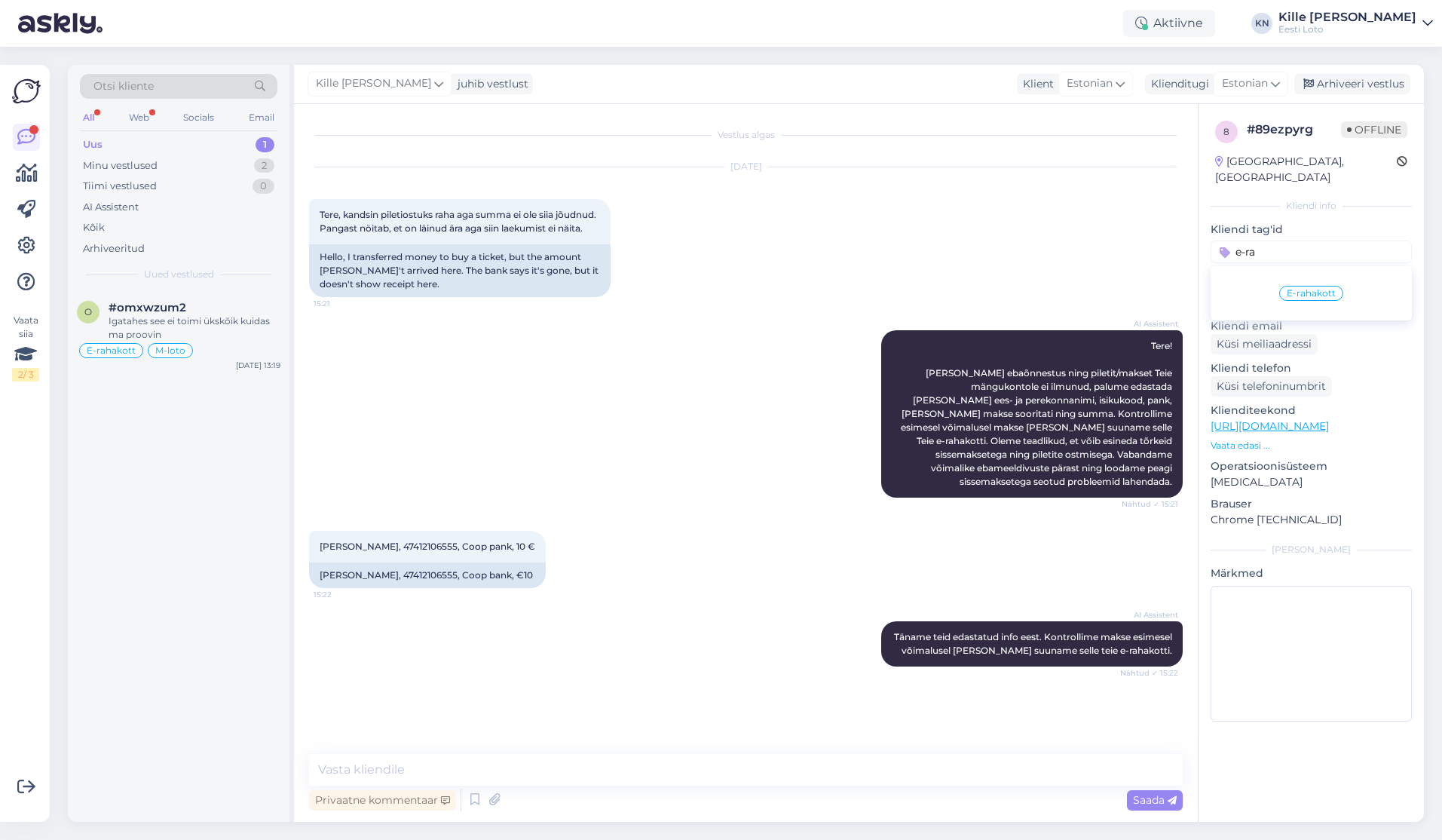
click at [1325, 289] on span "E-rahakott" at bounding box center [1312, 294] width 49 height 9
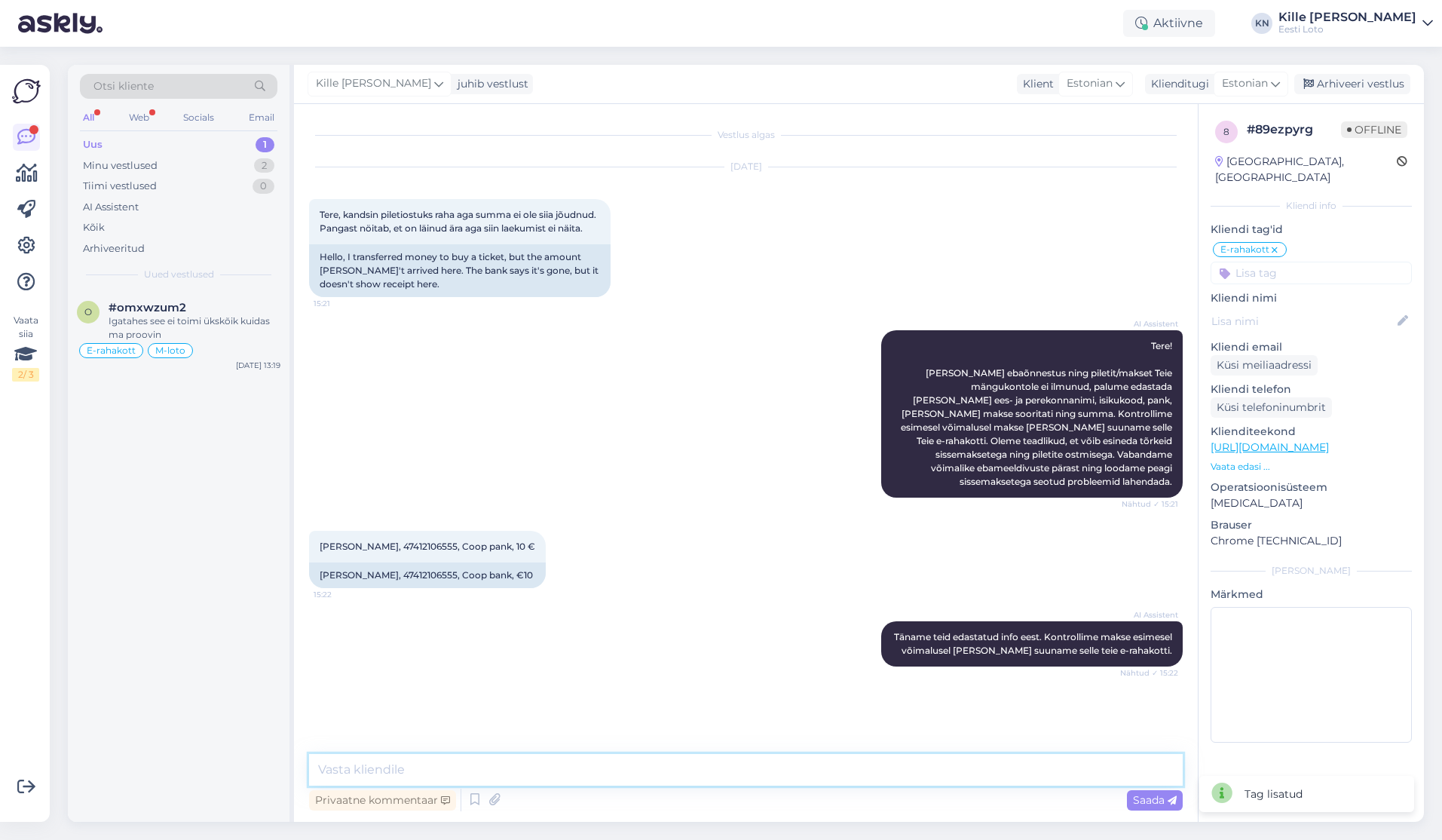
click at [911, 756] on textarea at bounding box center [746, 769] width 874 height 32
click at [1335, 88] on div "Arhiveeri vestlus" at bounding box center [1352, 84] width 116 height 20
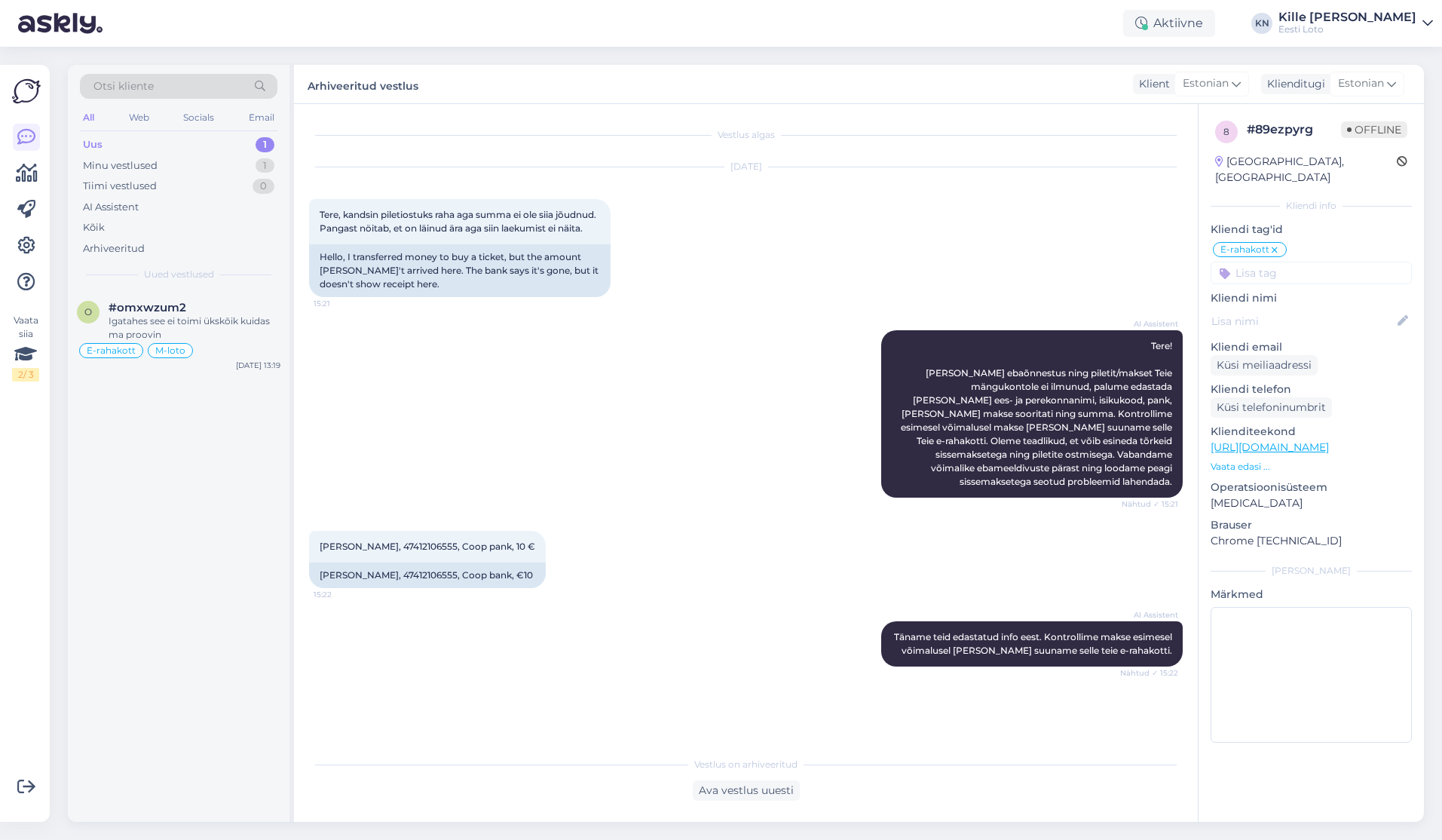
click at [153, 150] on div "Uus 1" at bounding box center [179, 144] width 197 height 21
click at [203, 328] on div "Täname teid edastatud andmete eest. Kontrollime makse [PERSON_NAME] suuname sel…" at bounding box center [194, 328] width 172 height 27
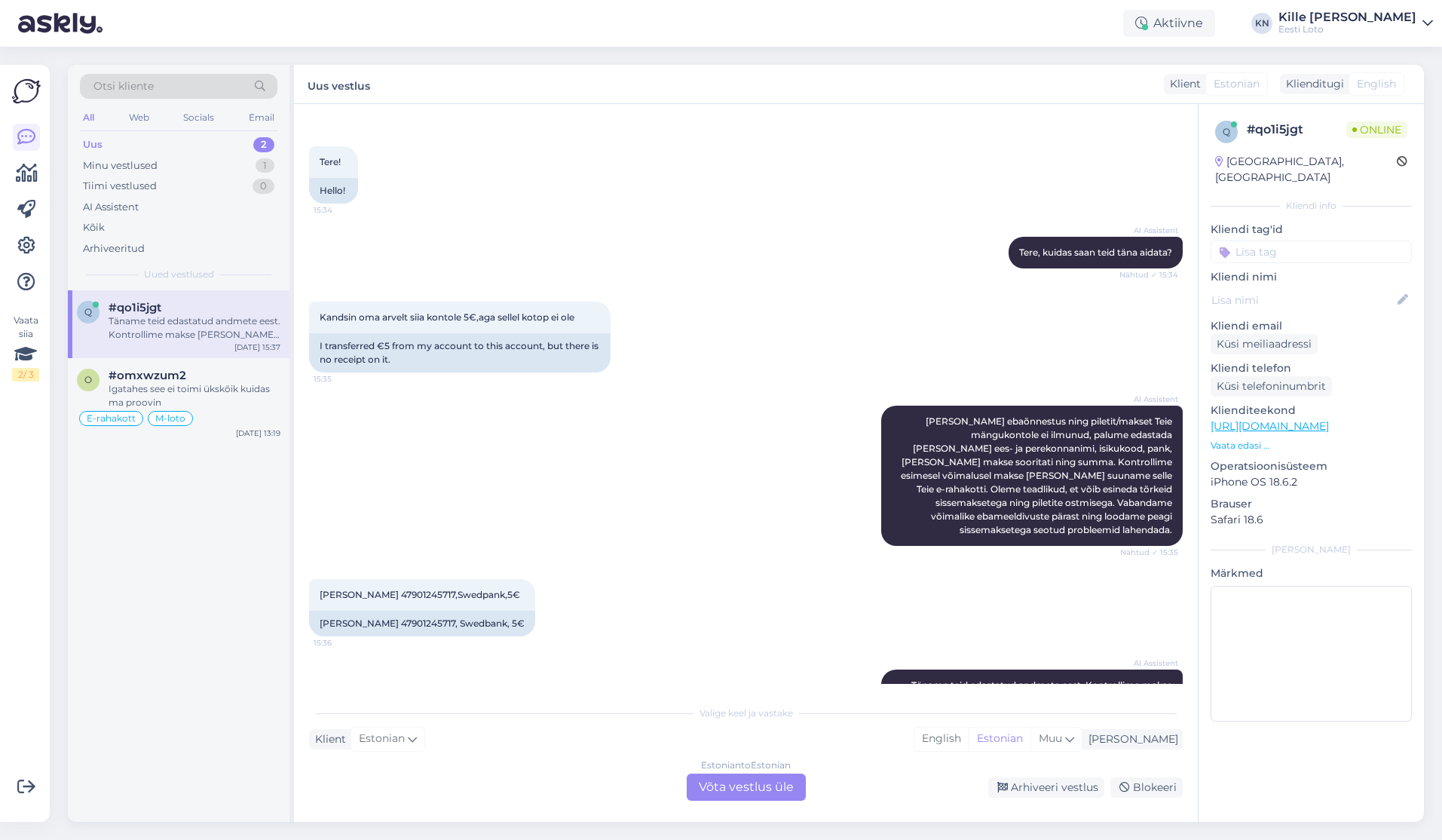
scroll to position [86, 0]
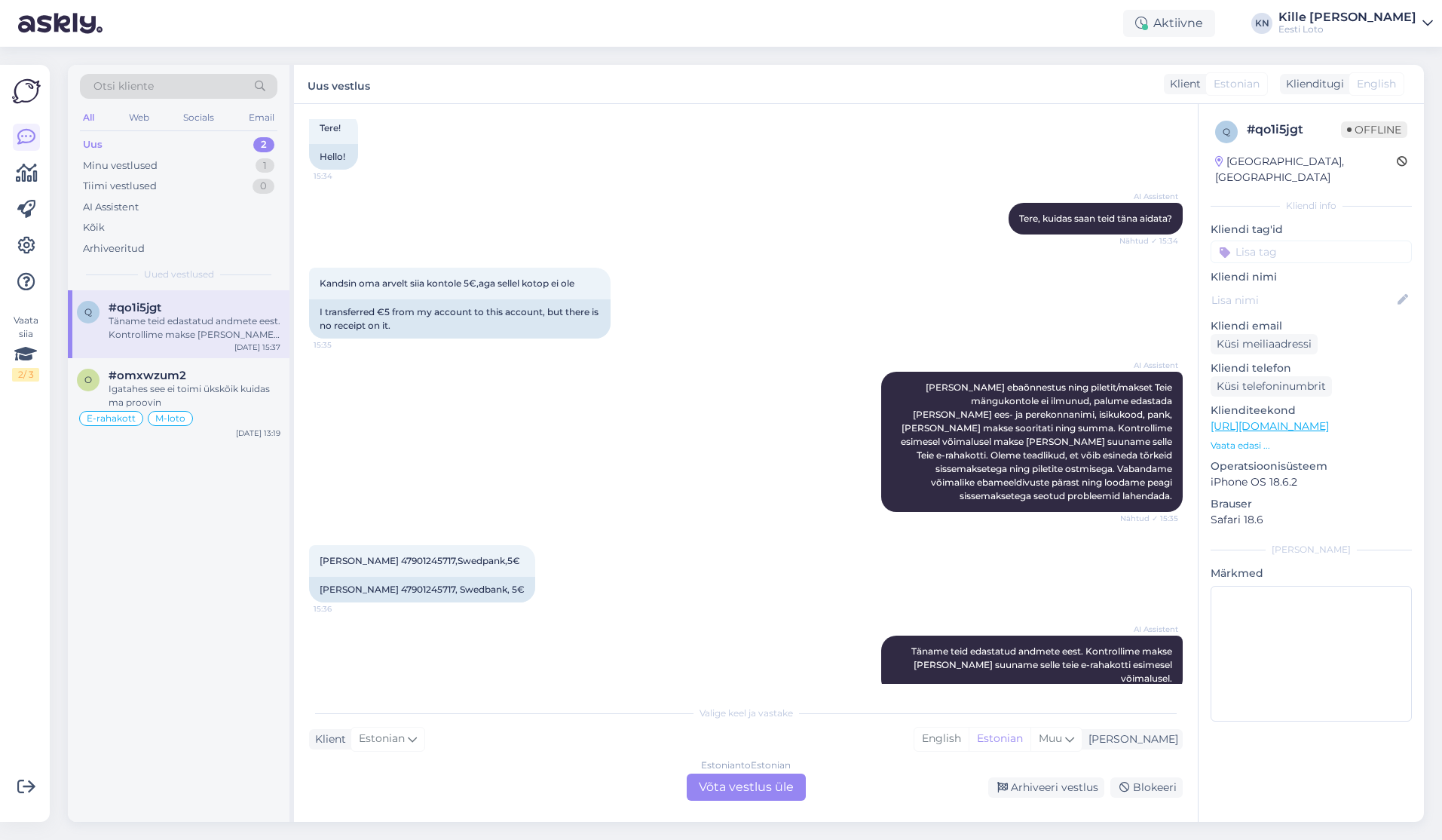
click at [703, 778] on div "Estonian to Estonian Võta vestlus üle" at bounding box center [746, 787] width 119 height 27
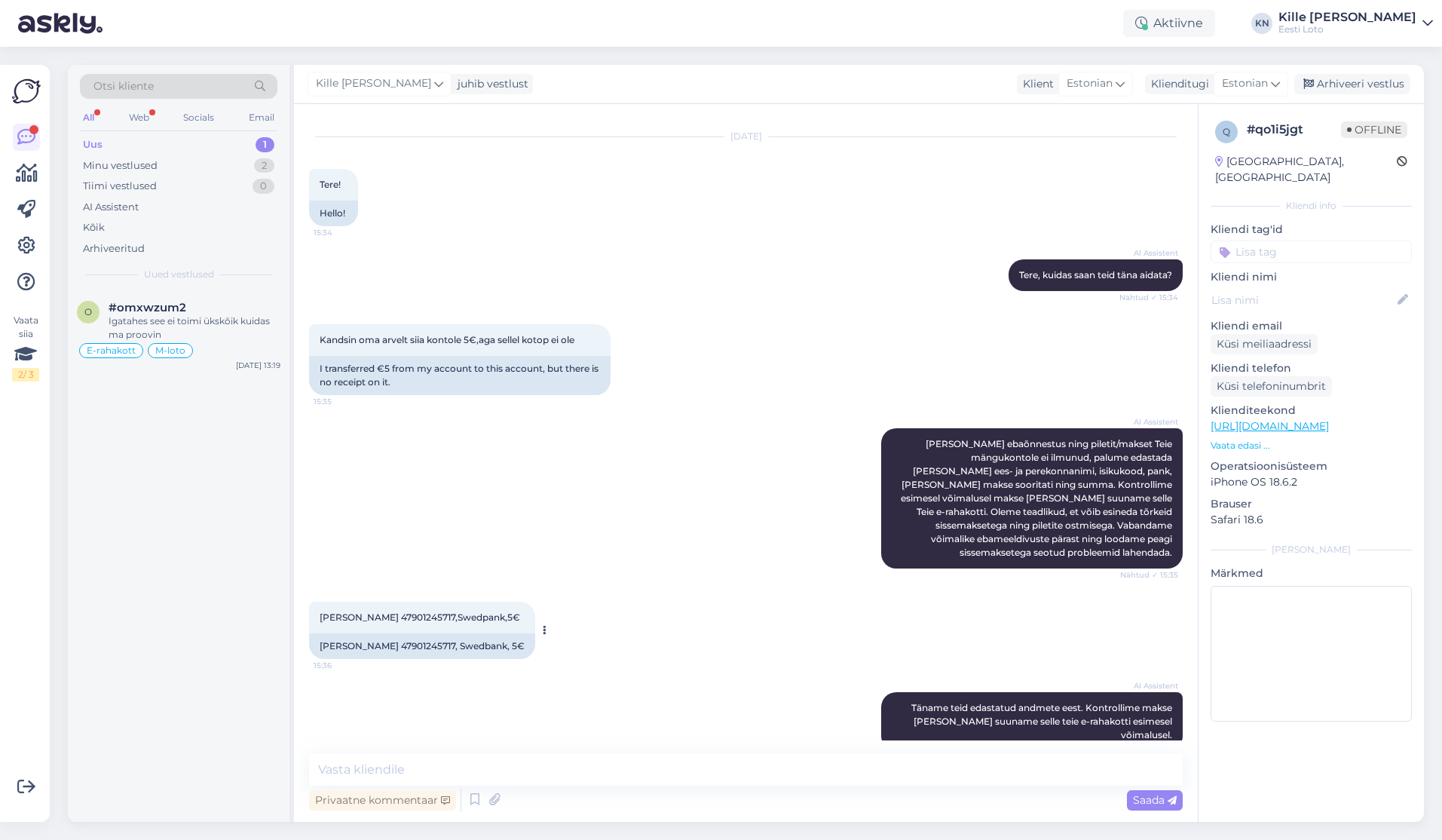
click at [378, 611] on span "[PERSON_NAME] 47901245717,Swedpank,5€" at bounding box center [420, 617] width 200 height 12
copy span "Salumägi"
click at [1306, 240] on input at bounding box center [1311, 251] width 201 height 22
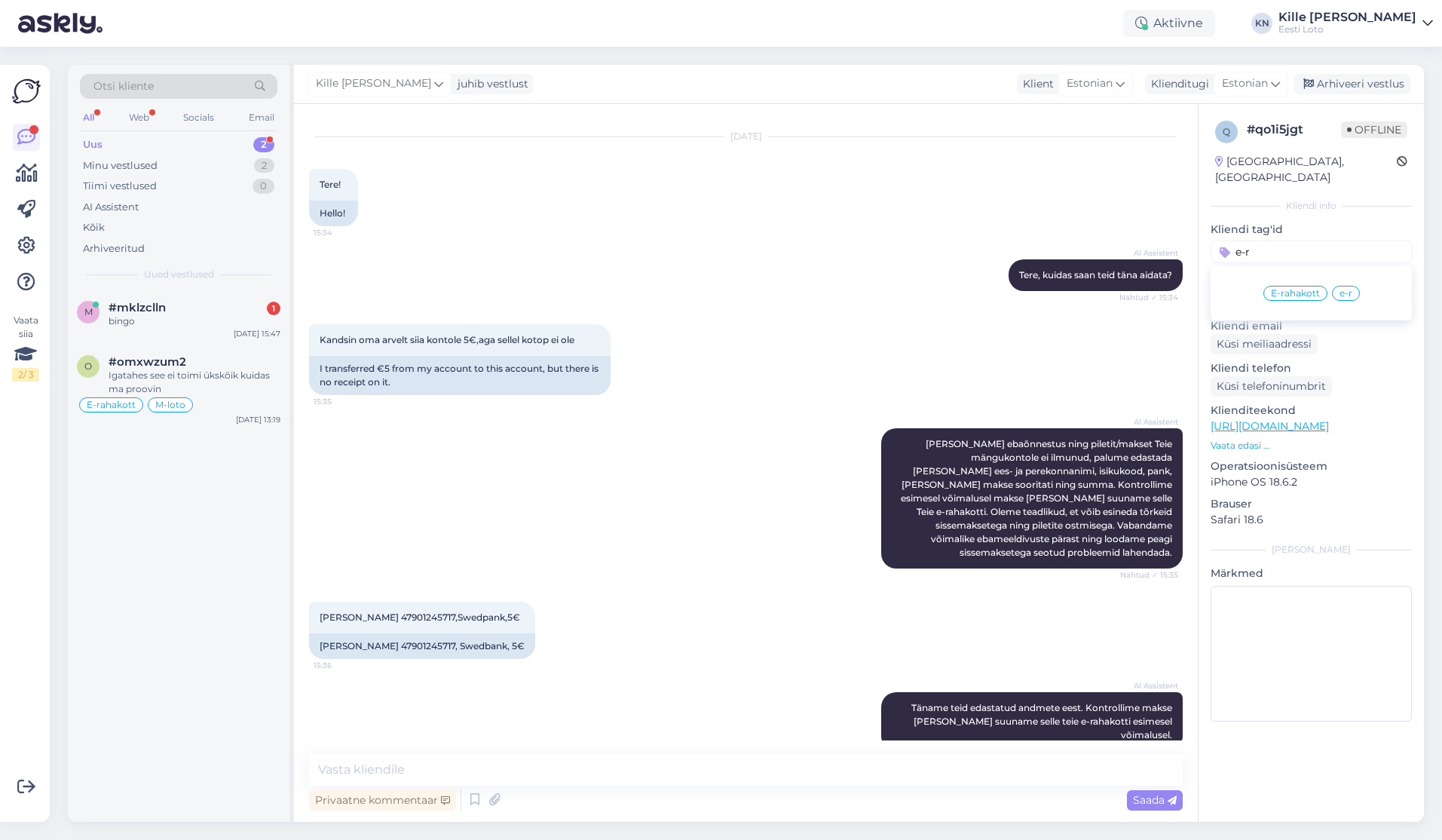
type input "e-r"
drag, startPoint x: 1299, startPoint y: 273, endPoint x: 1334, endPoint y: 124, distance: 153.1
click at [1299, 289] on span "E-rahakott" at bounding box center [1296, 294] width 49 height 9
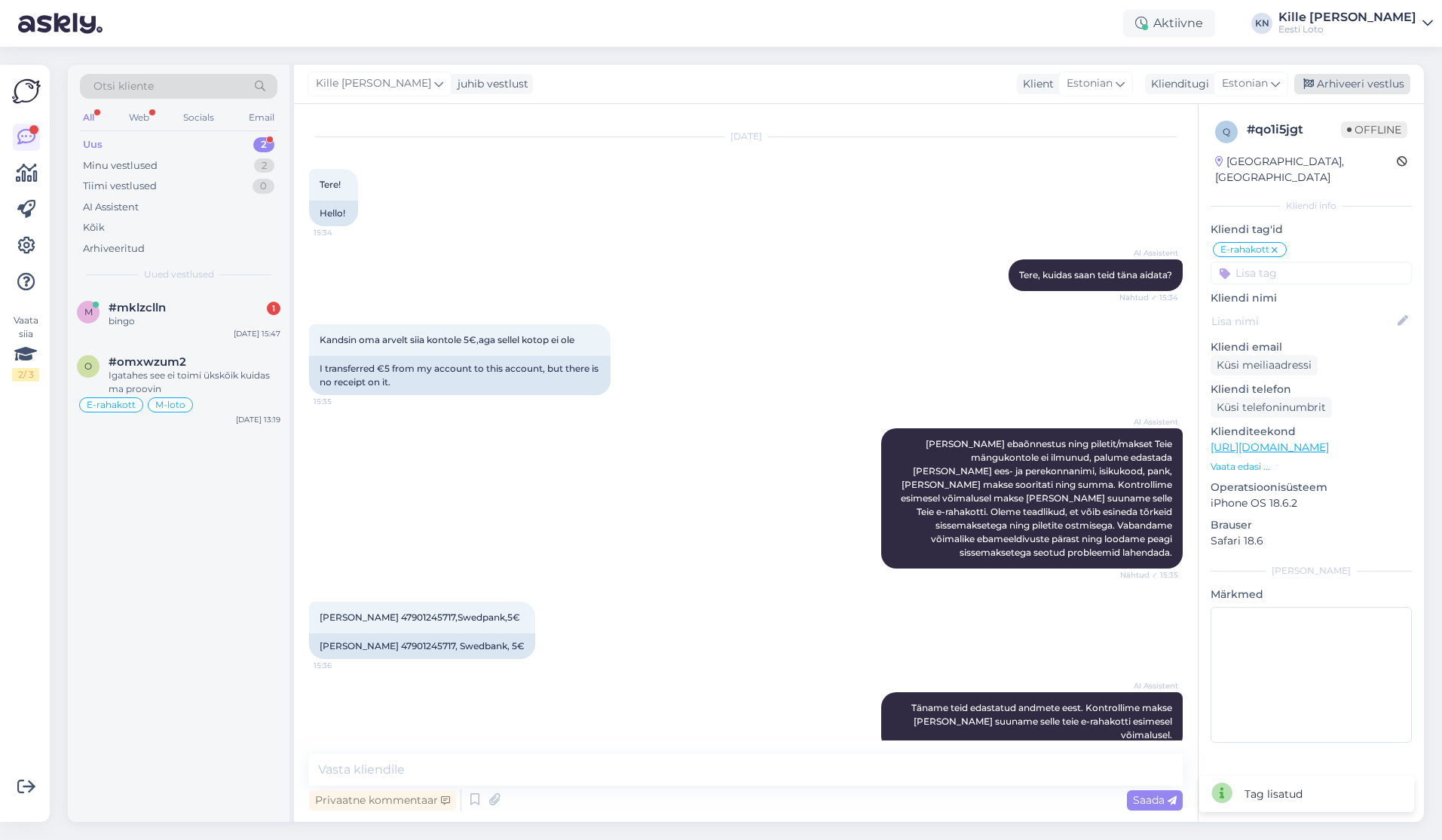
click at [1348, 82] on div "Arhiveeri vestlus" at bounding box center [1352, 84] width 116 height 20
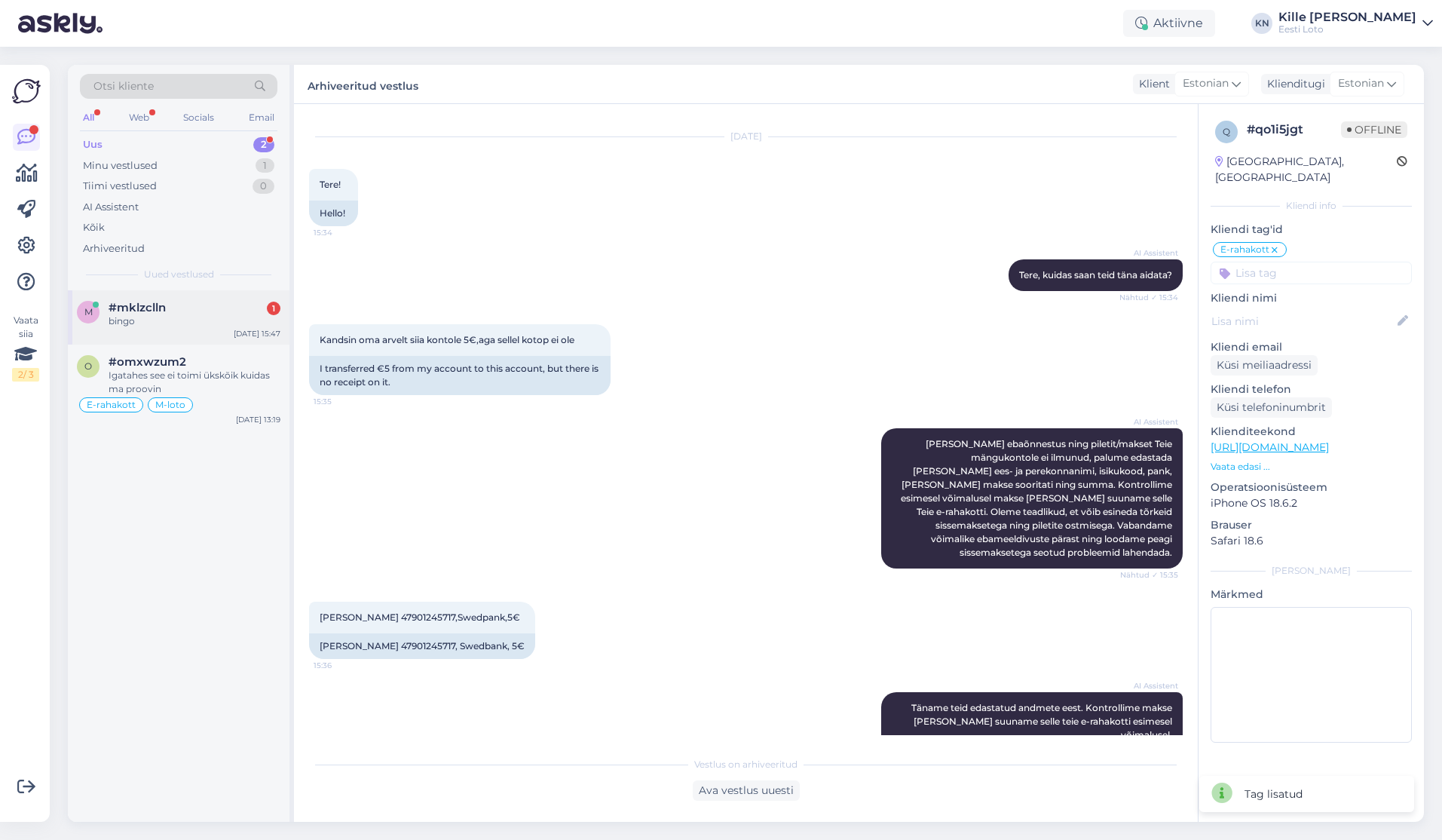
click at [166, 324] on div "bingo" at bounding box center [194, 321] width 172 height 14
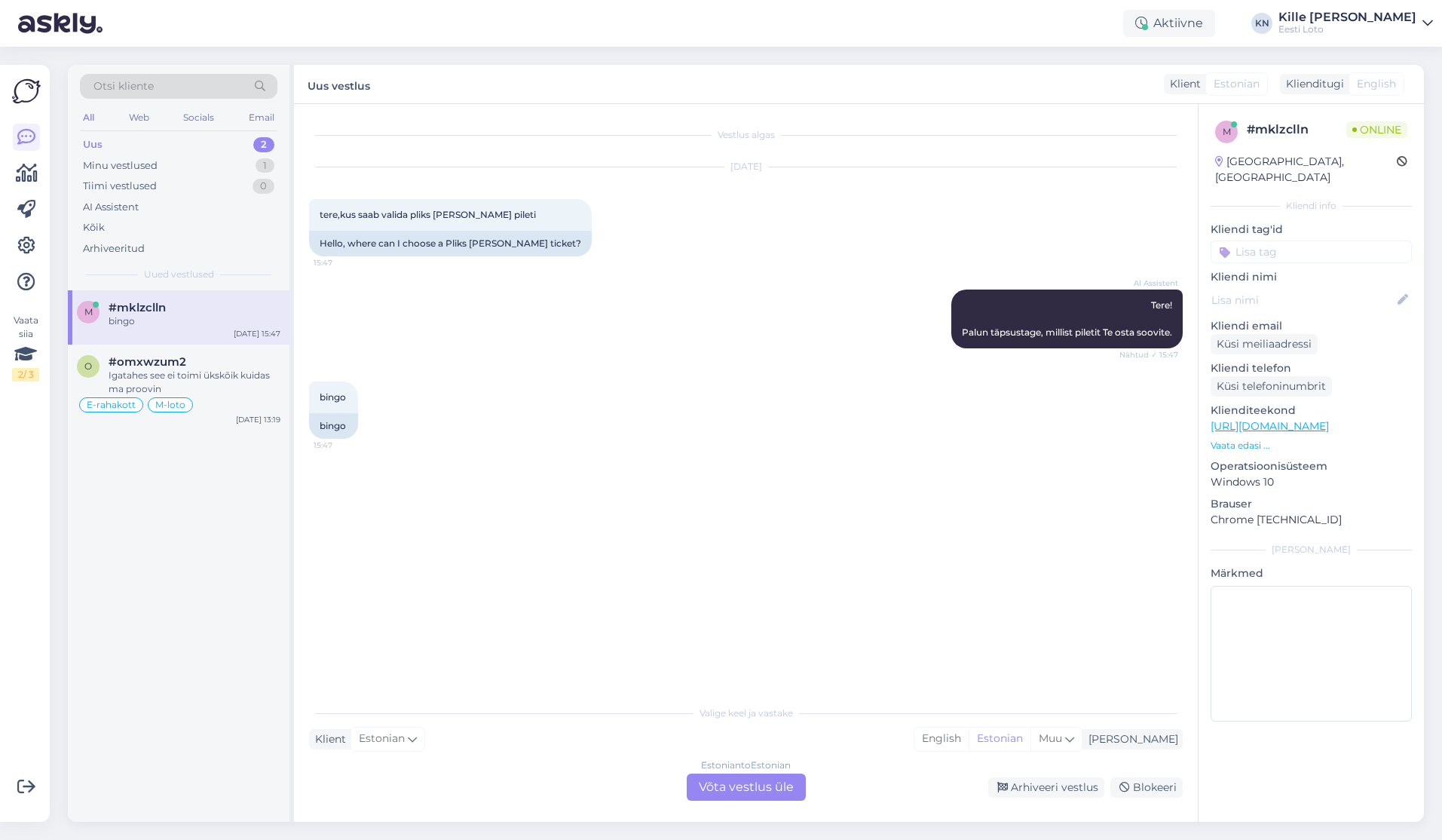
click at [721, 798] on div "Estonian to Estonian Võta vestlus üle" at bounding box center [746, 787] width 119 height 27
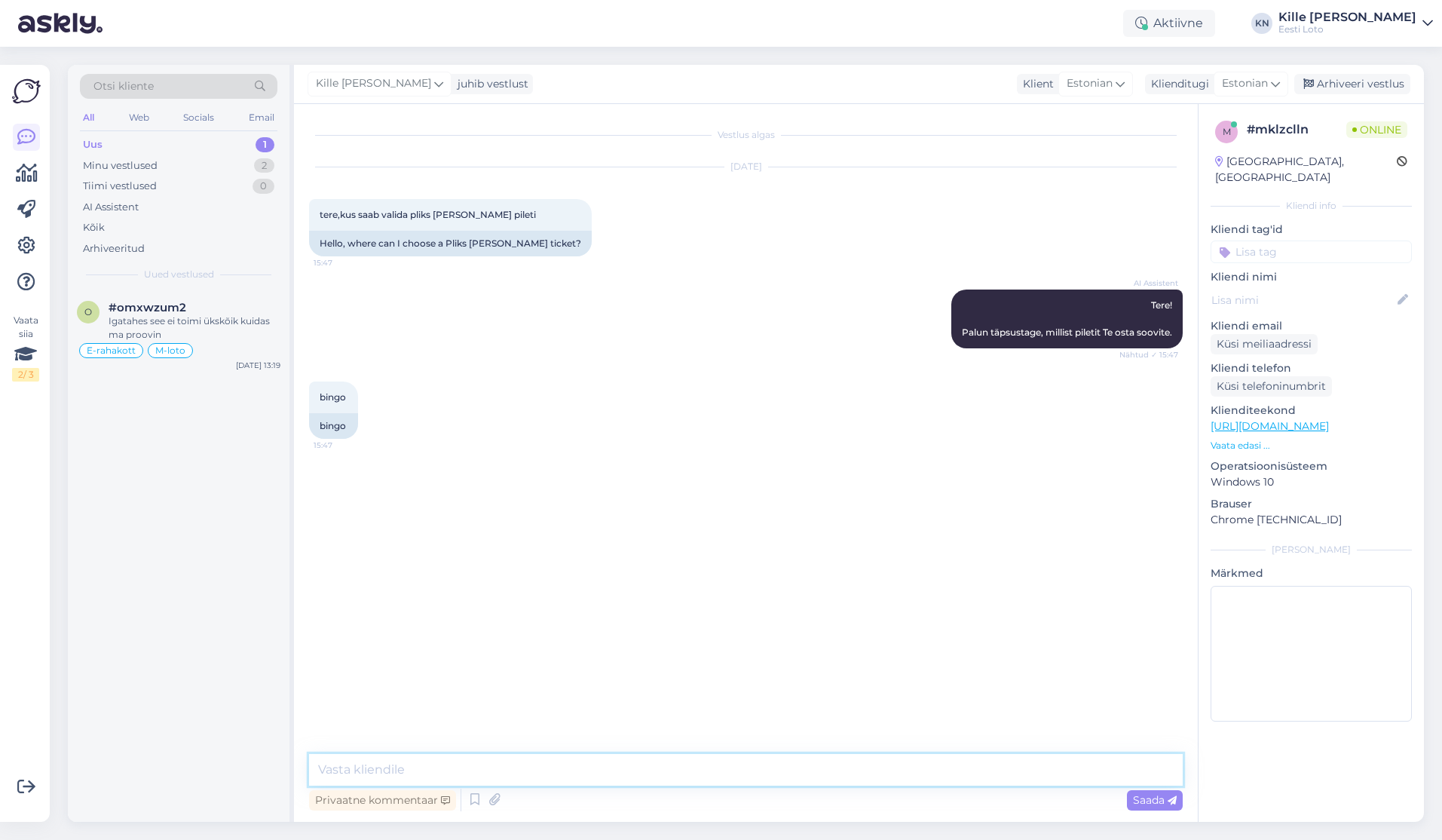
click at [678, 766] on textarea at bounding box center [746, 769] width 874 height 32
click at [603, 756] on textarea at bounding box center [746, 769] width 874 height 32
click at [634, 768] on textarea "Pliks-plaksi valimiseks vajutage" at bounding box center [746, 769] width 874 height 32
type textarea "Pliks-plaksi valimiseks vajutage mänguvälja üleval [PERSON_NAME] nurgas olevate…"
click at [495, 799] on icon at bounding box center [494, 799] width 21 height 22
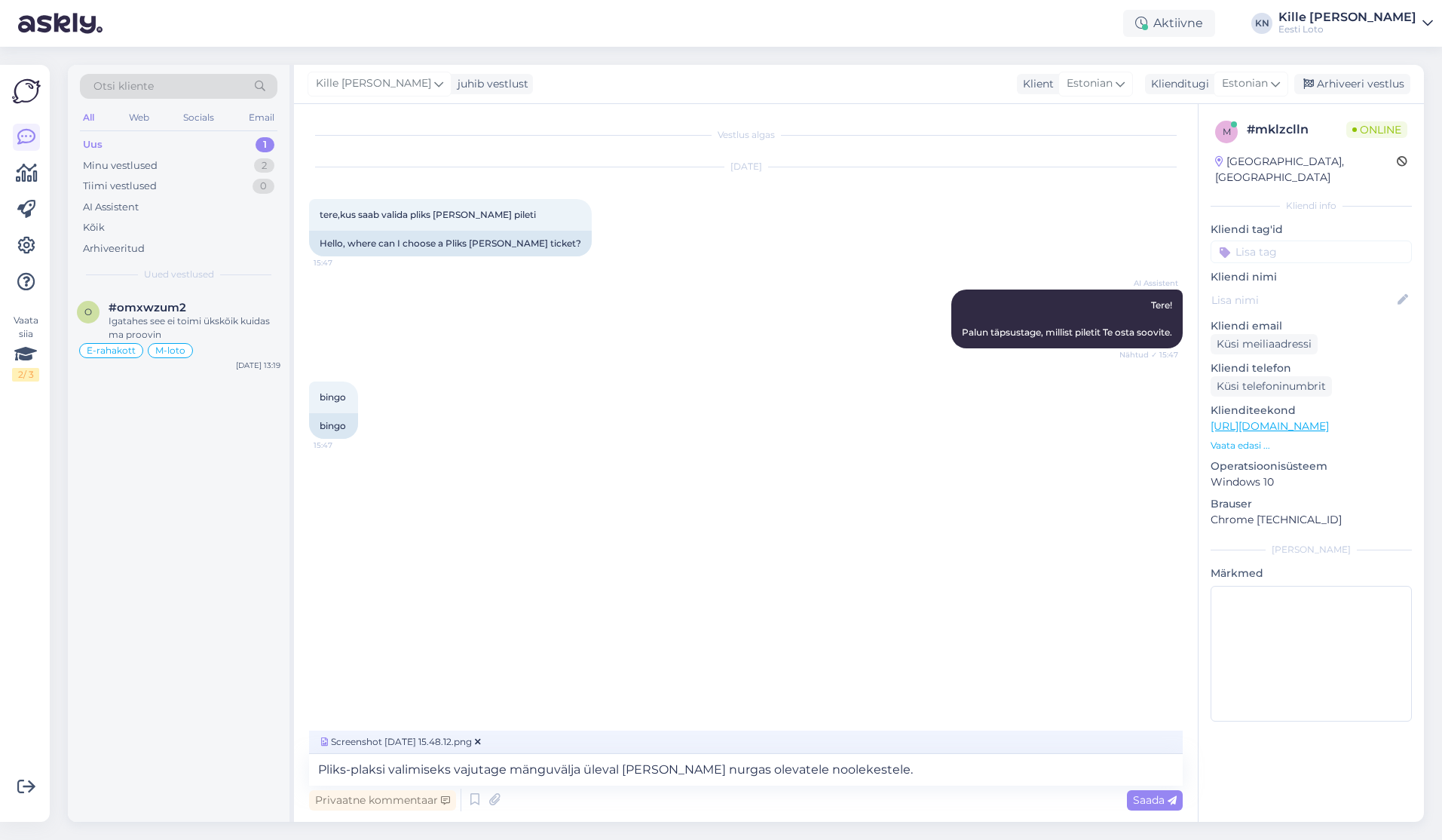
click at [1174, 799] on icon at bounding box center [1172, 801] width 9 height 9
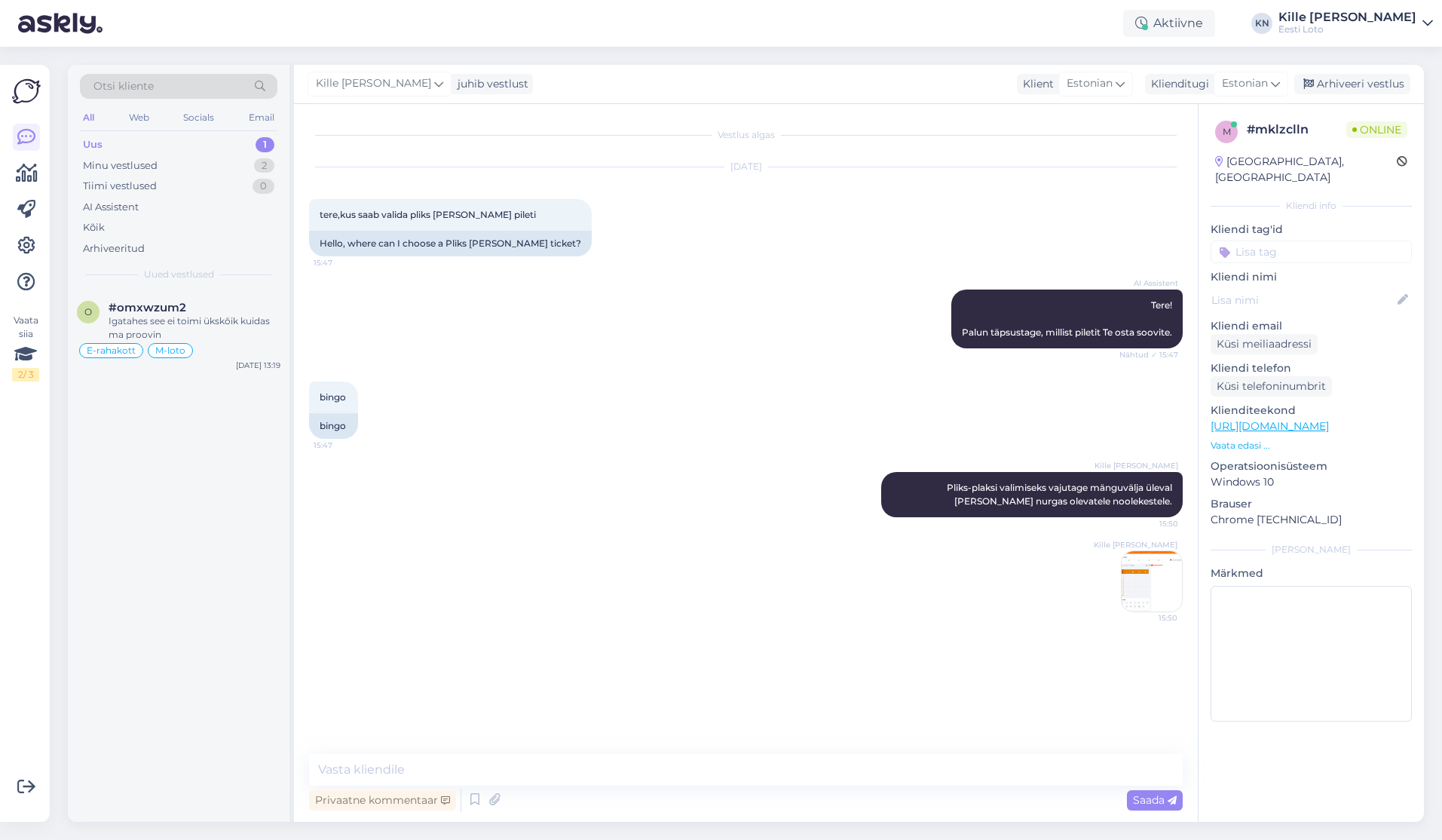
click at [1318, 240] on input at bounding box center [1311, 251] width 201 height 22
type input "pileti"
click at [1285, 289] on span "Pileti ostmine" at bounding box center [1270, 294] width 62 height 9
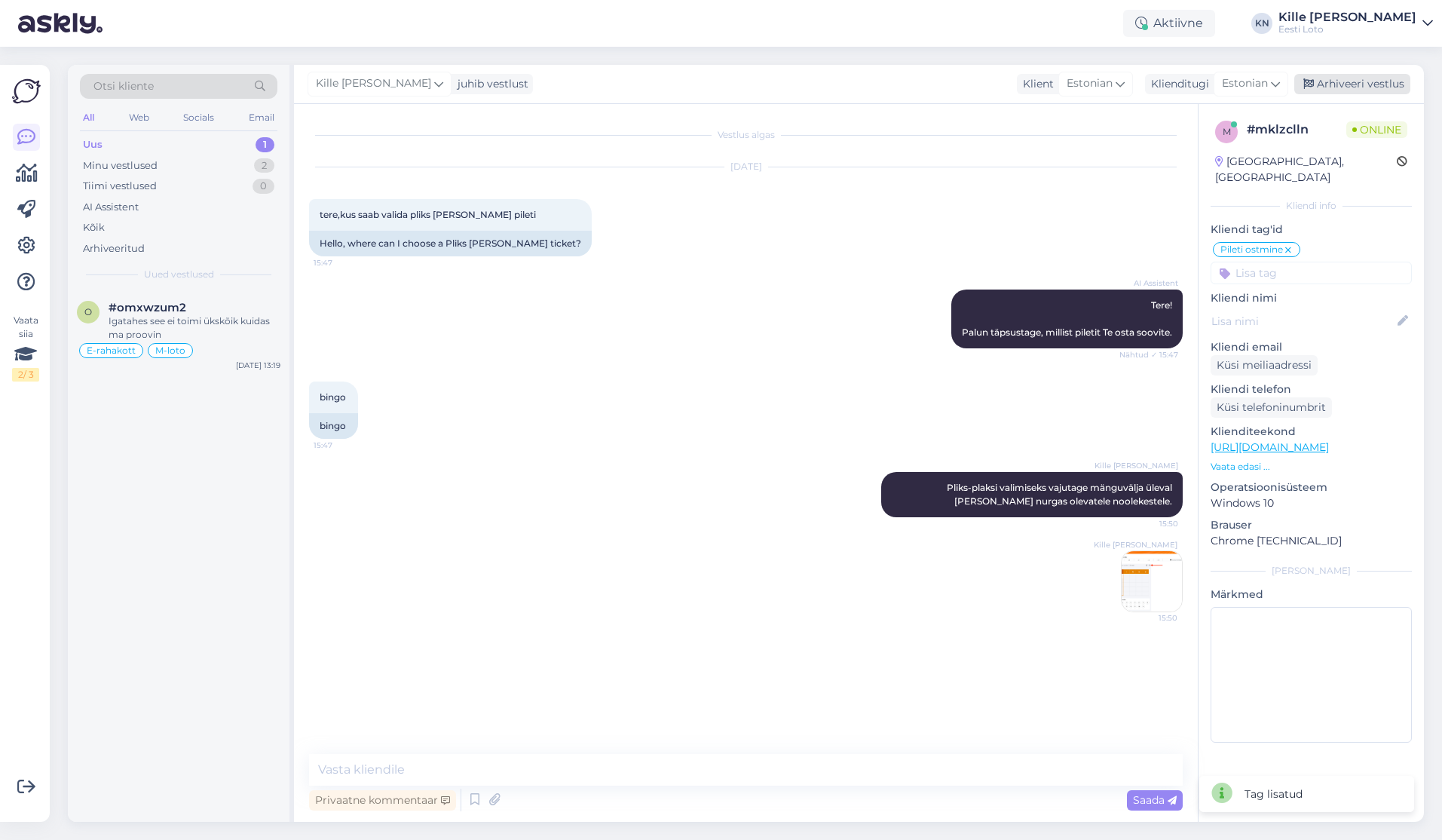
click at [1345, 80] on div "Arhiveeri vestlus" at bounding box center [1352, 84] width 116 height 20
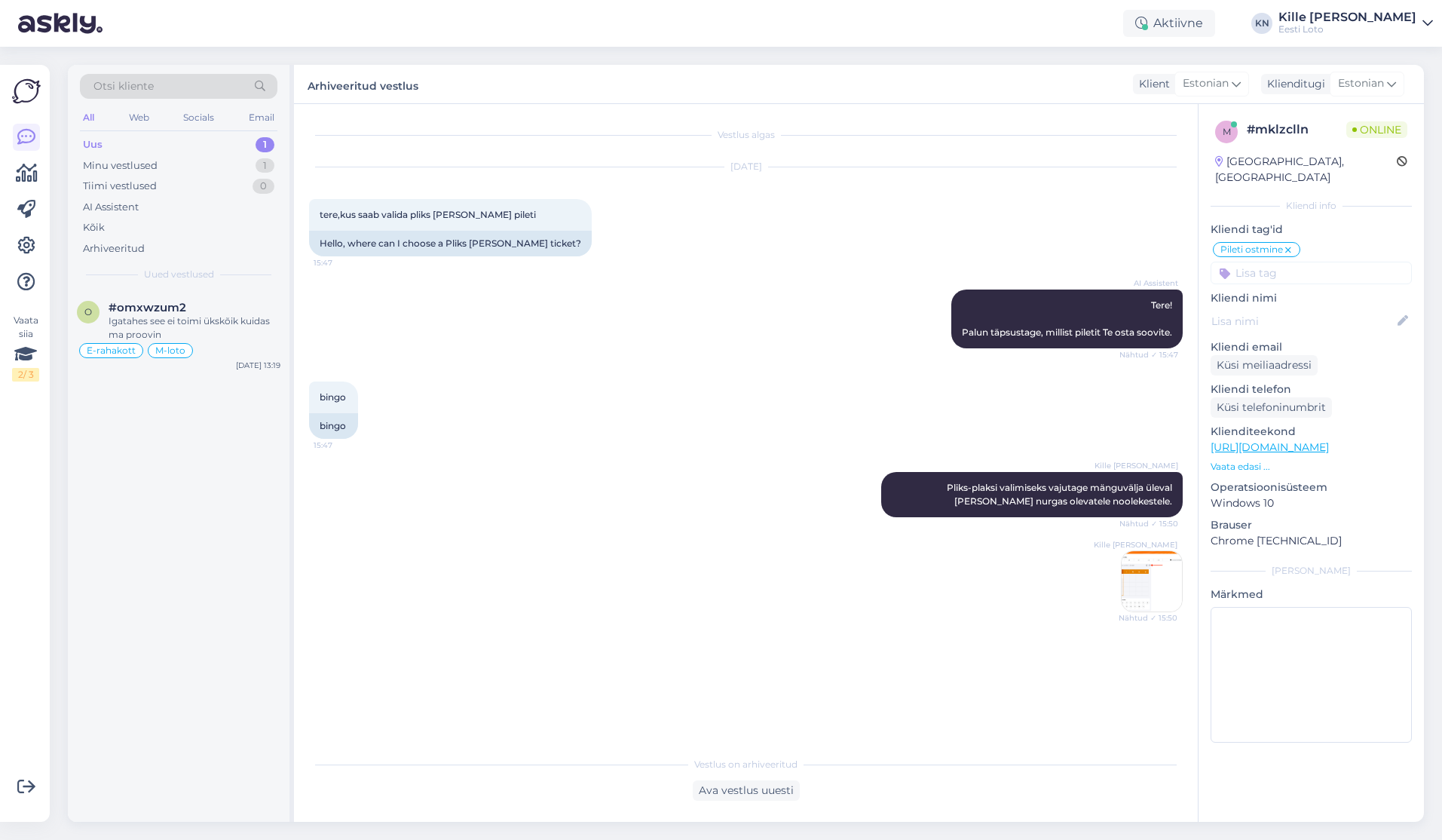
click at [154, 136] on div "Uus 1" at bounding box center [179, 144] width 197 height 21
click at [153, 319] on div "Tere! Palun täpsustage, kas saate mobiil-ID kinnitamisel veateate? Kui jah, sii…" at bounding box center [194, 328] width 172 height 27
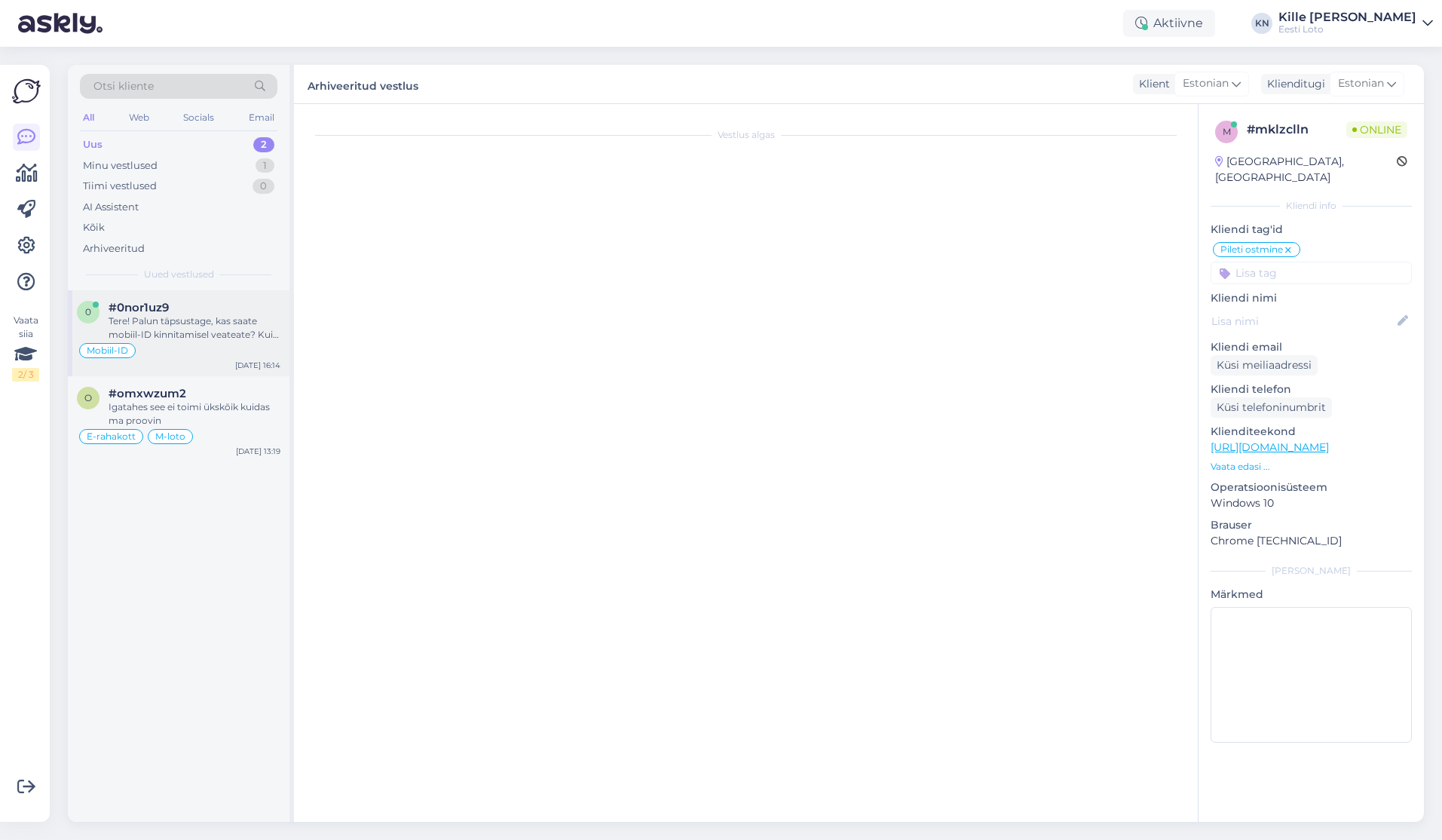
scroll to position [947, 0]
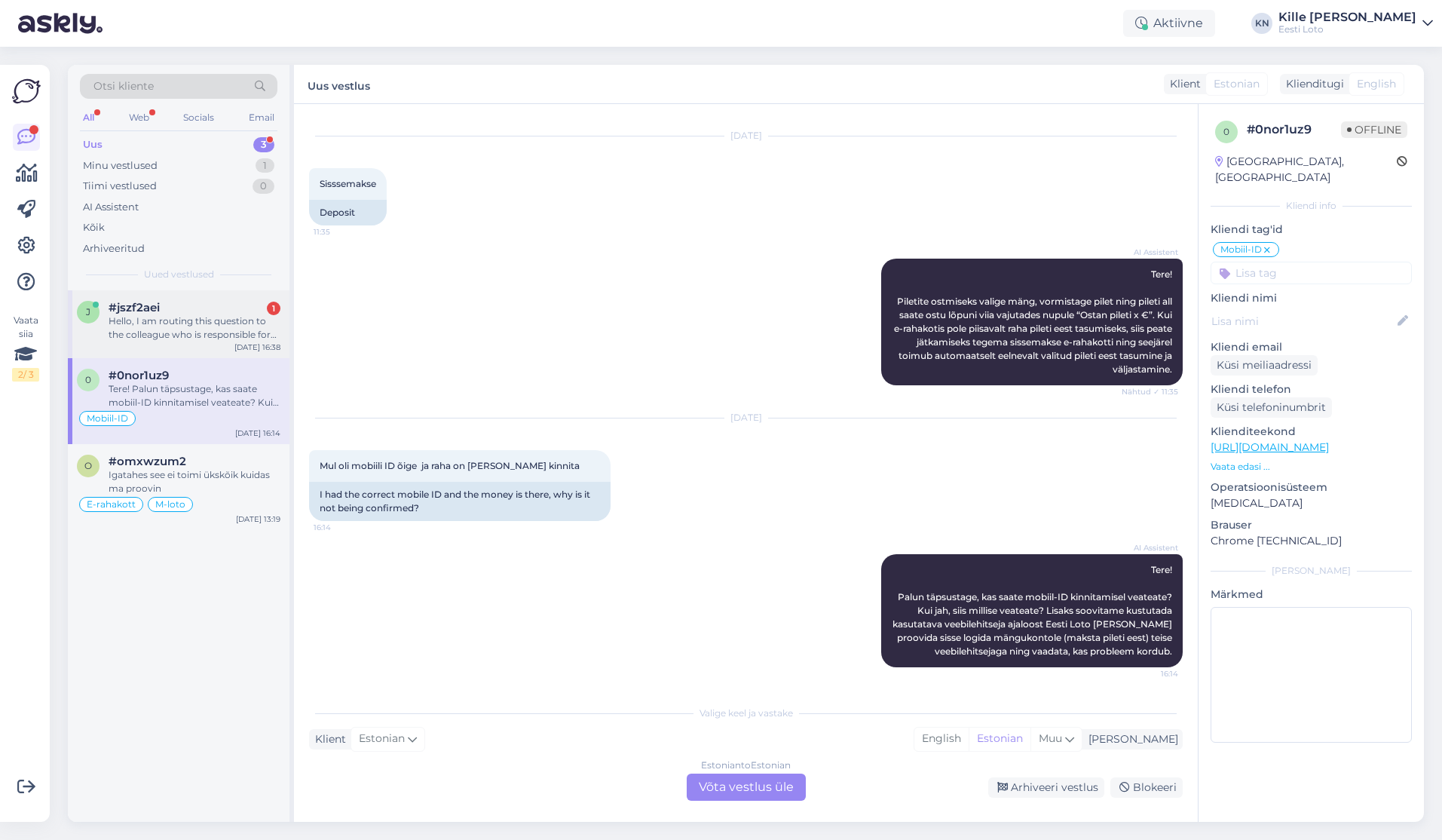
click at [183, 330] on div "Hello, I am routing this question to the colleague who is responsible for this …" at bounding box center [194, 328] width 172 height 27
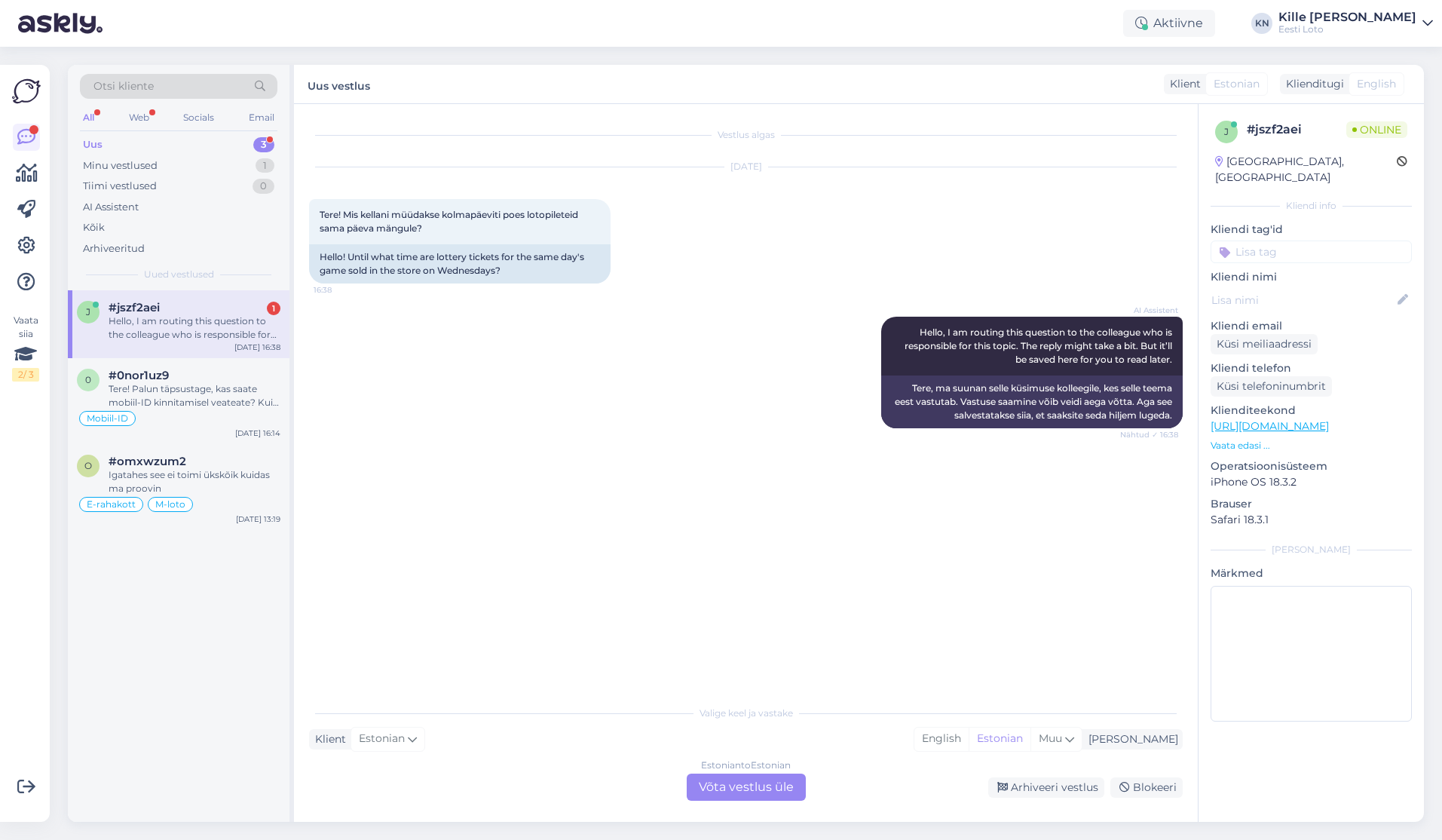
scroll to position [0, 0]
click at [748, 780] on div "Estonian to Estonian Võta vestlus üle" at bounding box center [746, 787] width 119 height 27
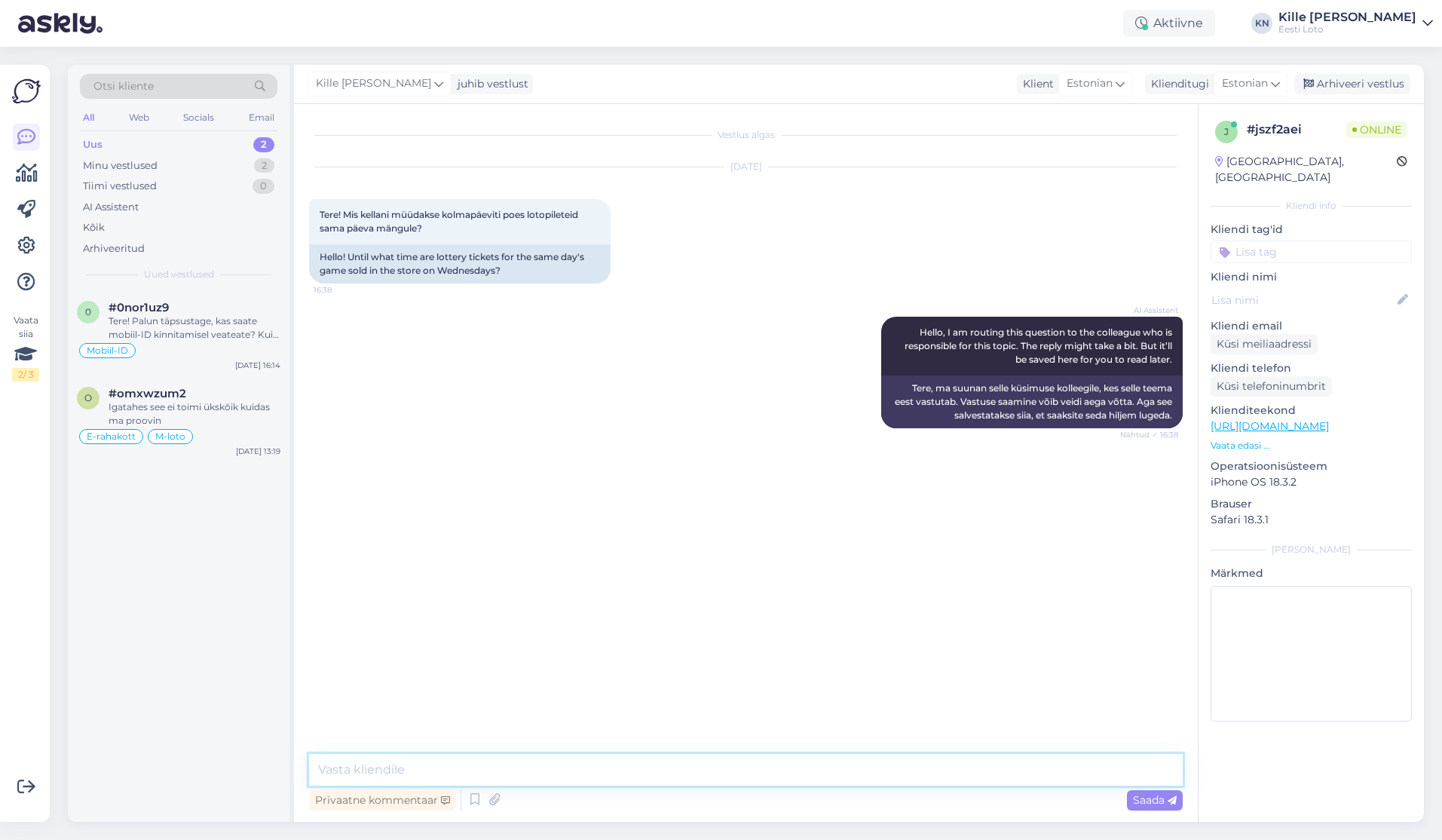
click at [620, 762] on textarea at bounding box center [746, 769] width 874 height 32
click at [789, 775] on textarea "Bingo loto müük sulgub [PERSON_NAME] 18:00, Vikinglotto müük [PERSON_NAME] 19:00" at bounding box center [746, 769] width 874 height 32
type textarea "Bingo loto müük sulgub [PERSON_NAME] 18:00, Vikinglotto müük [PERSON_NAME] 19:0…"
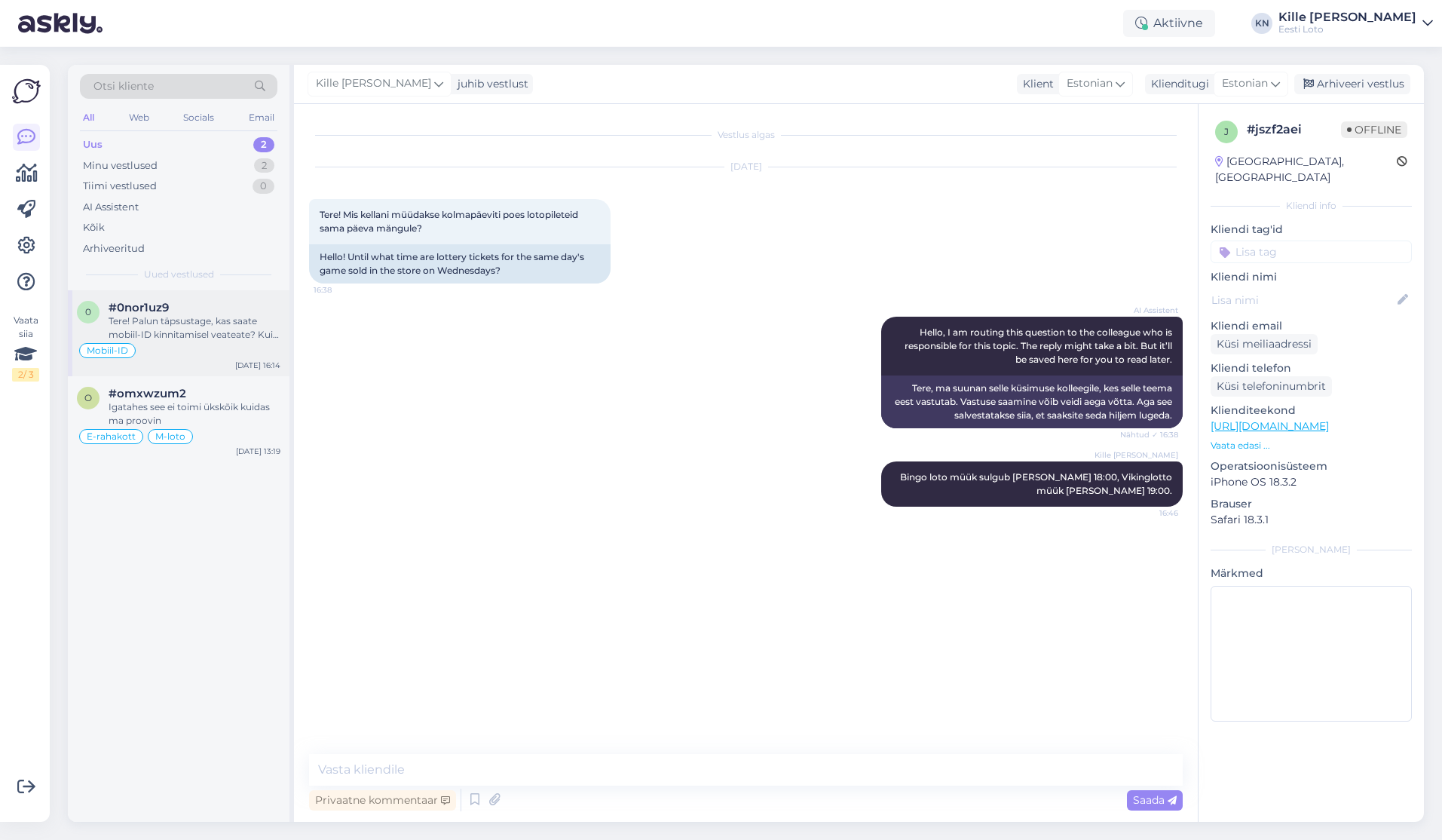
click at [207, 320] on div "Tere! Palun täpsustage, kas saate mobiil-ID kinnitamisel veateate? Kui jah, sii…" at bounding box center [194, 328] width 172 height 27
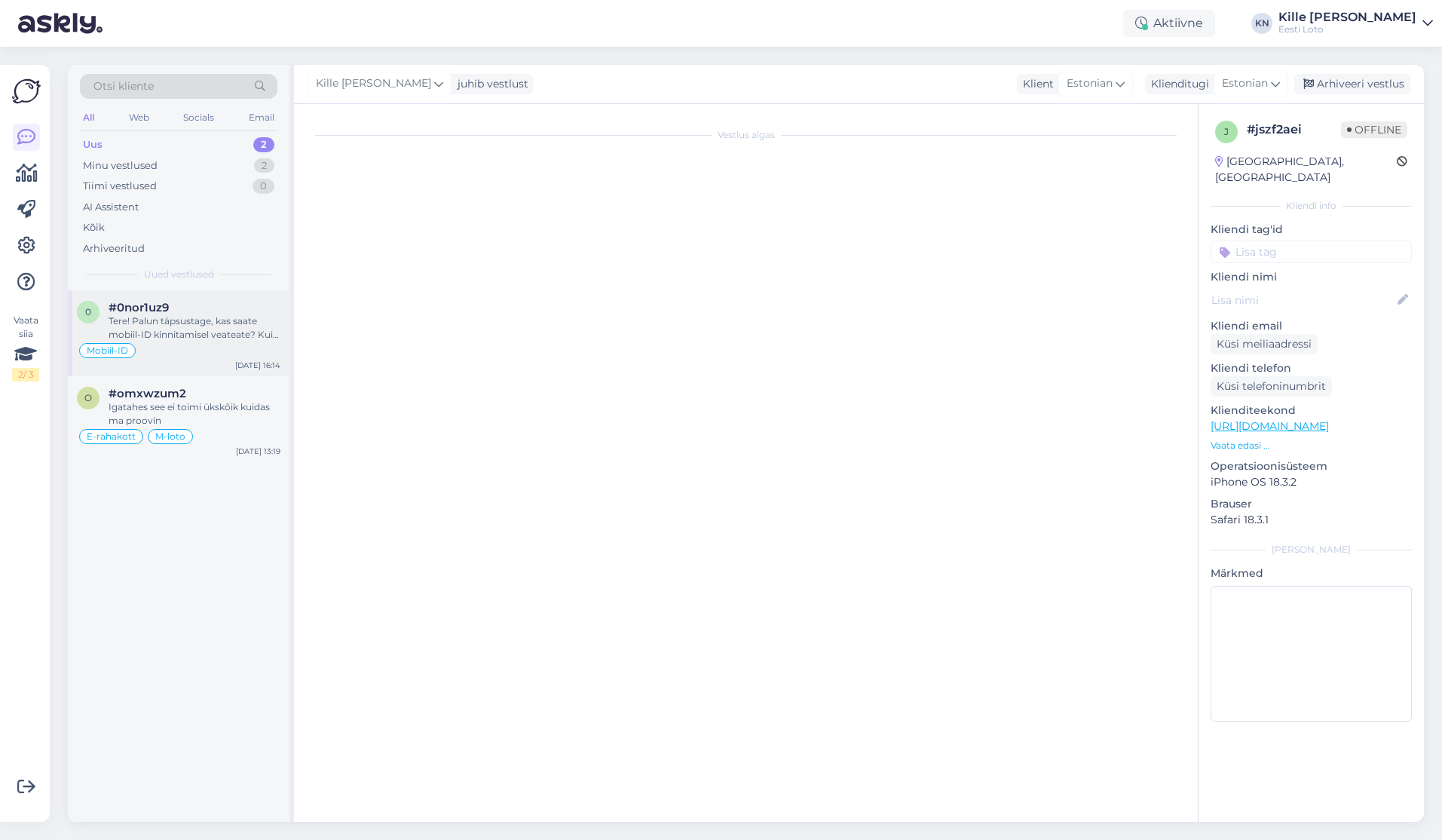
scroll to position [947, 0]
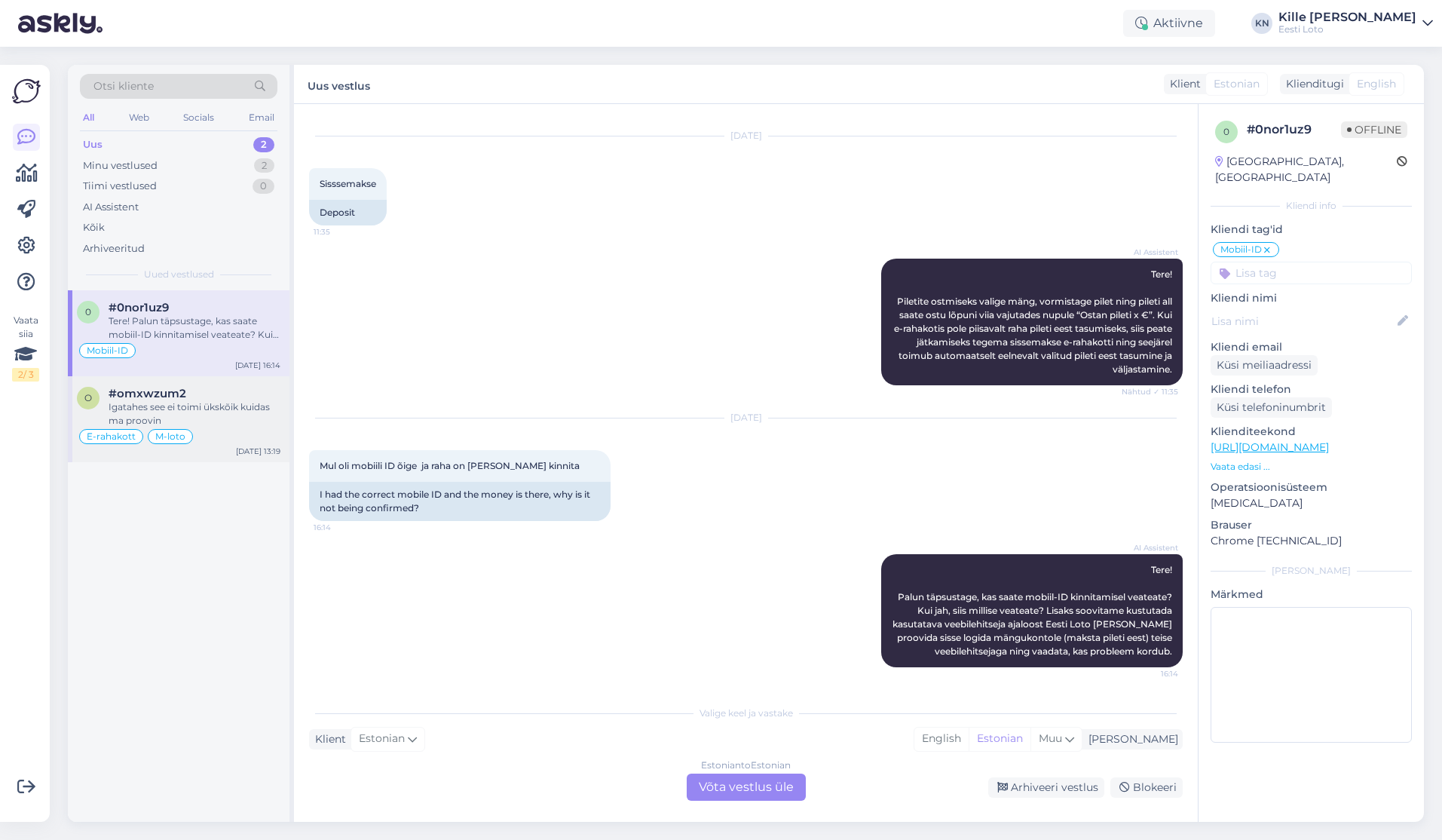
click at [217, 408] on div "Igatahes see ei toimi ükskõik kuidas ma proovin" at bounding box center [194, 413] width 172 height 27
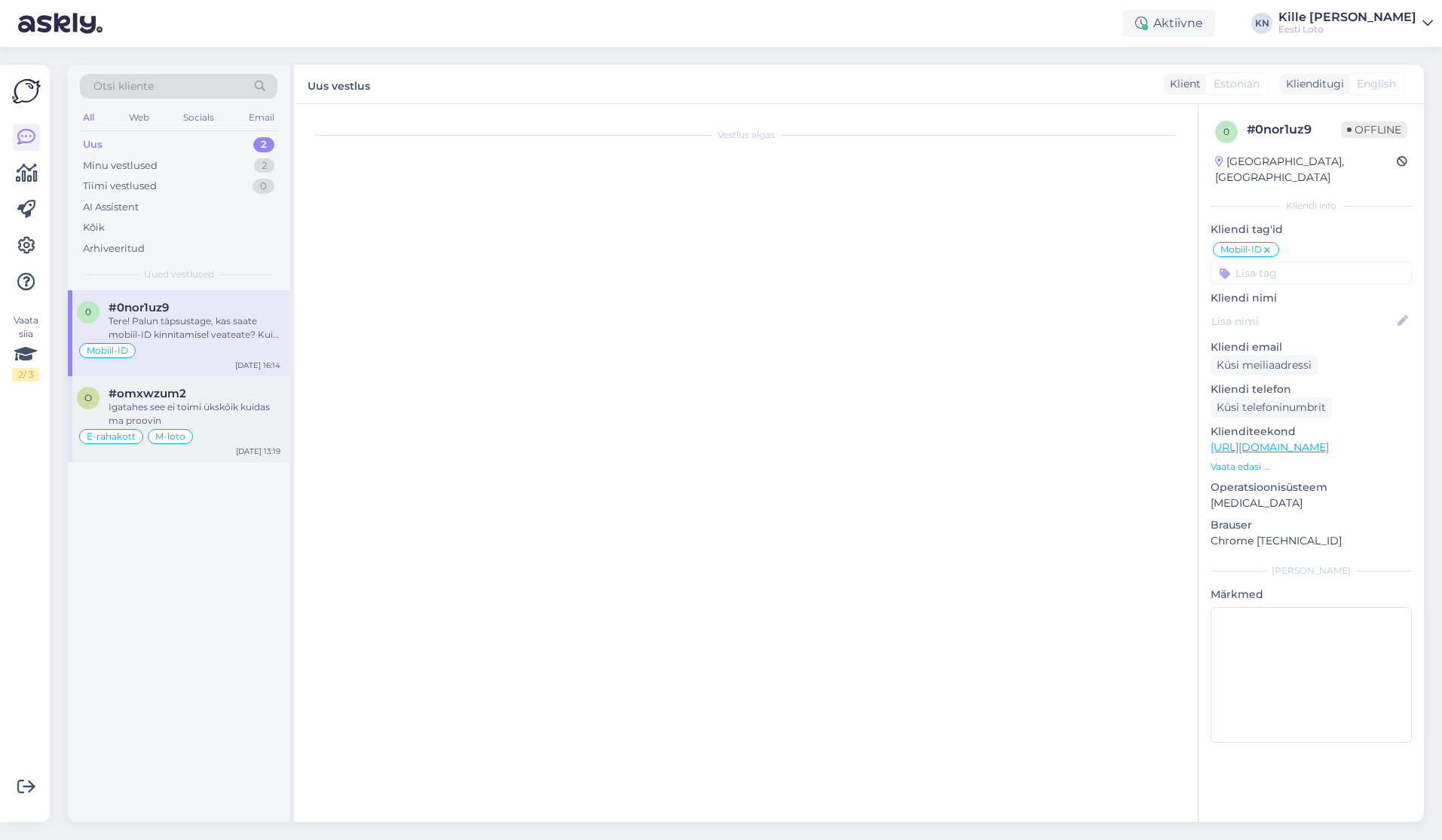
scroll to position [5455, 0]
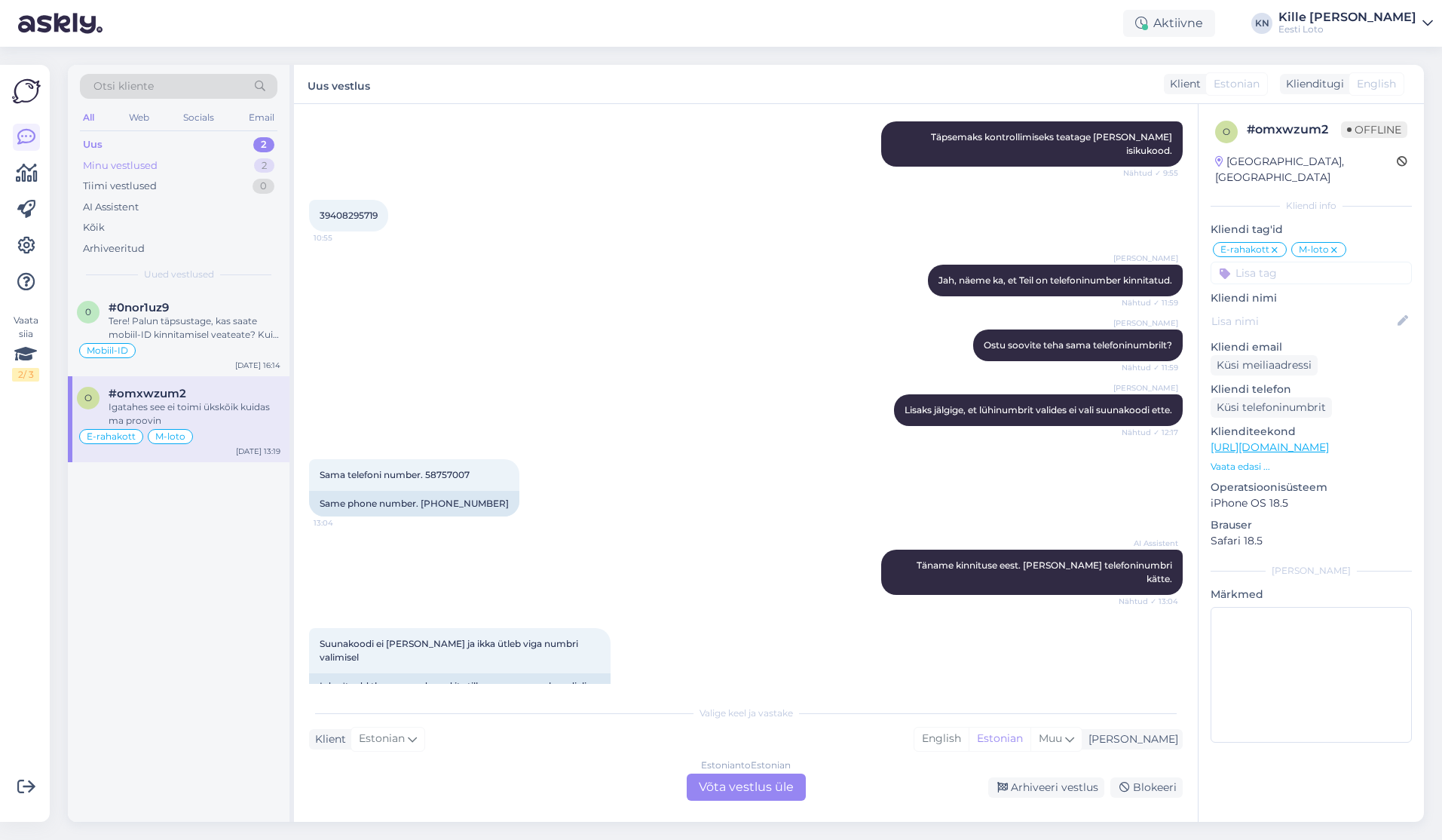
click at [163, 159] on div "Minu vestlused 2" at bounding box center [179, 165] width 197 height 21
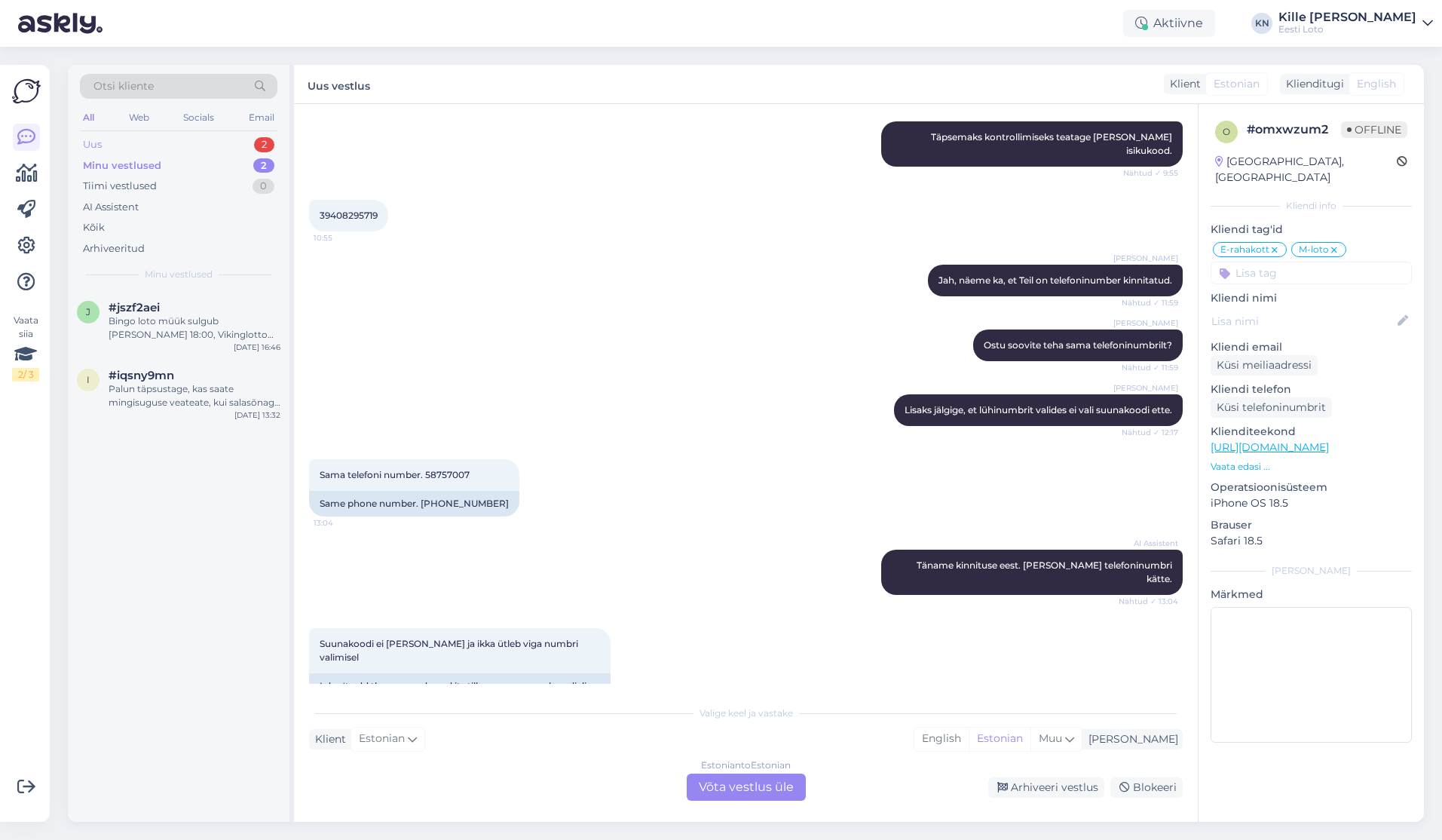
click at [163, 146] on div "Uus 2" at bounding box center [179, 144] width 197 height 21
